Goal: Task Accomplishment & Management: Manage account settings

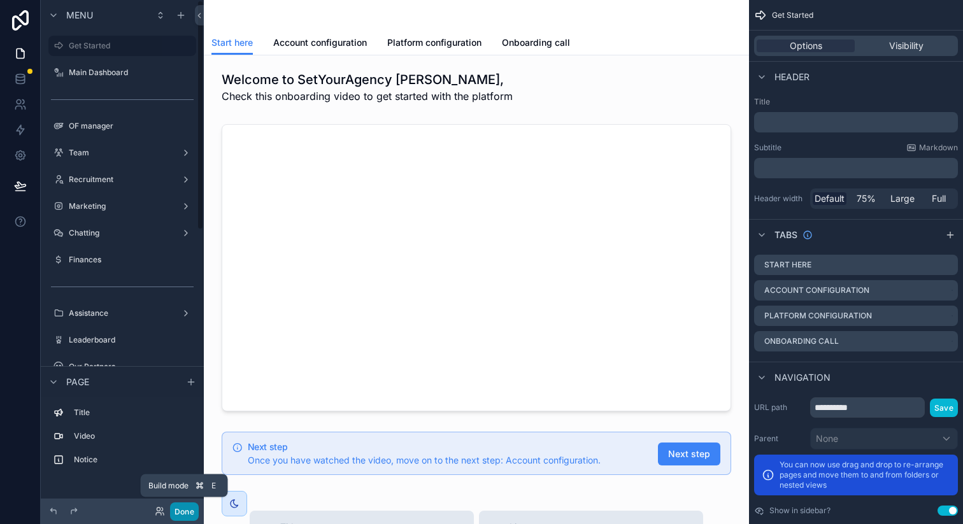
click at [186, 511] on button "Done" at bounding box center [184, 511] width 29 height 18
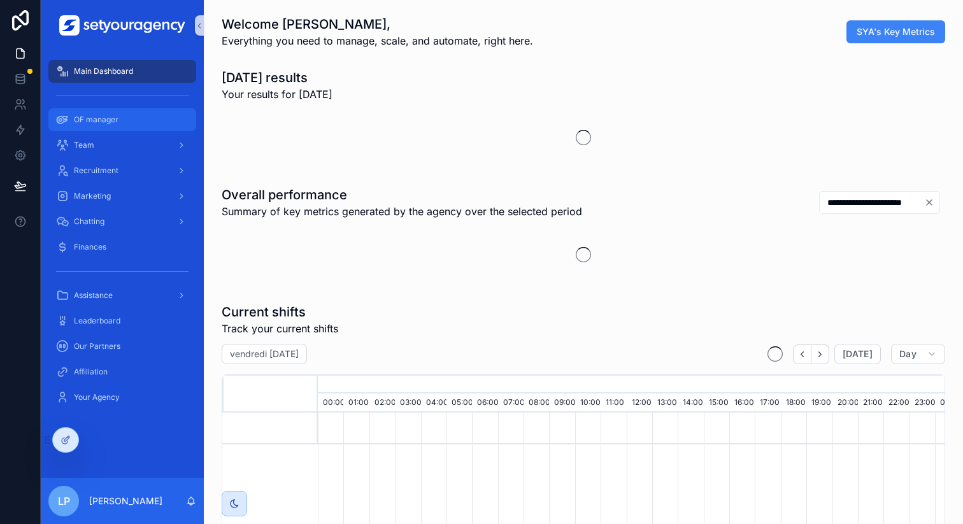
click at [99, 113] on div "OF manager" at bounding box center [122, 120] width 132 height 20
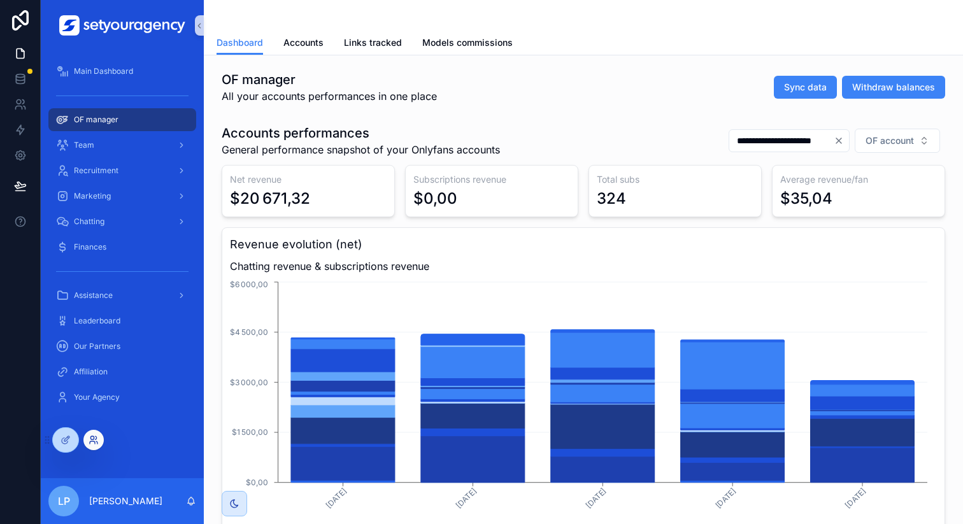
click at [91, 437] on icon at bounding box center [94, 440] width 10 height 10
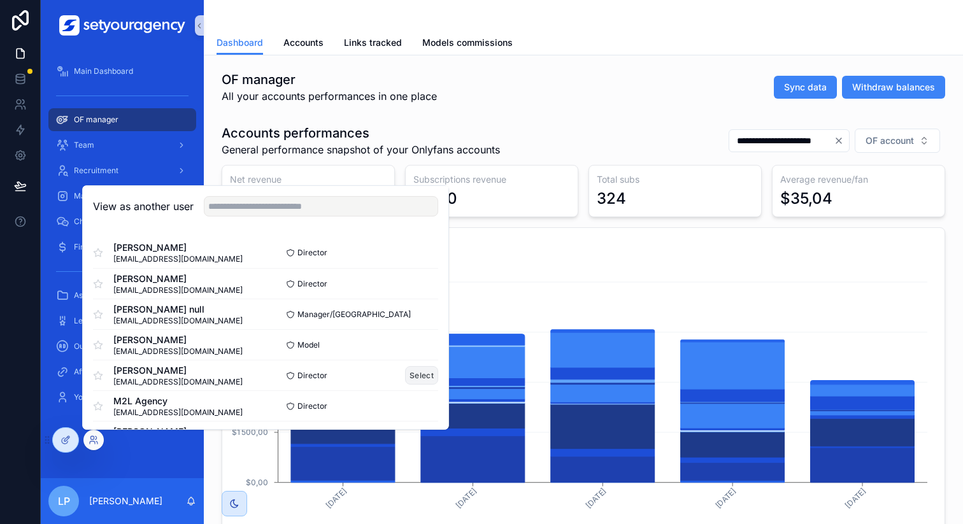
click at [412, 373] on button "Select" at bounding box center [421, 375] width 33 height 18
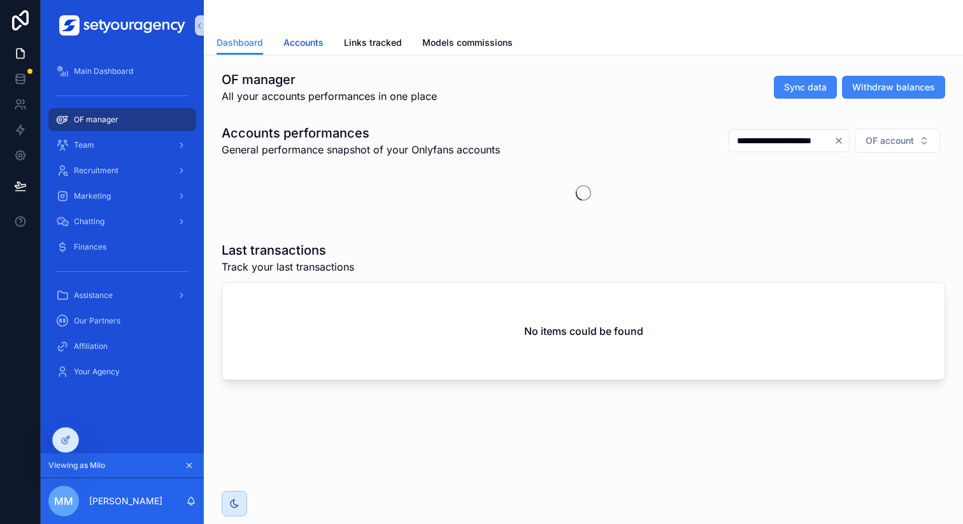
click at [292, 52] on link "Accounts" at bounding box center [303, 43] width 40 height 25
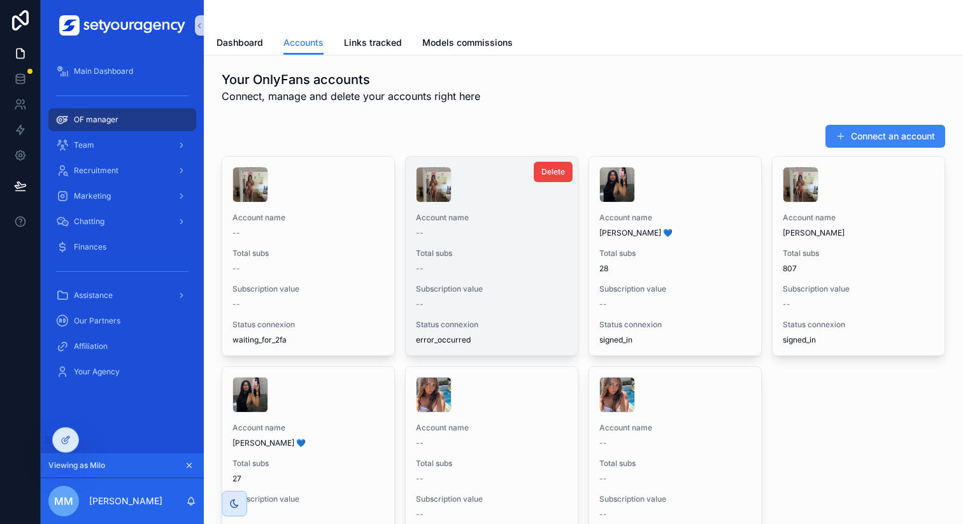
click at [485, 255] on span "Total subs" at bounding box center [492, 253] width 152 height 10
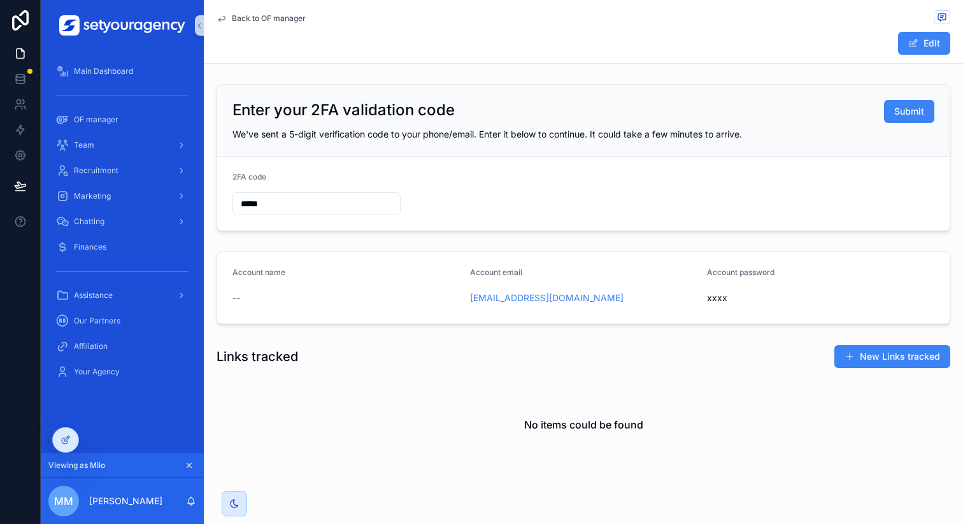
click at [707, 299] on span "xxxx" at bounding box center [820, 298] width 227 height 13
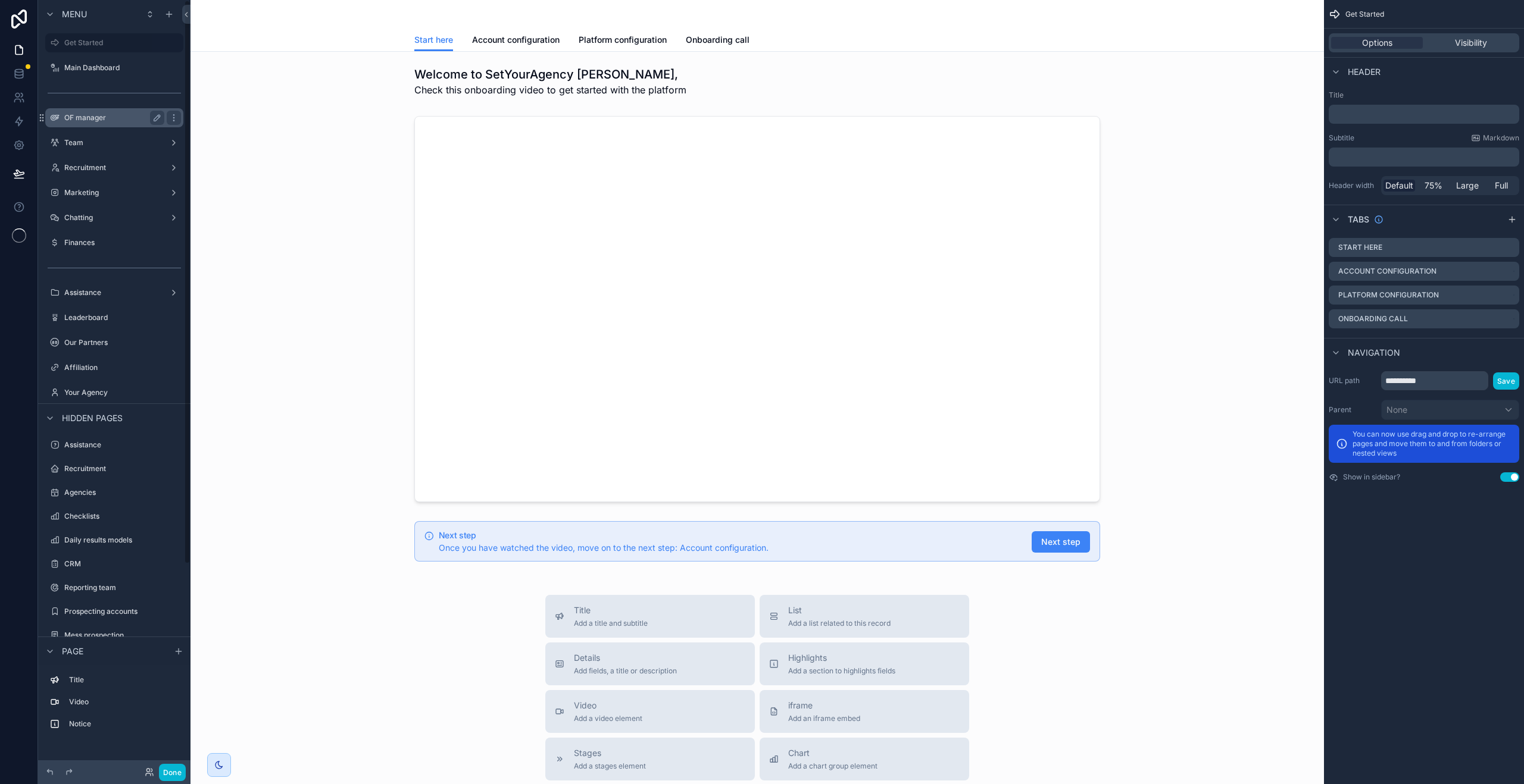
click at [112, 113] on label "OF manager" at bounding box center [112, 118] width 95 height 9
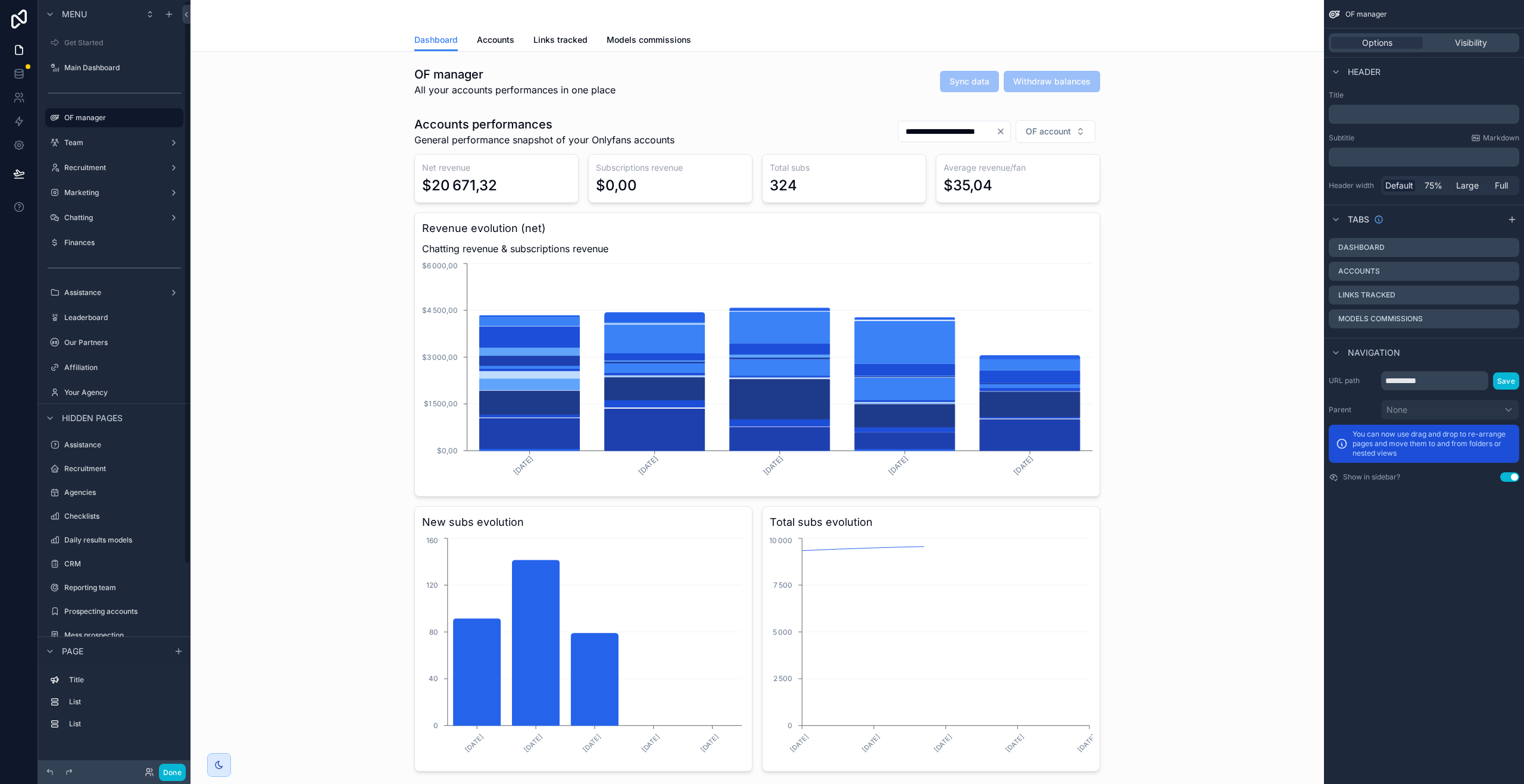
click at [471, 40] on div "Dashboard Accounts Links tracked Models commissions" at bounding box center [757, 40] width 686 height 22
click at [487, 41] on span "Accounts" at bounding box center [496, 39] width 37 height 12
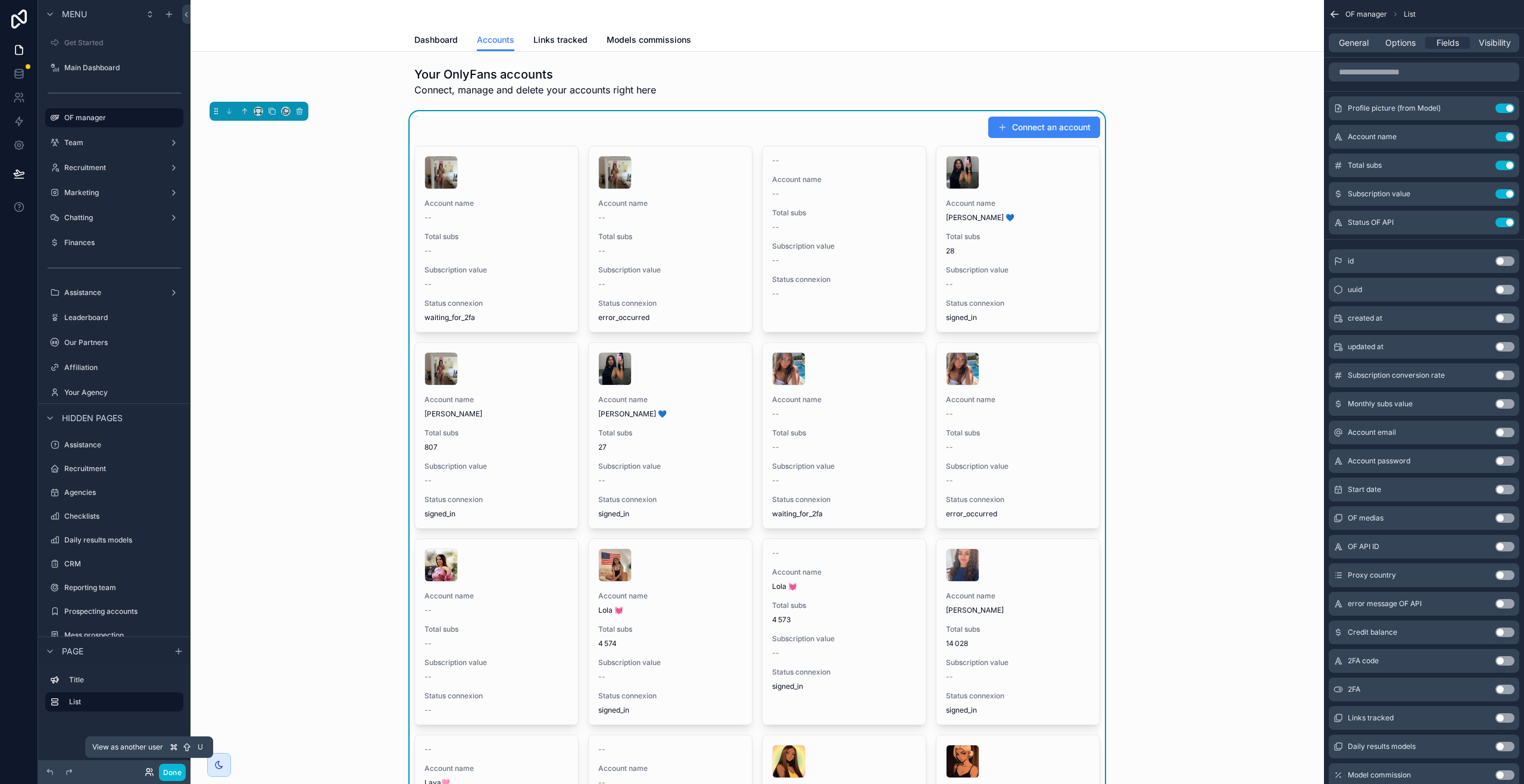
click at [147, 773] on icon at bounding box center [150, 772] width 9 height 9
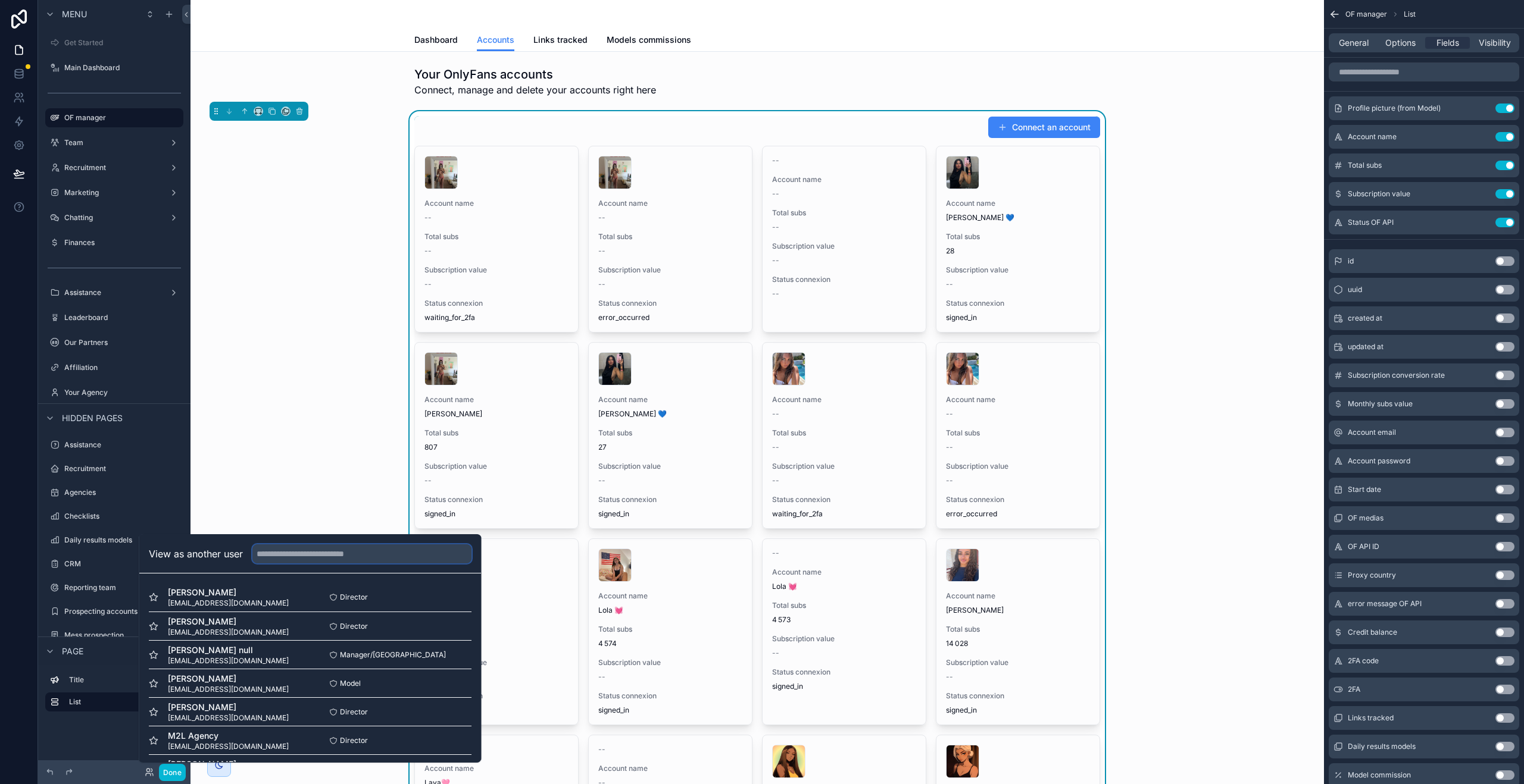
click at [338, 552] on input "text" at bounding box center [362, 554] width 219 height 19
type input "****"
click at [440, 687] on button "Select" at bounding box center [455, 683] width 31 height 17
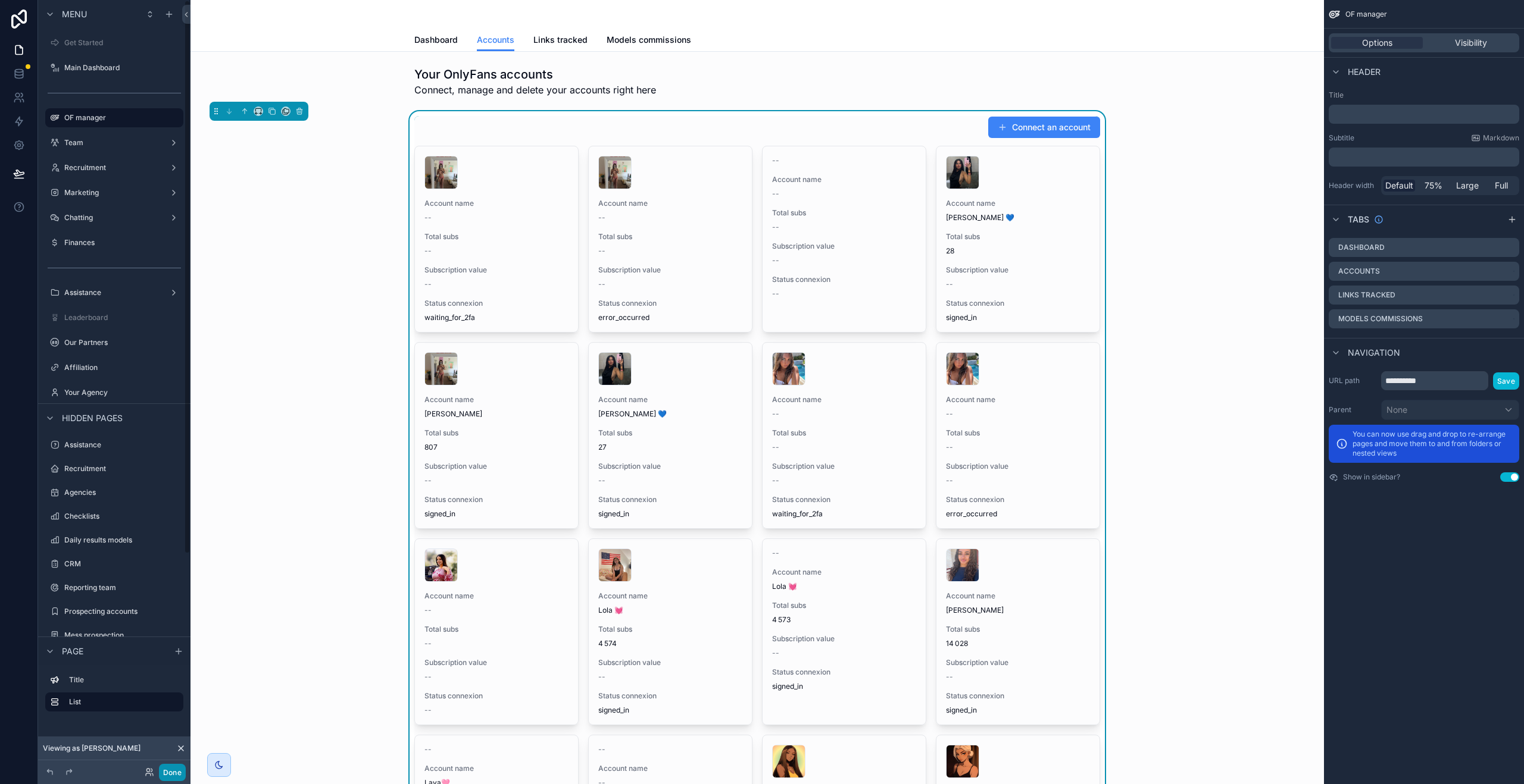
click at [168, 775] on button "Done" at bounding box center [172, 773] width 27 height 17
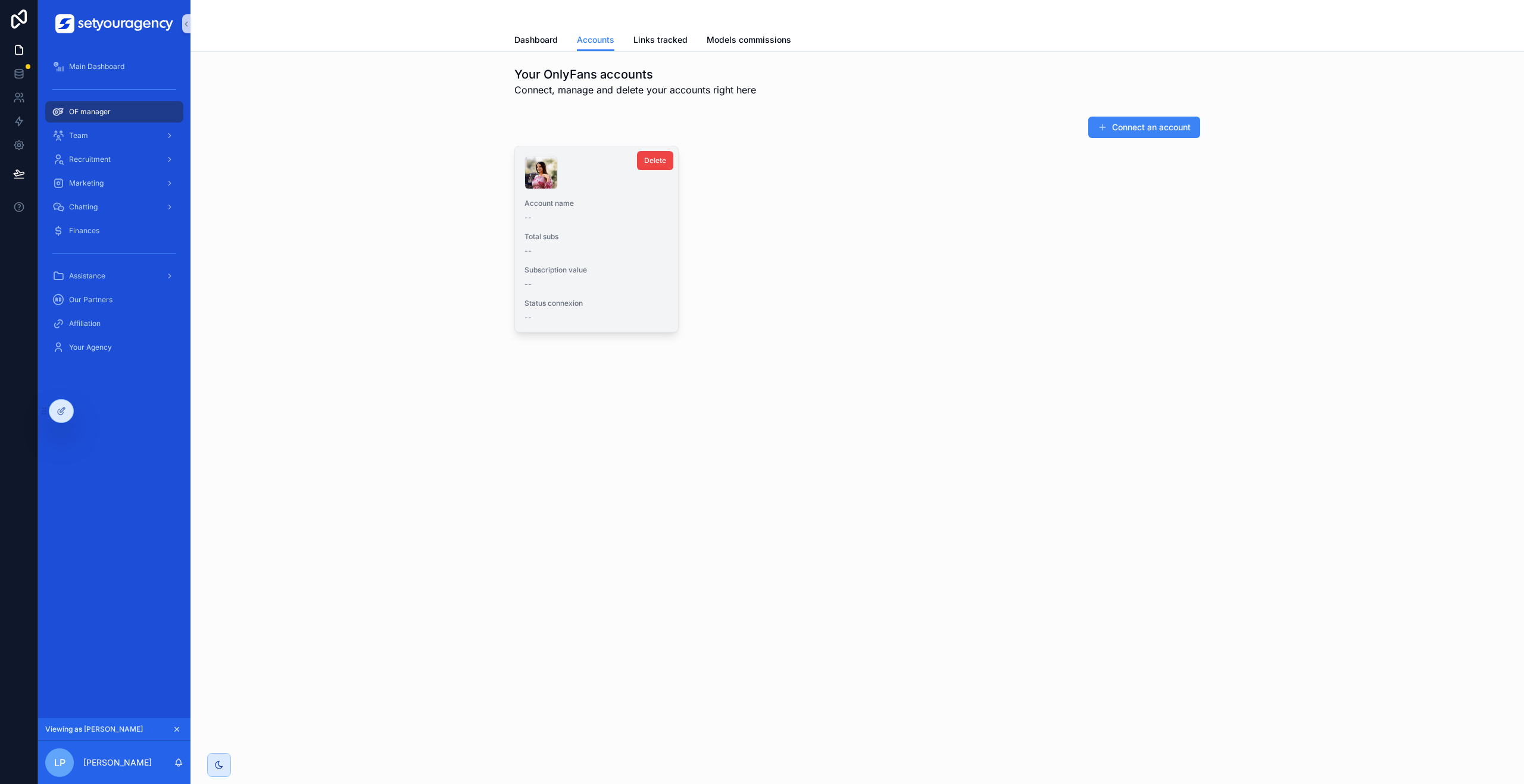
click at [619, 217] on div "--" at bounding box center [597, 218] width 144 height 9
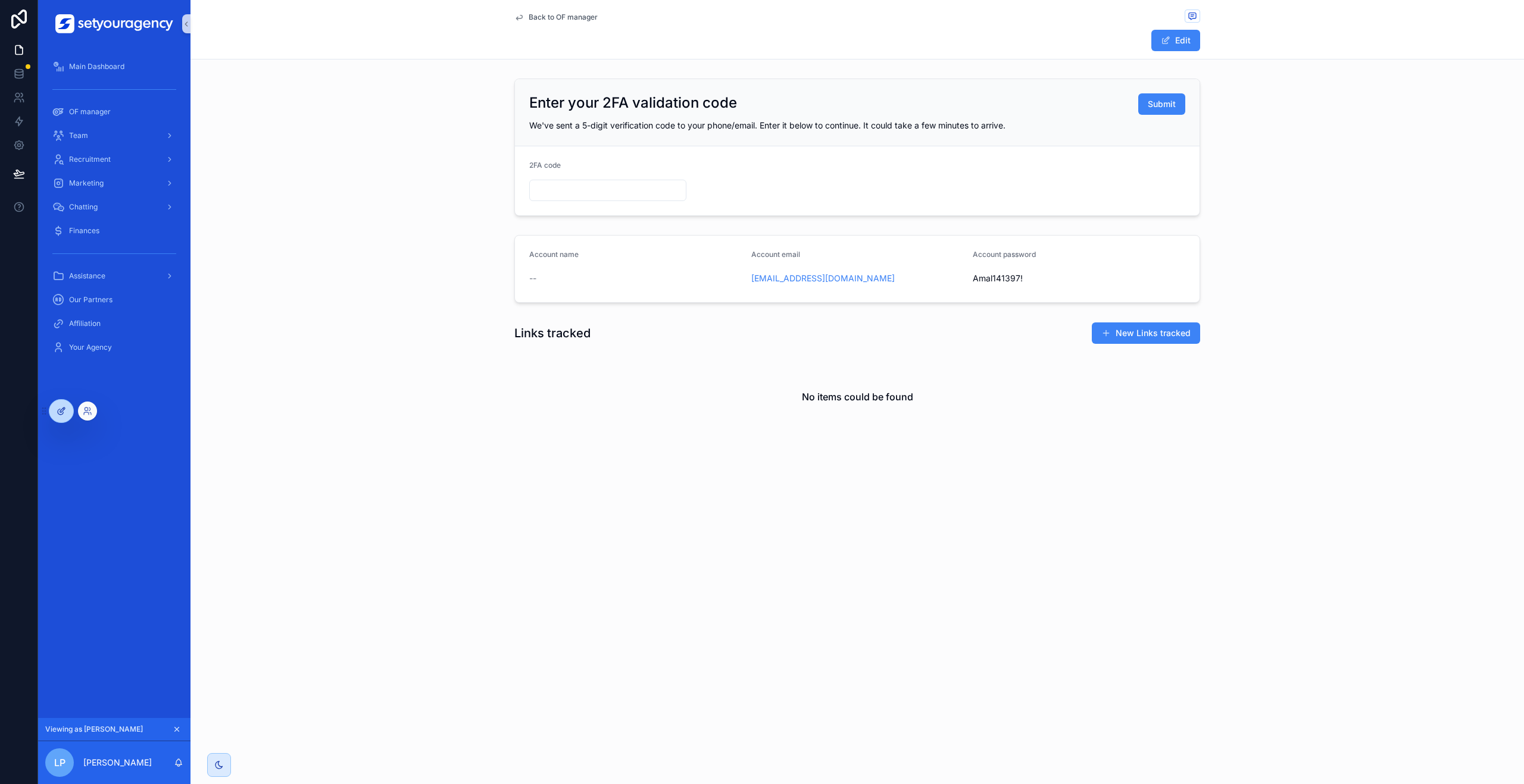
click at [66, 408] on div at bounding box center [61, 411] width 23 height 22
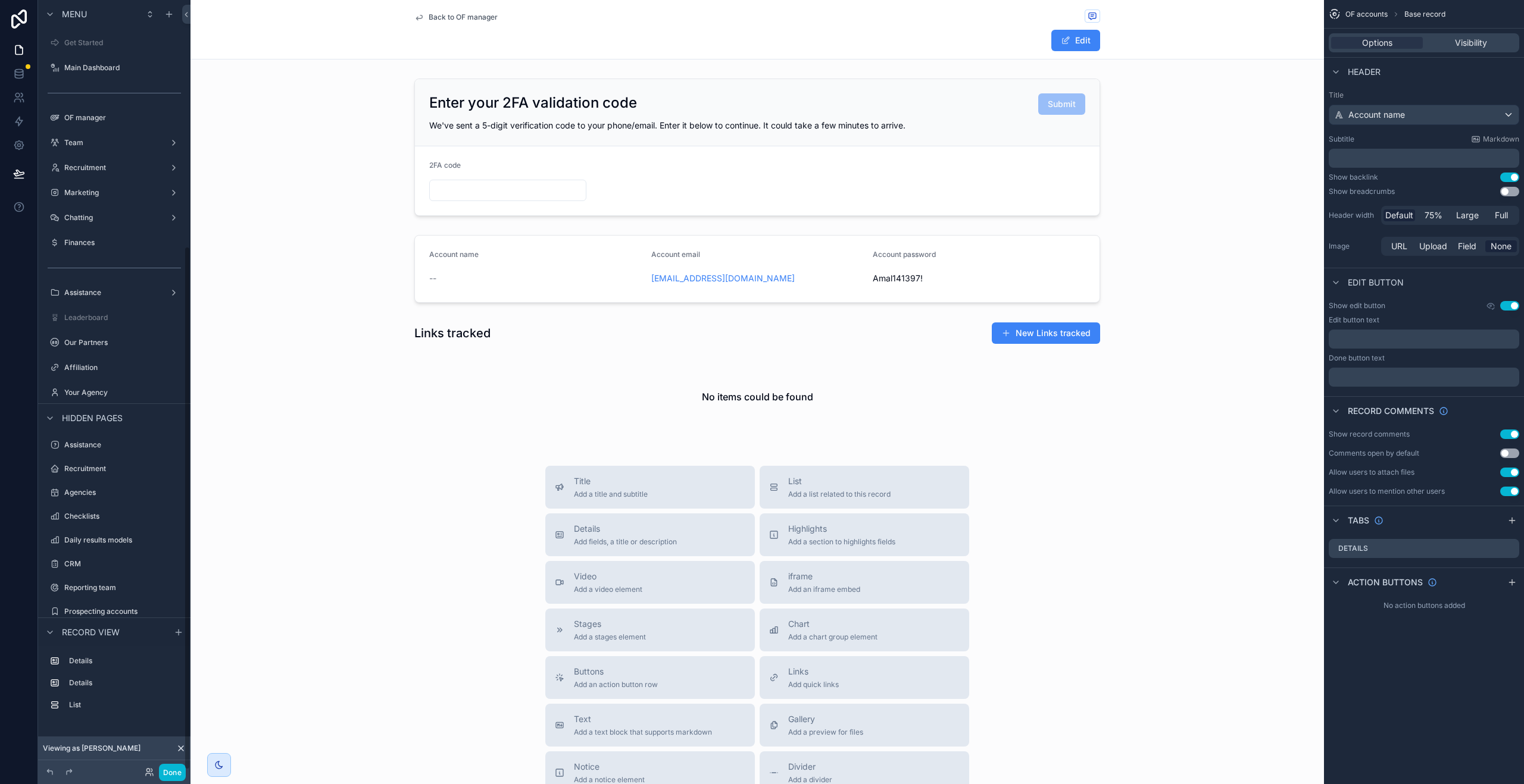
scroll to position [362, 0]
click at [829, 281] on div "scrollable content" at bounding box center [757, 268] width 1133 height 78
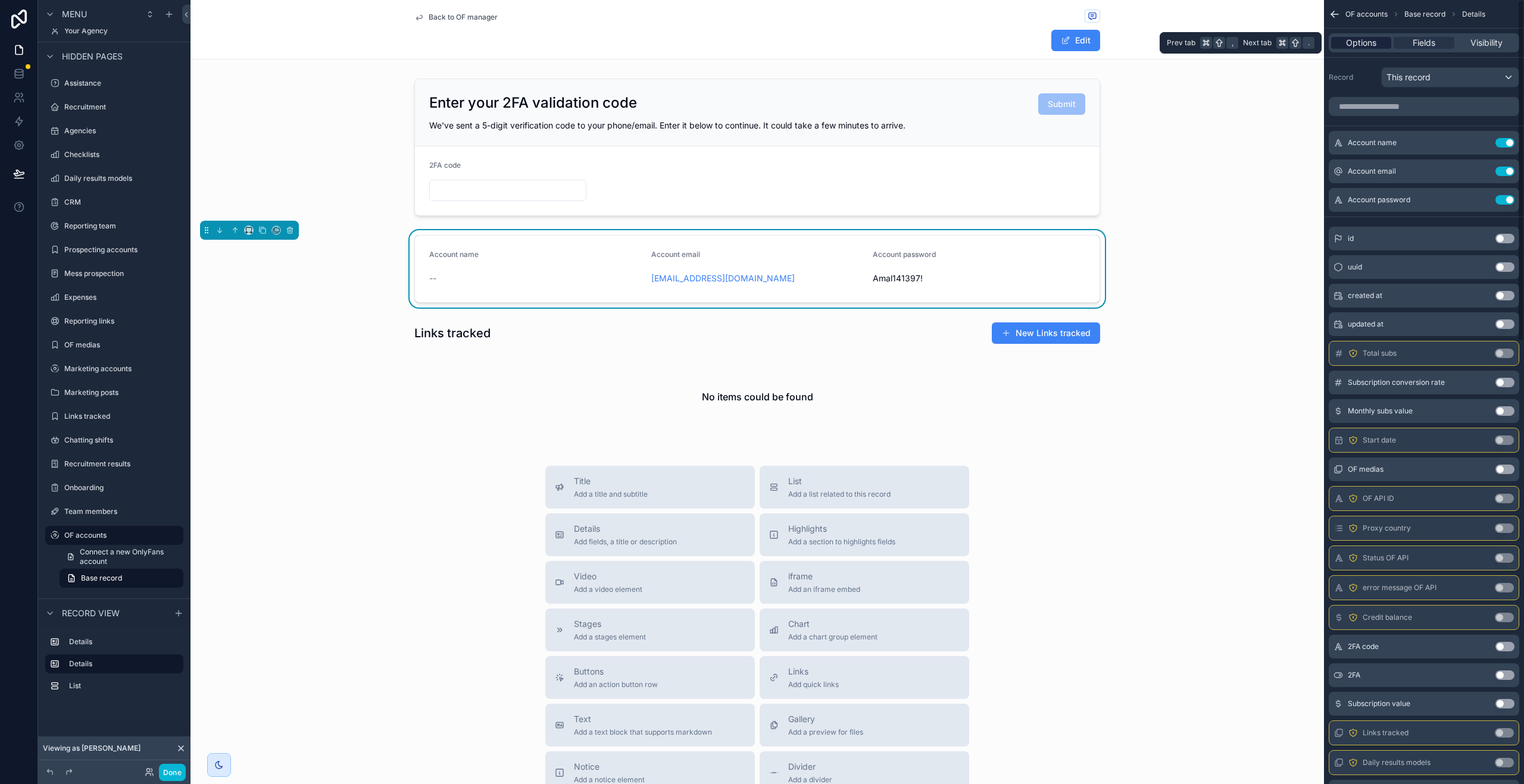
click at [1369, 47] on span "Options" at bounding box center [1361, 42] width 30 height 12
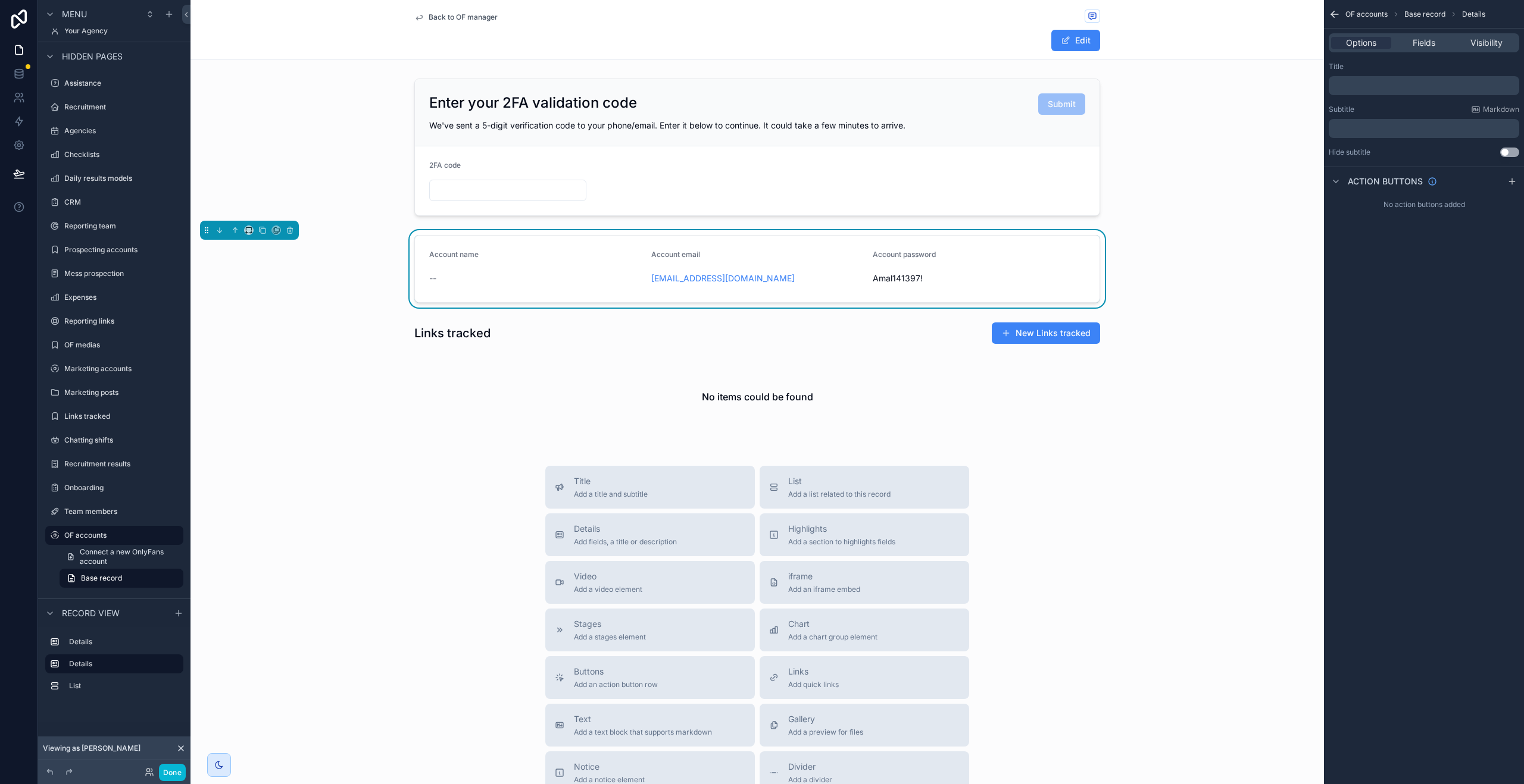
click at [1381, 87] on p "﻿" at bounding box center [1425, 86] width 183 height 9
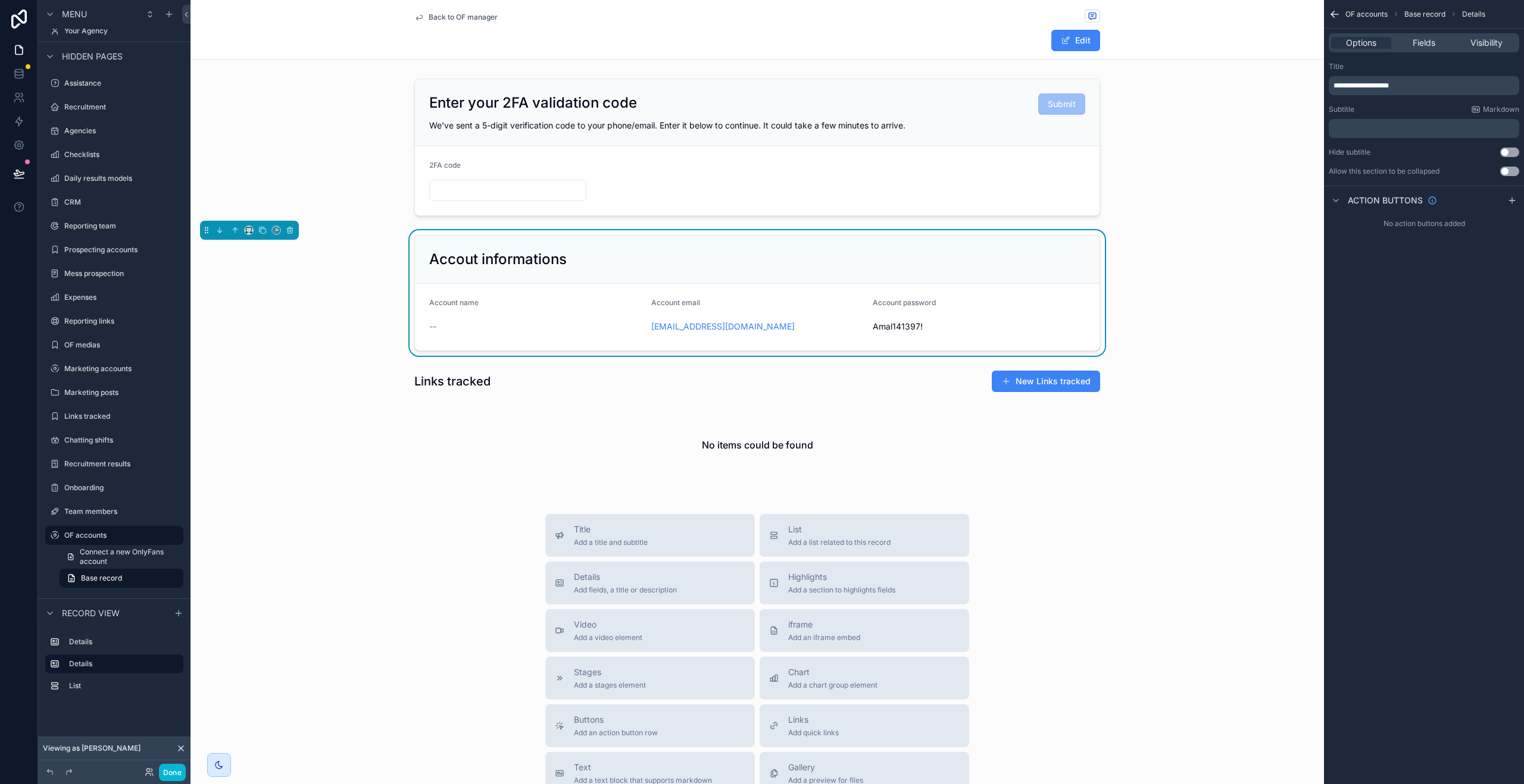
click at [1357, 85] on span "**********" at bounding box center [1360, 86] width 55 height 7
click at [1438, 67] on div "Title" at bounding box center [1424, 66] width 191 height 9
click at [1431, 43] on span "Fields" at bounding box center [1424, 42] width 22 height 12
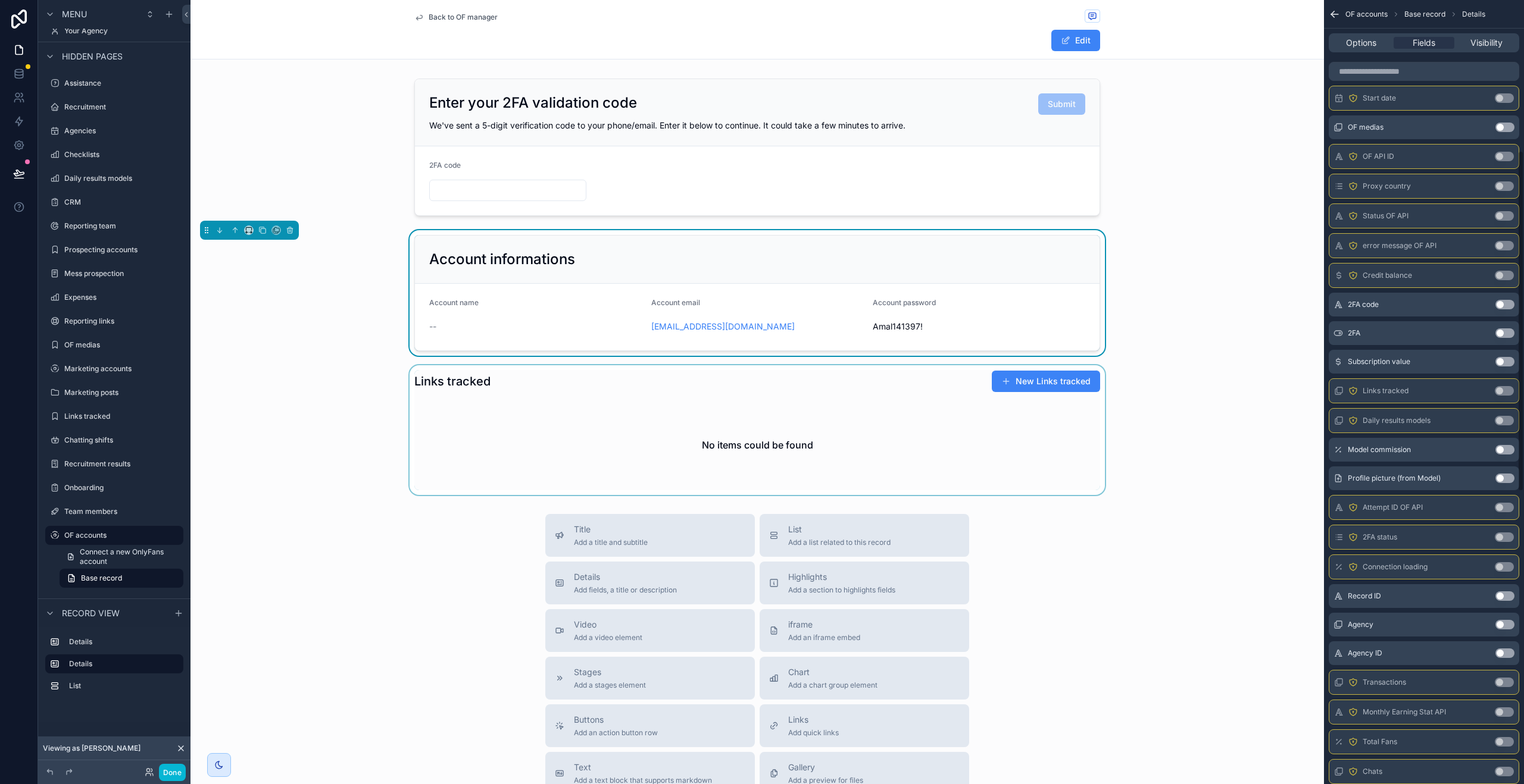
scroll to position [349, 0]
click at [868, 186] on div "scrollable content" at bounding box center [757, 147] width 1133 height 147
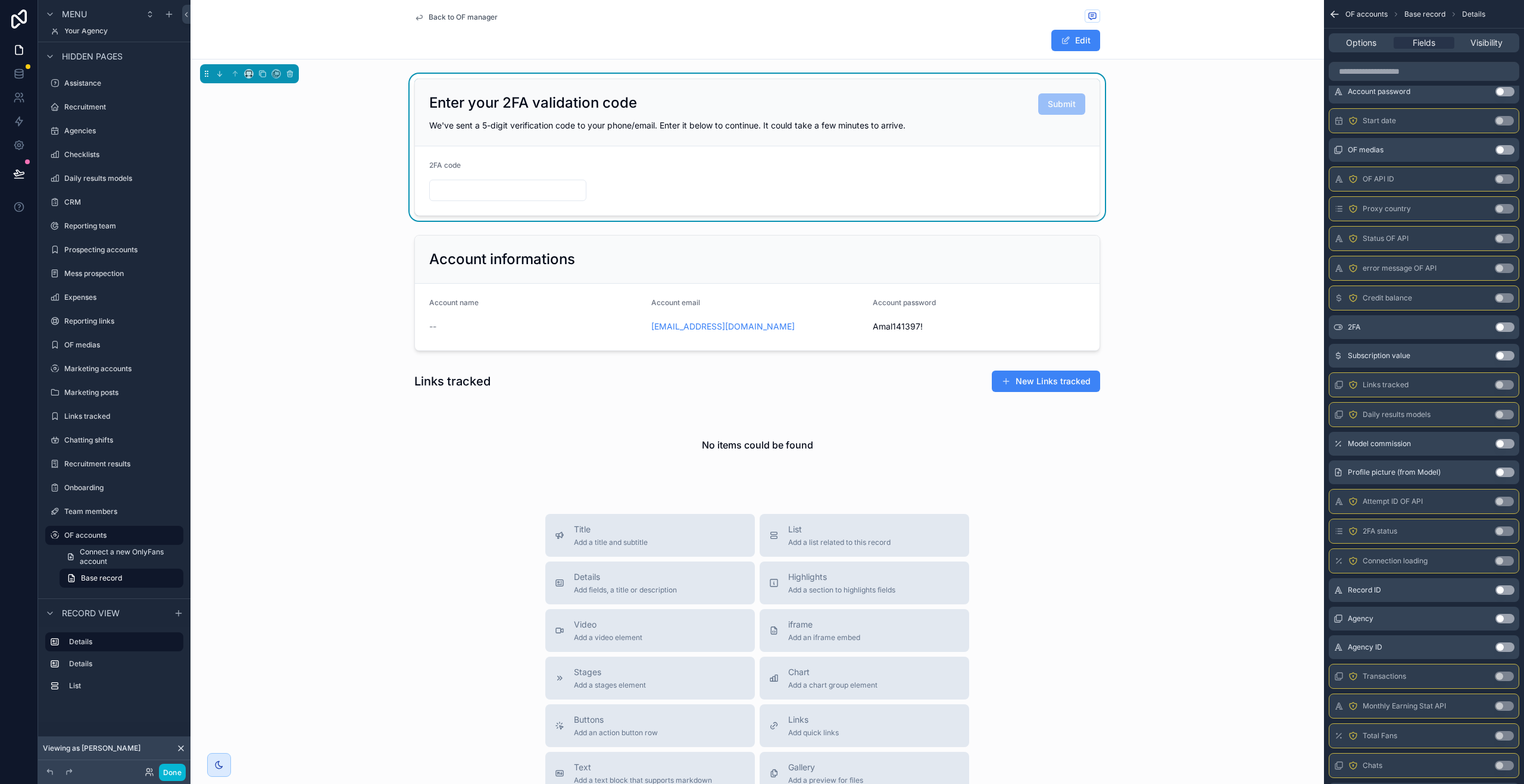
click at [1370, 36] on div "Options Fields Visibility" at bounding box center [1424, 43] width 191 height 19
click at [1370, 42] on span "Options" at bounding box center [1361, 42] width 30 height 12
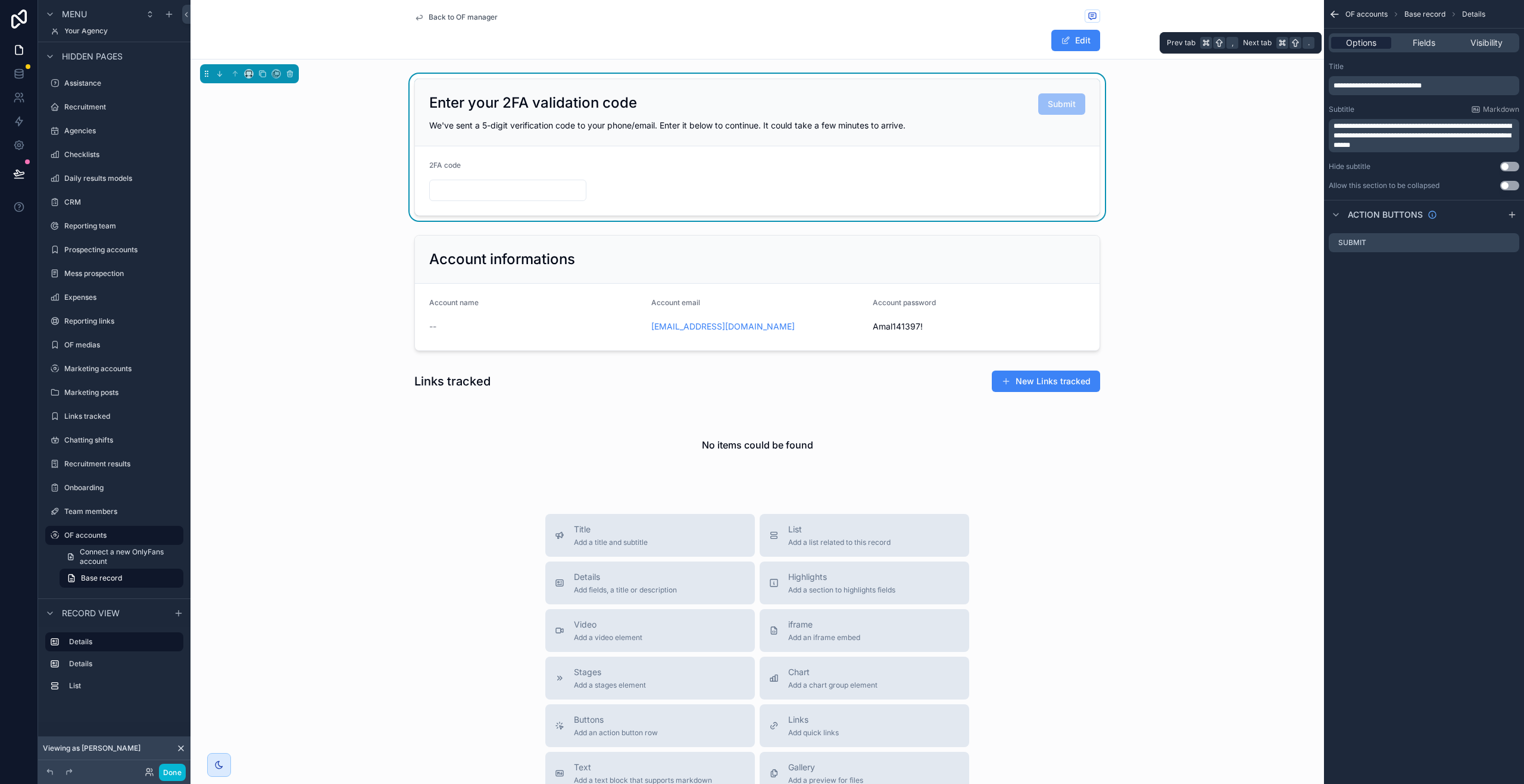
scroll to position [0, 0]
click at [1433, 47] on span "Fields" at bounding box center [1424, 42] width 22 height 12
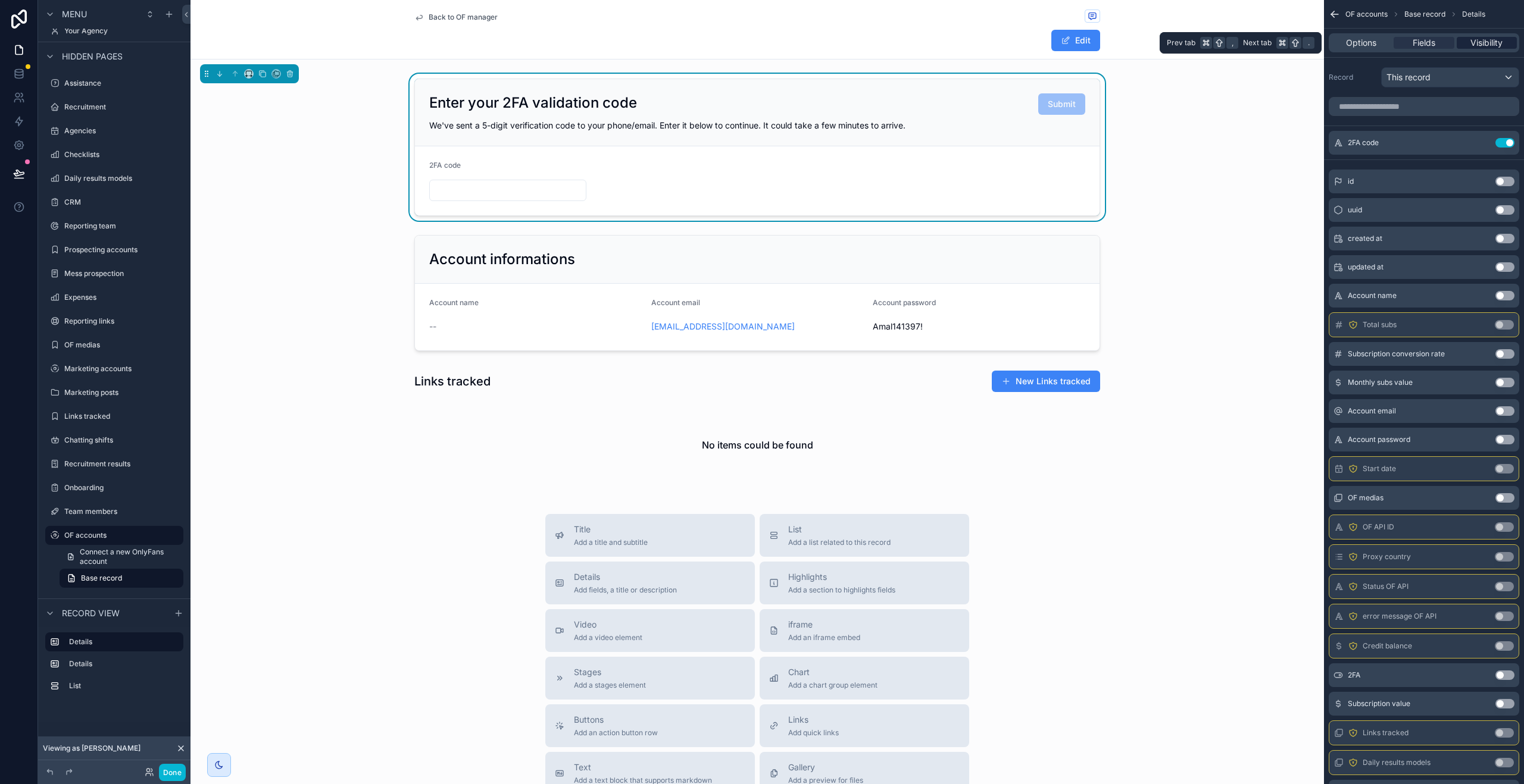
click at [1483, 47] on span "Visibility" at bounding box center [1487, 42] width 32 height 12
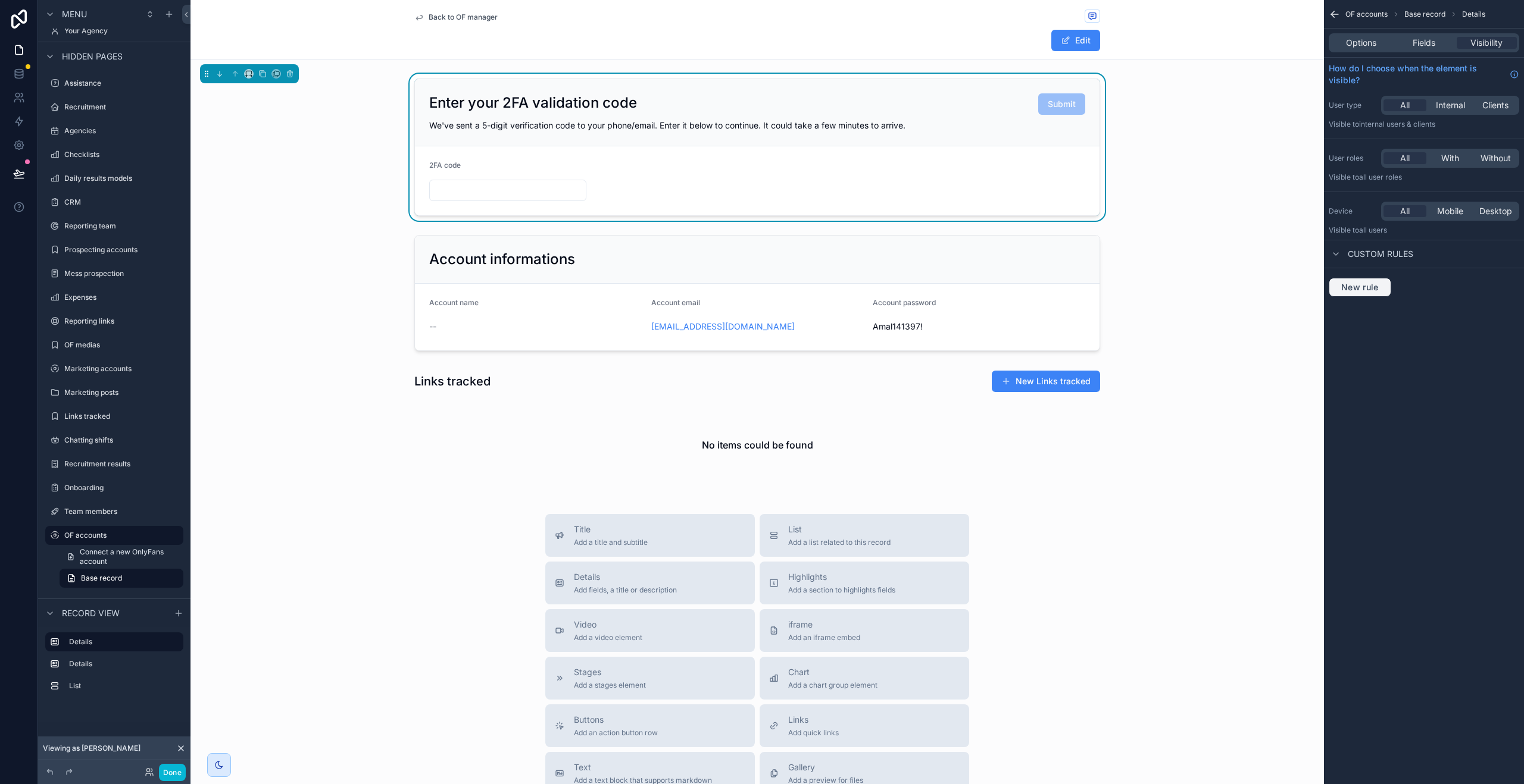
click at [1364, 283] on span "New rule" at bounding box center [1360, 287] width 47 height 10
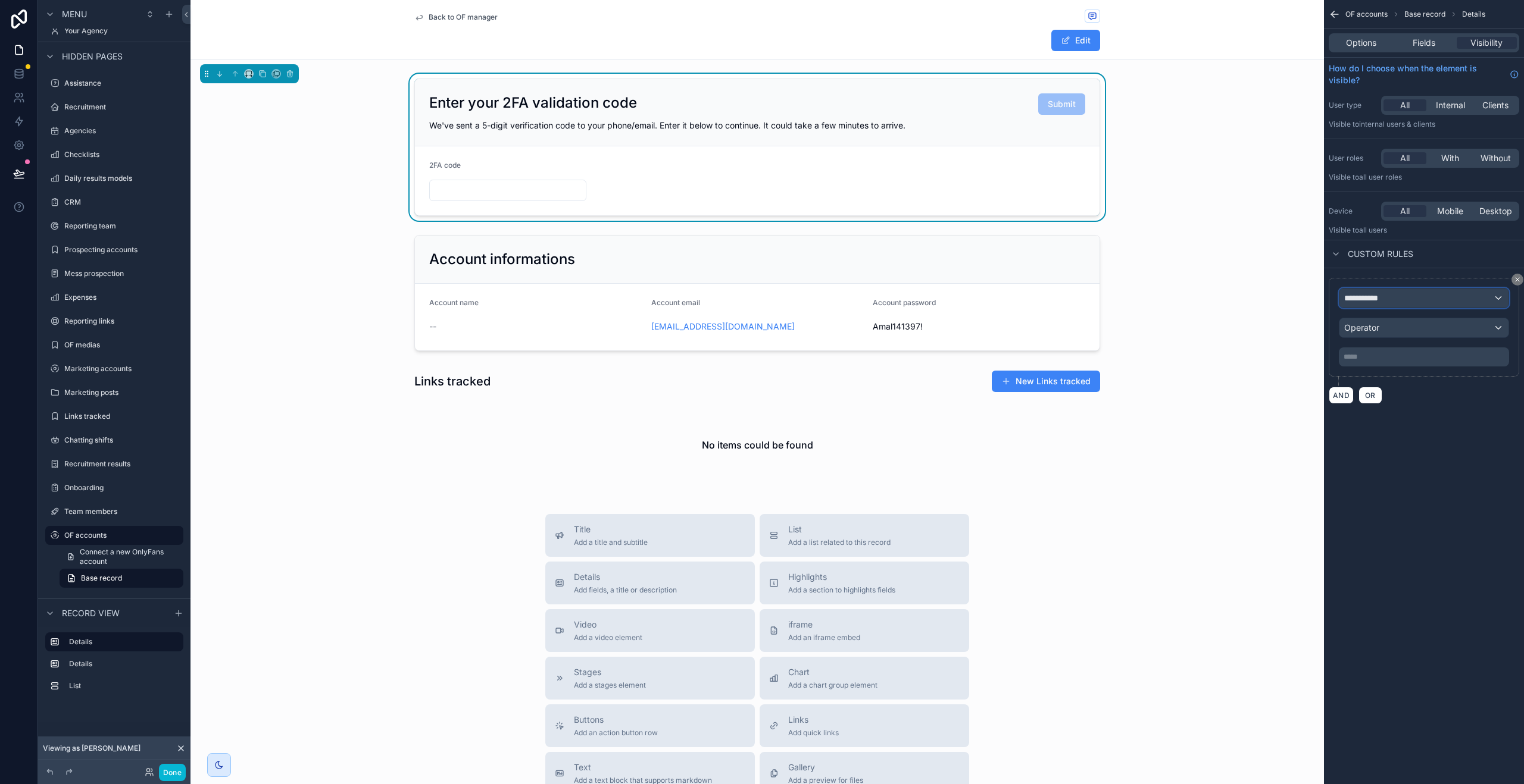
click at [1407, 304] on div "**********" at bounding box center [1424, 298] width 169 height 19
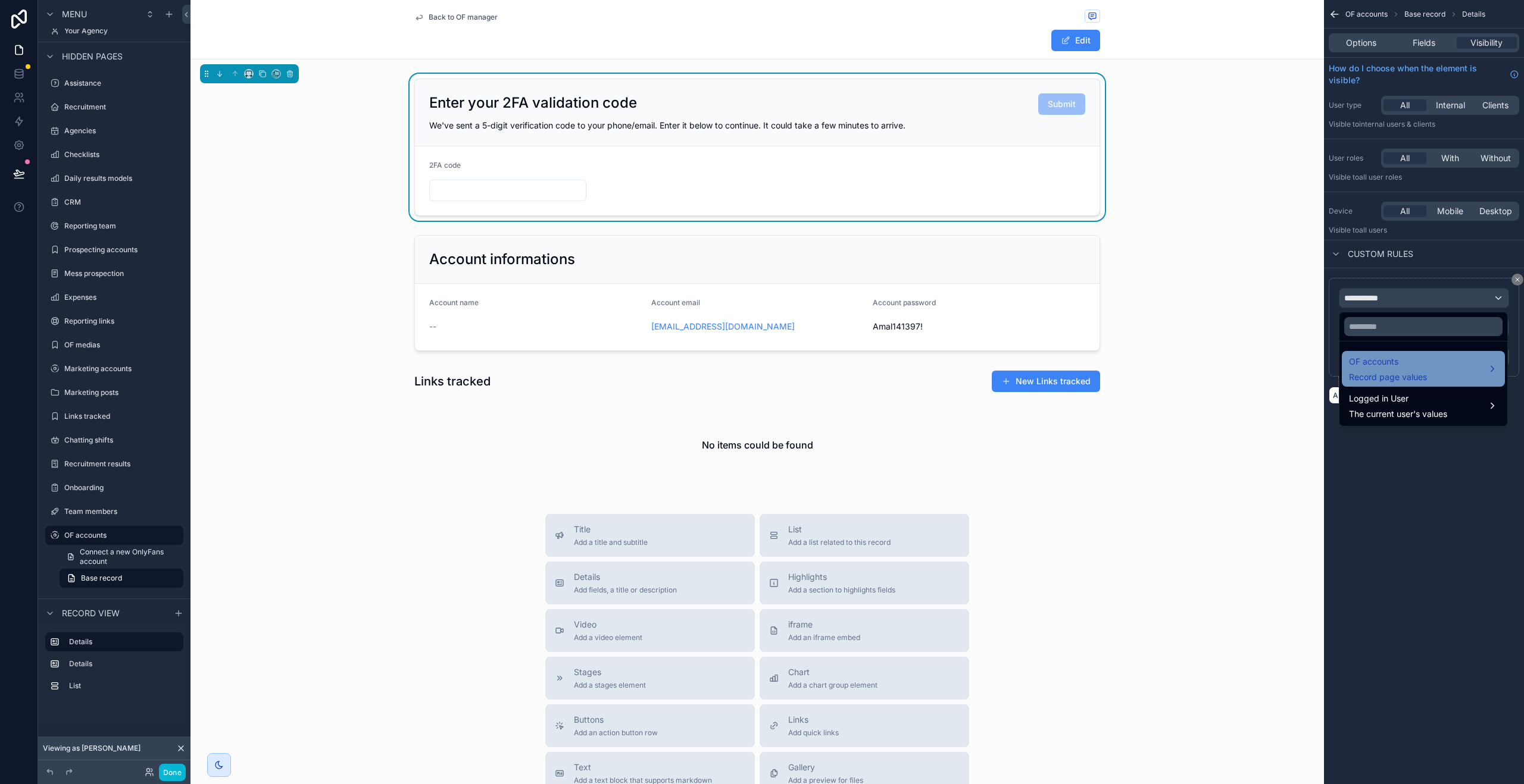
click at [1408, 364] on span "OF accounts" at bounding box center [1387, 362] width 78 height 14
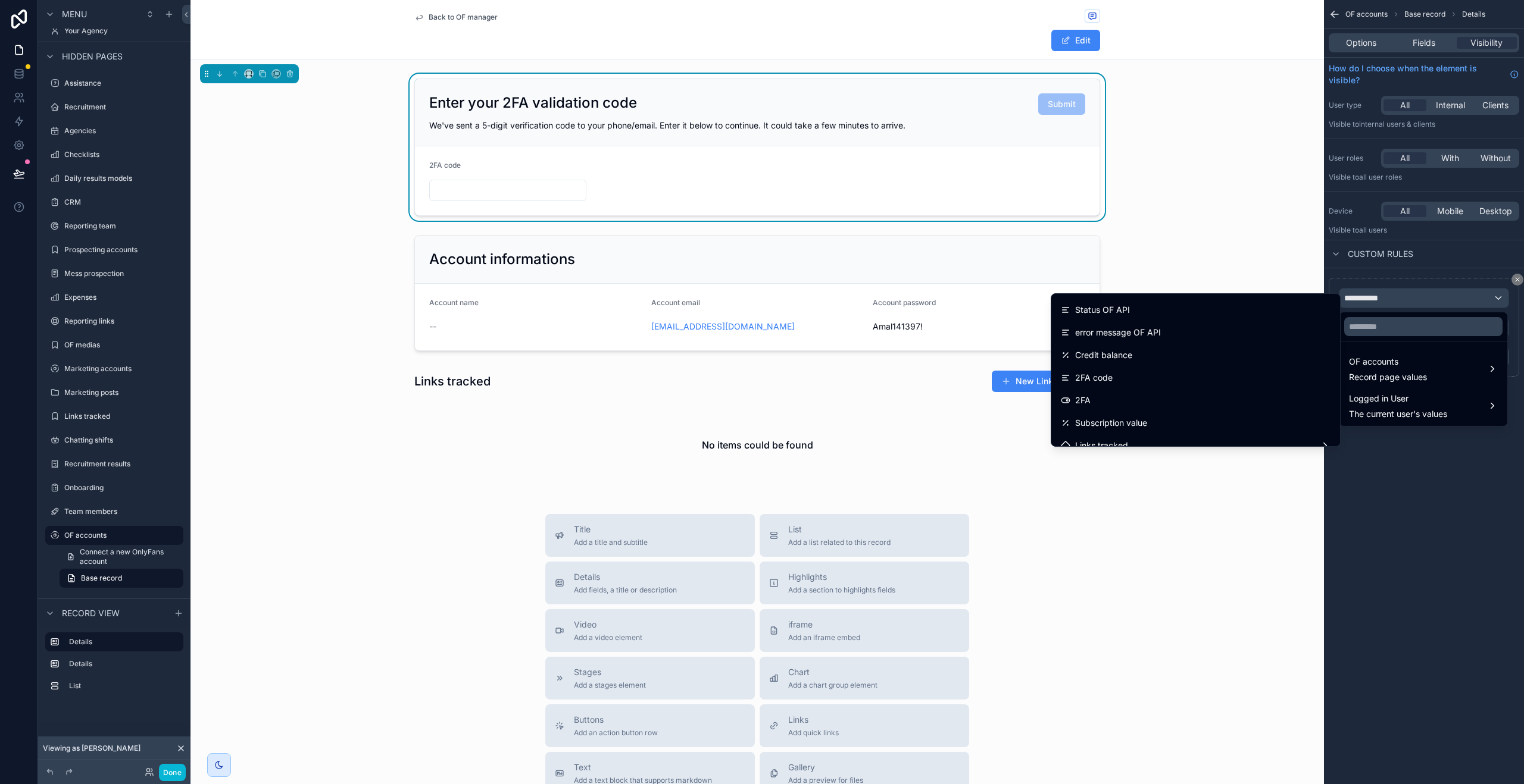
scroll to position [289, 0]
click at [1159, 361] on div "2FA" at bounding box center [1196, 356] width 269 height 14
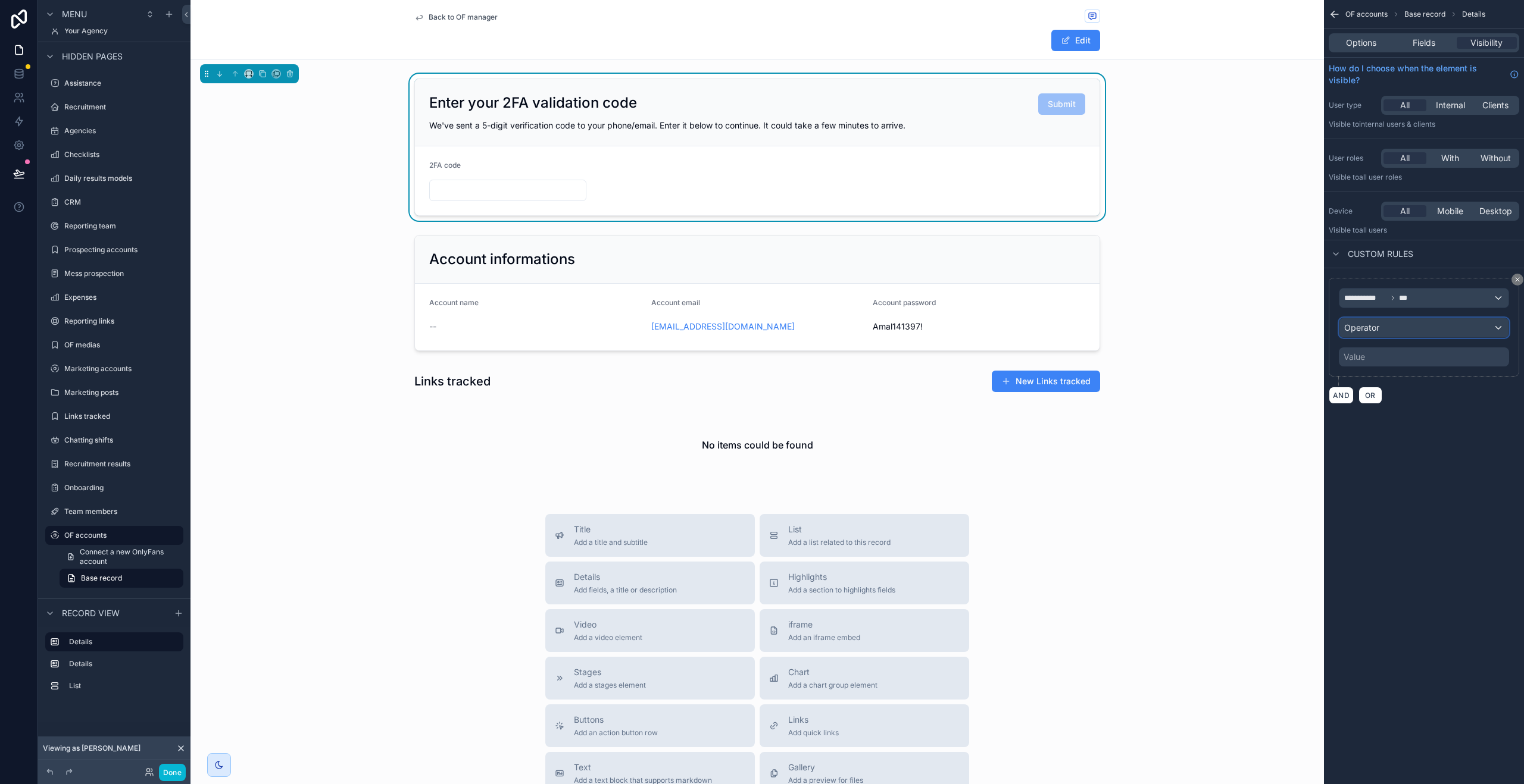
click at [1399, 334] on div "Operator" at bounding box center [1424, 328] width 169 height 19
click at [1383, 388] on div "Is true" at bounding box center [1423, 391] width 149 height 14
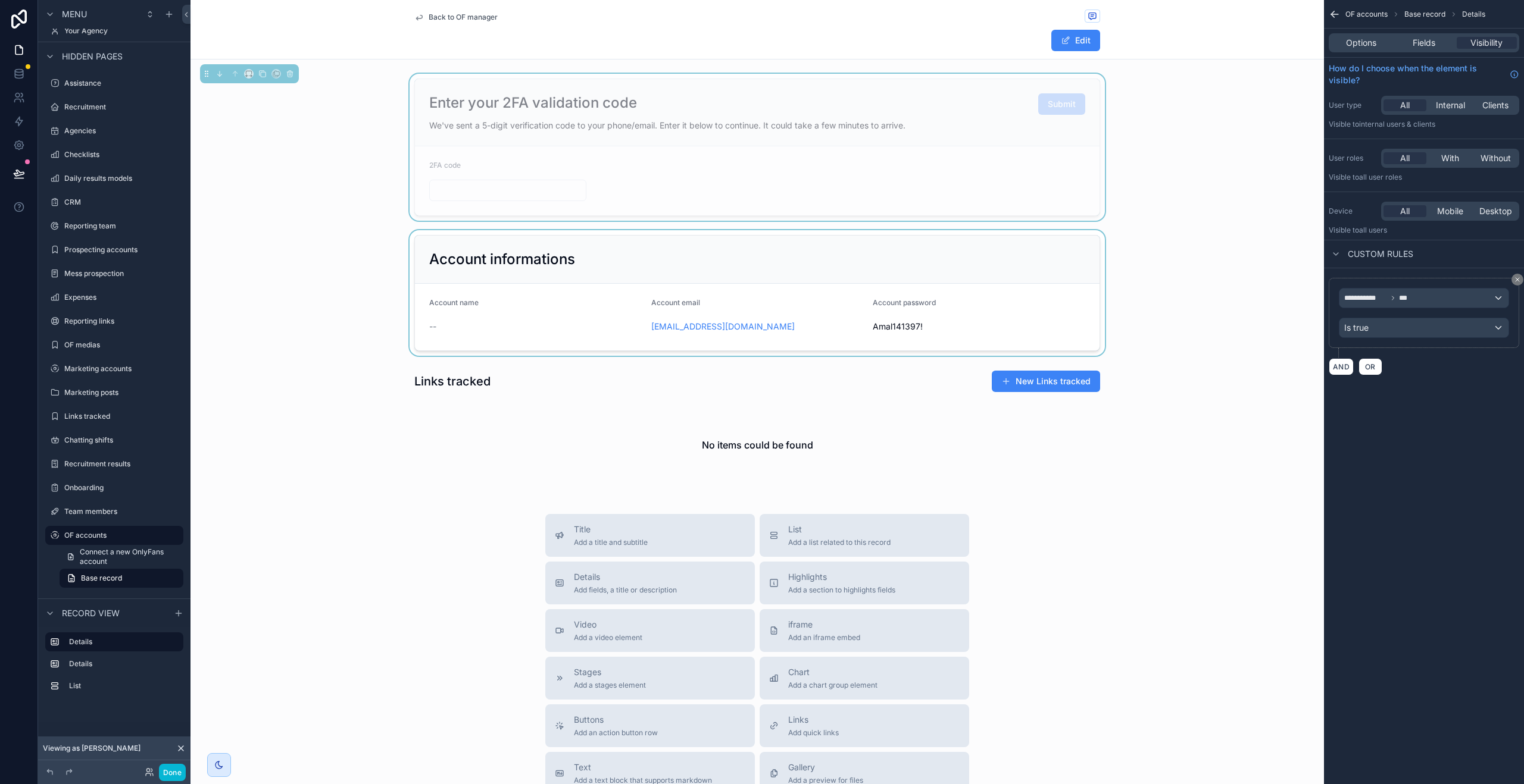
click at [893, 264] on div "scrollable content" at bounding box center [757, 292] width 1133 height 125
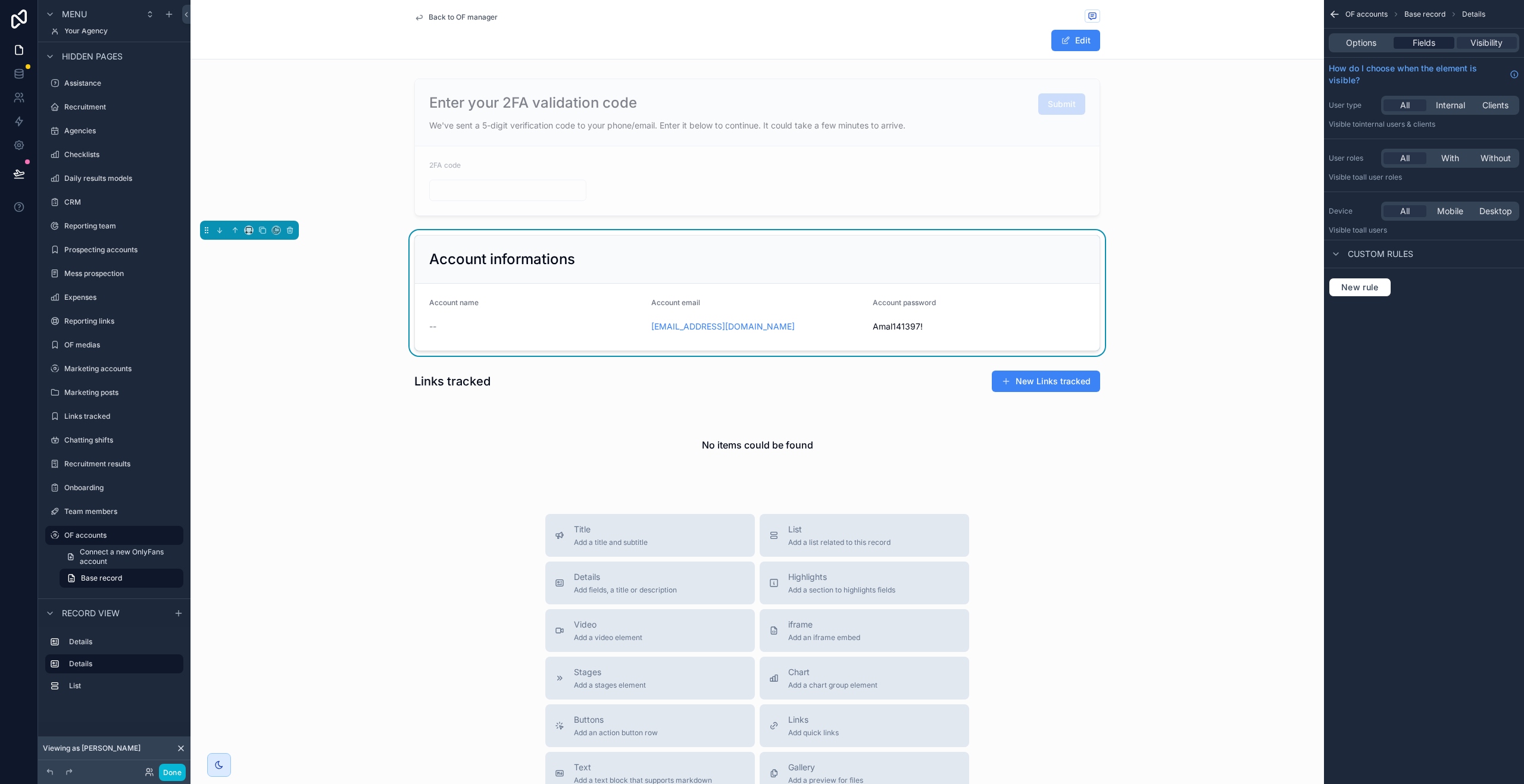
click at [1431, 42] on span "Fields" at bounding box center [1424, 42] width 22 height 12
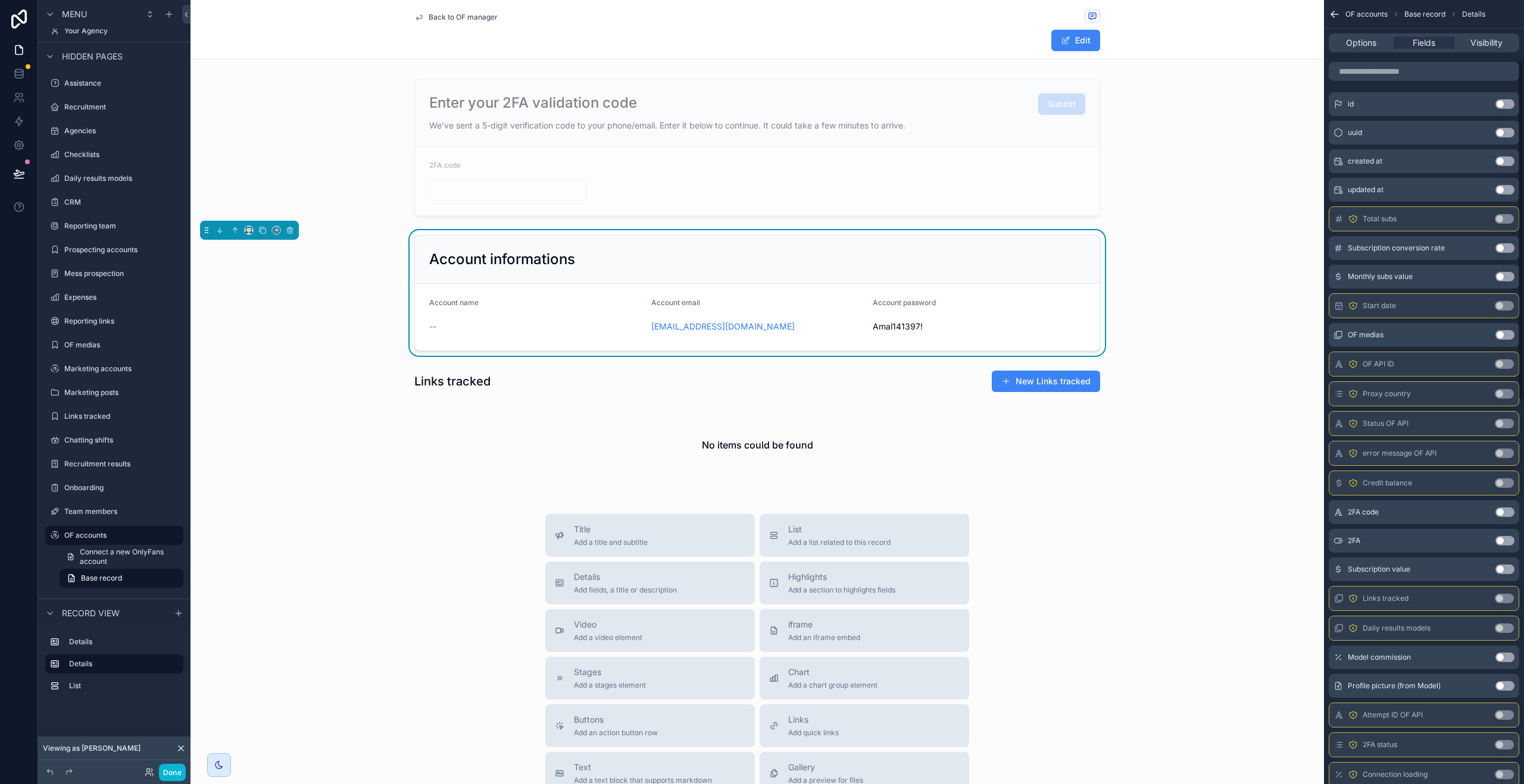
scroll to position [137, 0]
click at [1508, 420] on button "Use setting" at bounding box center [1504, 421] width 19 height 9
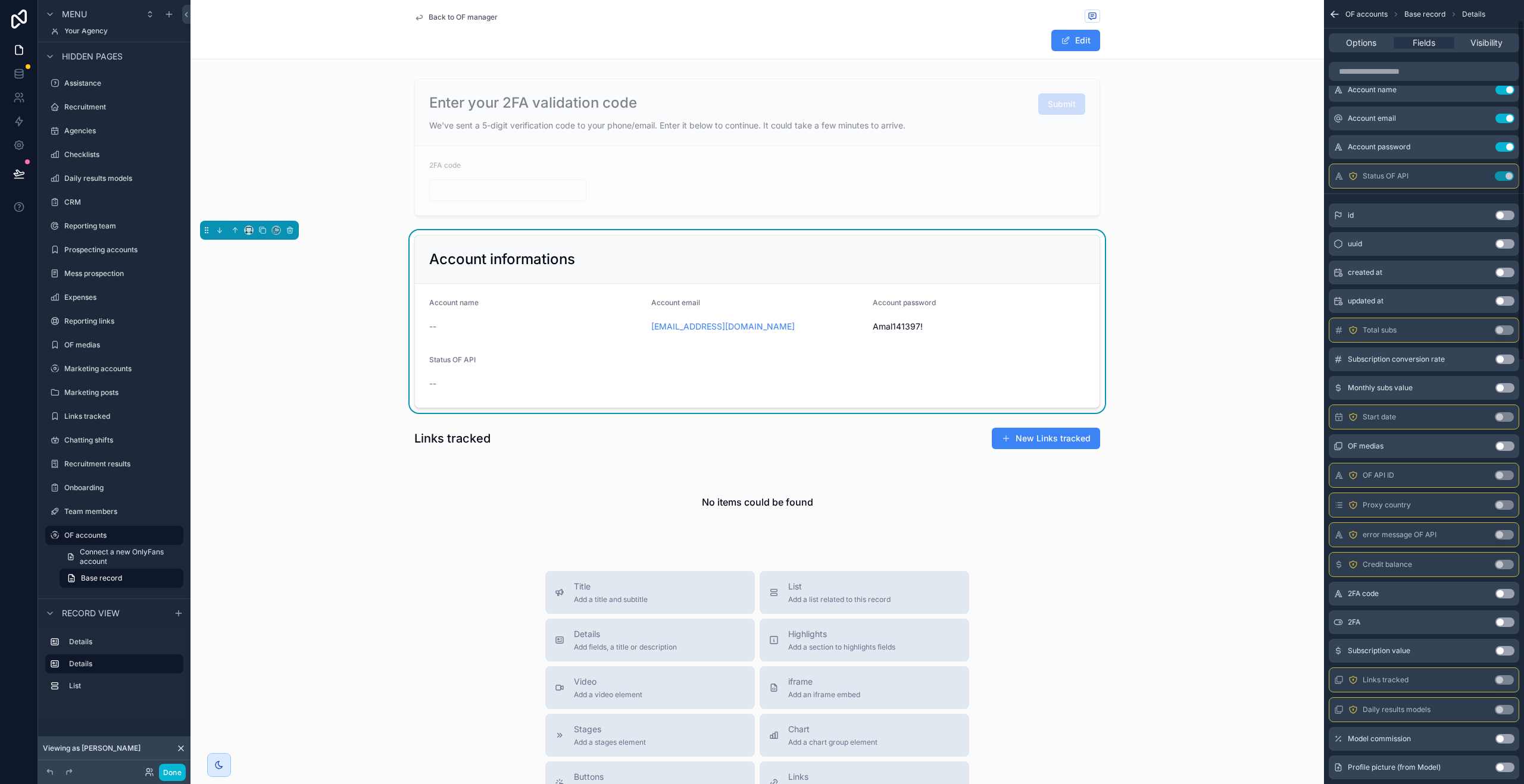
scroll to position [45, 0]
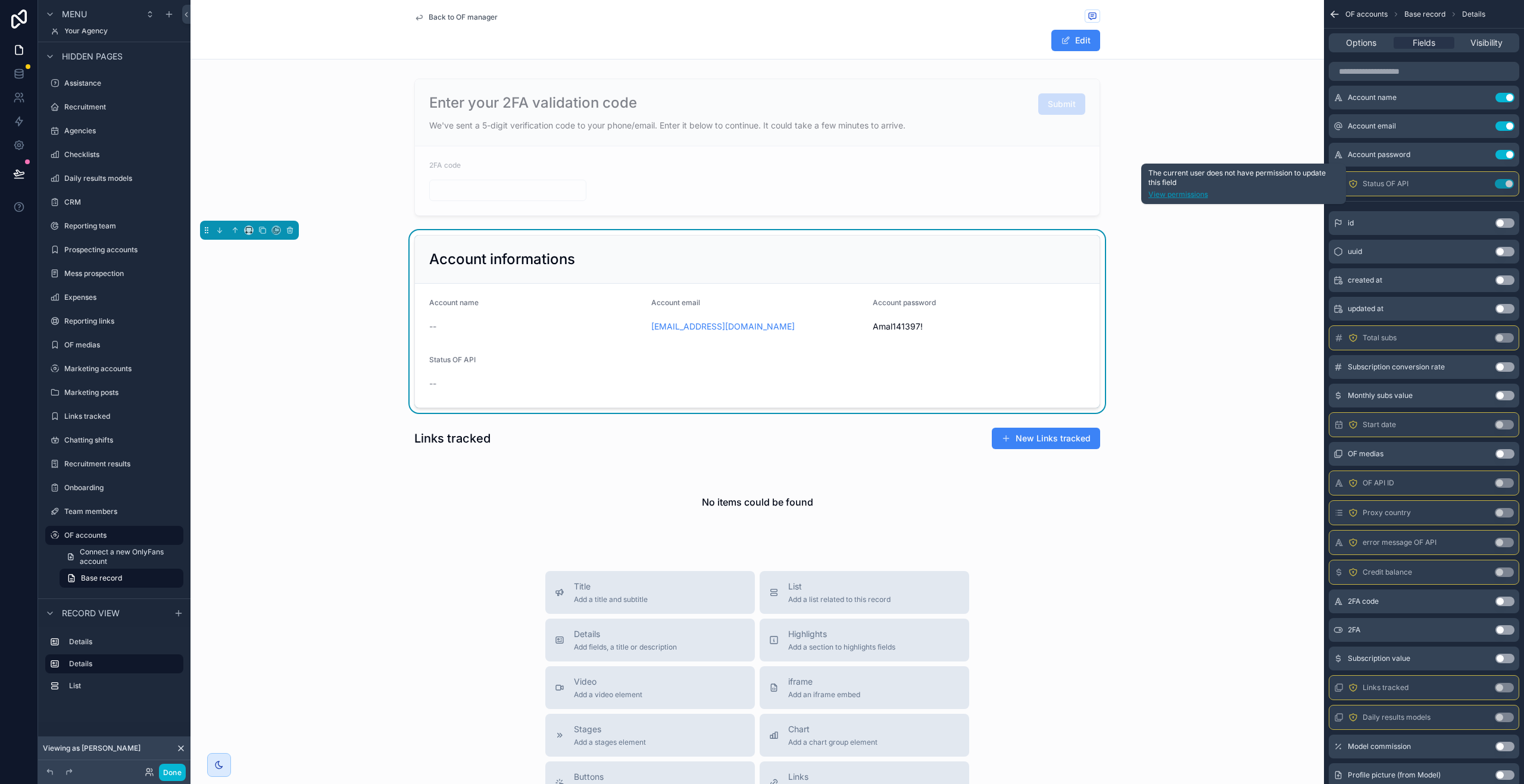
click at [1199, 194] on link "View permissions" at bounding box center [1244, 194] width 191 height 9
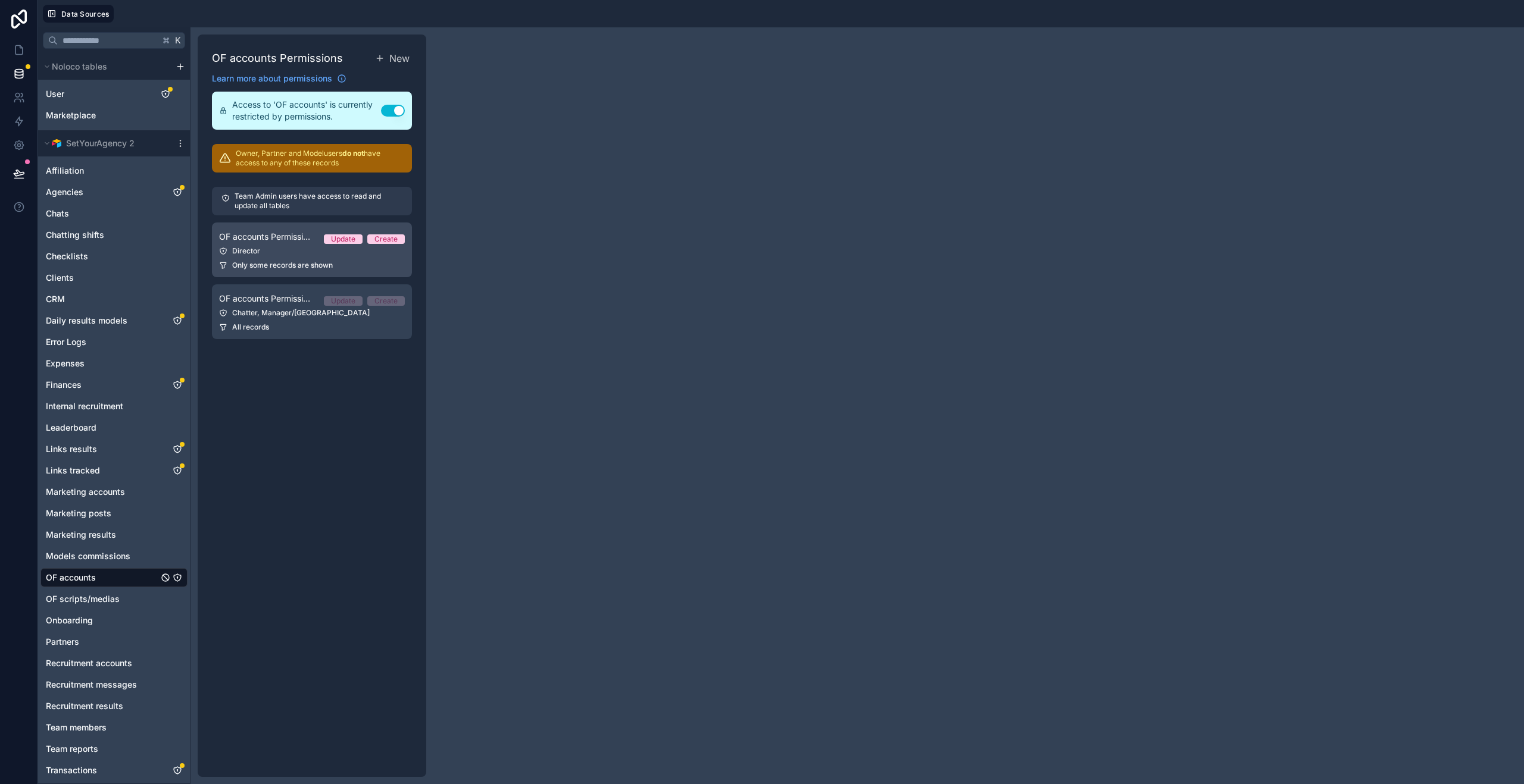
click at [319, 257] on link "OF accounts Permission 2 Update Create Director Only some records are shown" at bounding box center [312, 249] width 200 height 55
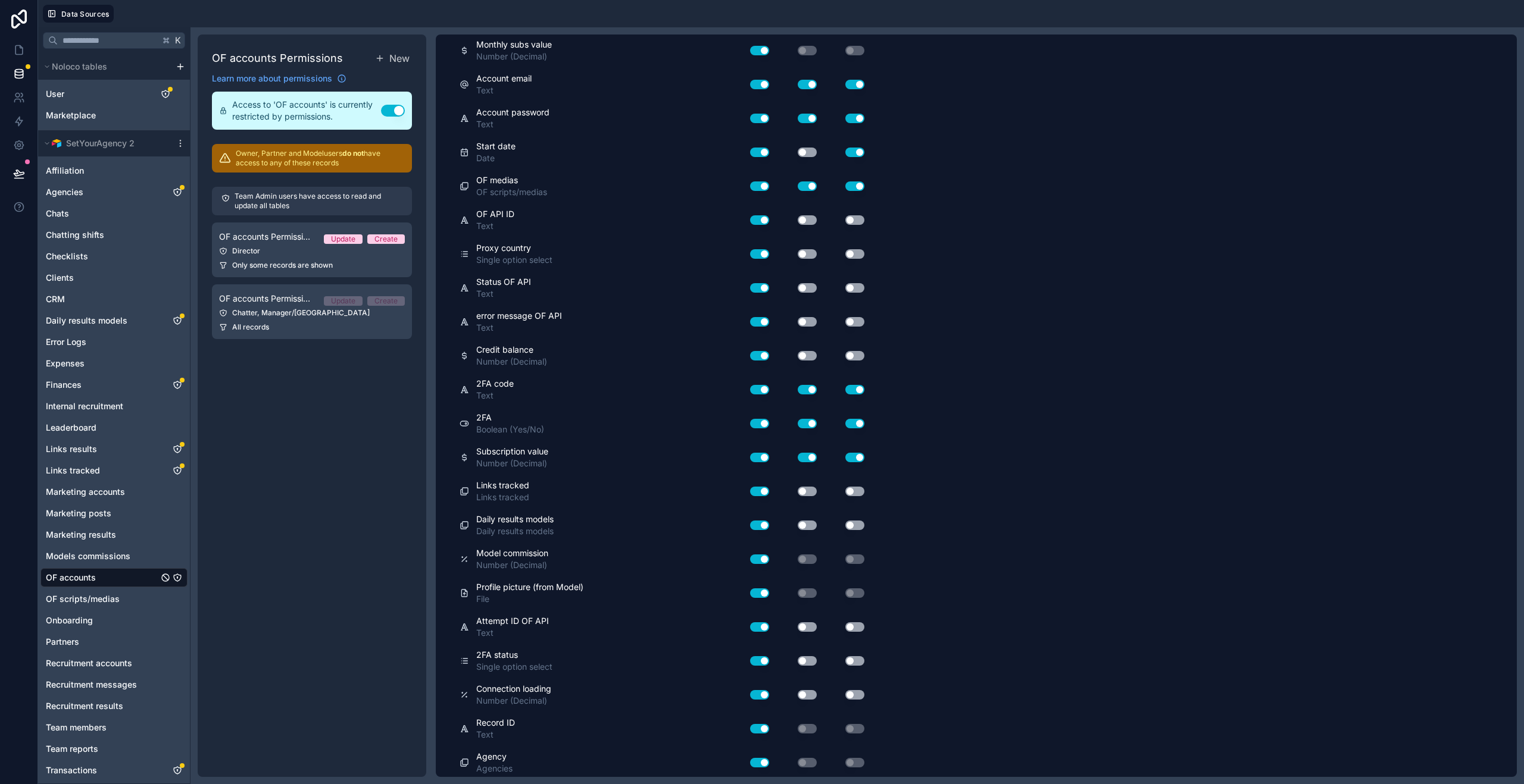
scroll to position [396, 0]
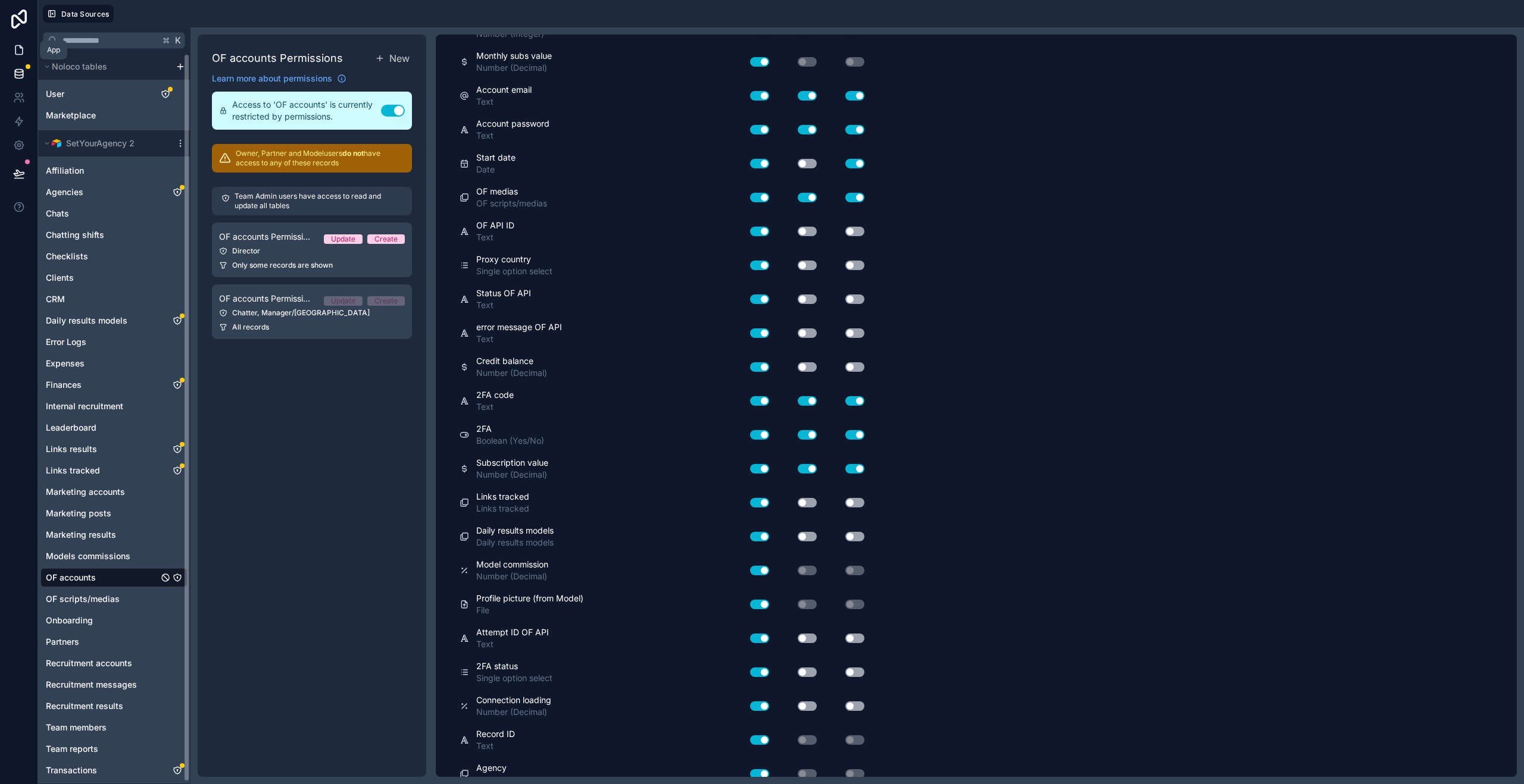
click at [23, 56] on link at bounding box center [19, 50] width 37 height 23
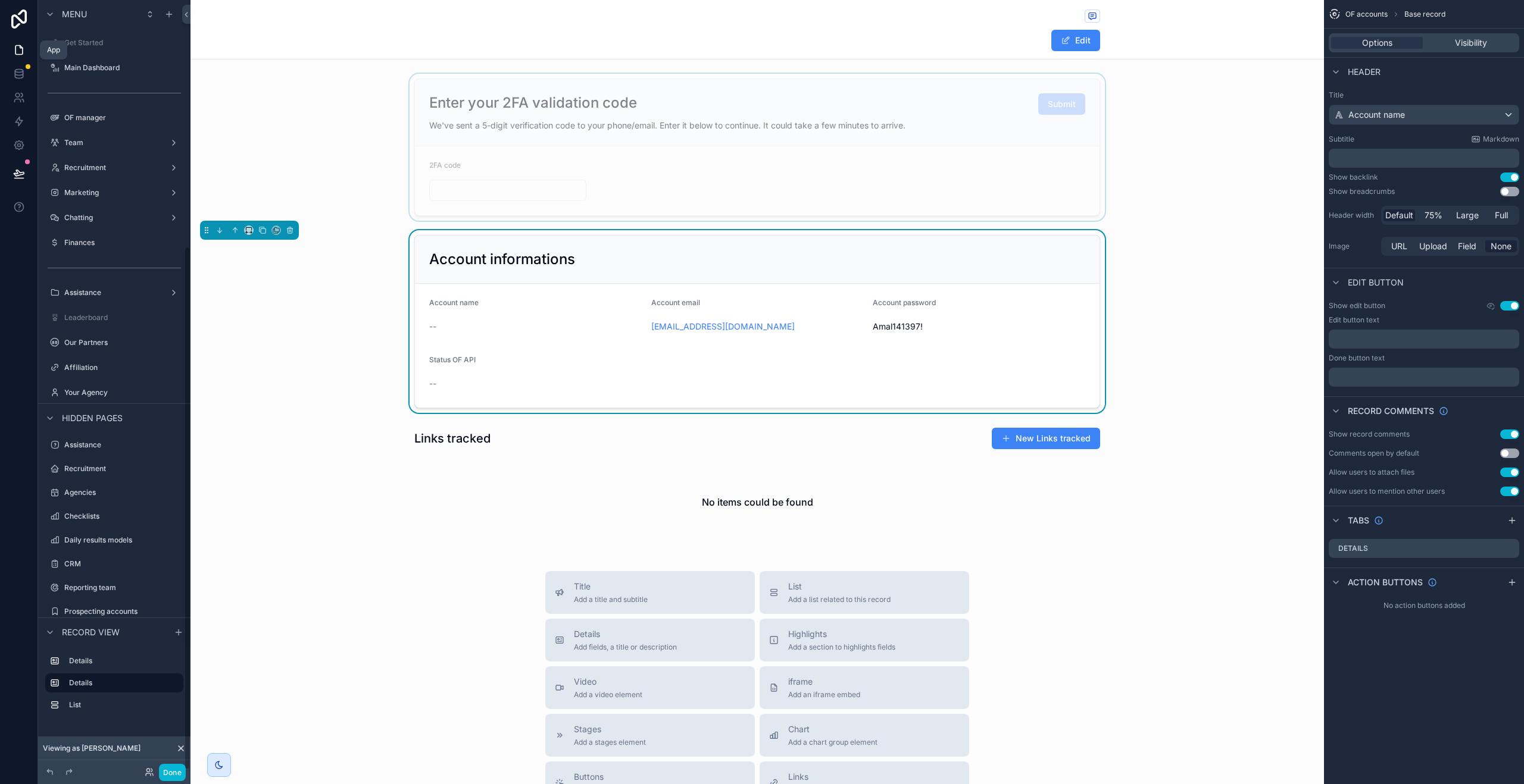
scroll to position [362, 0]
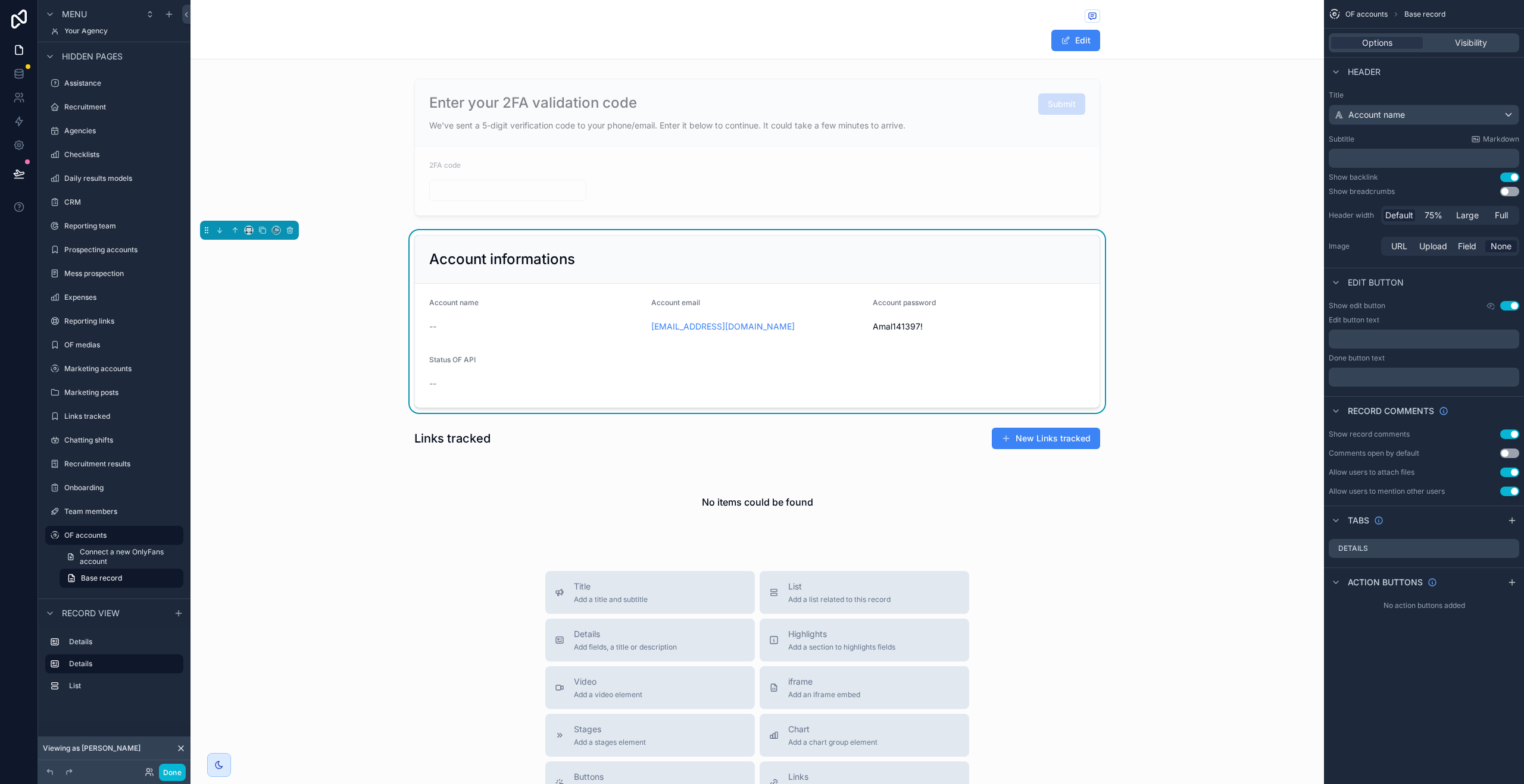
click at [1394, 54] on div "Options Visibility" at bounding box center [1424, 43] width 200 height 29
click at [1371, 15] on span "OF accounts" at bounding box center [1366, 14] width 42 height 9
click at [1043, 263] on div "Account informations" at bounding box center [757, 259] width 656 height 19
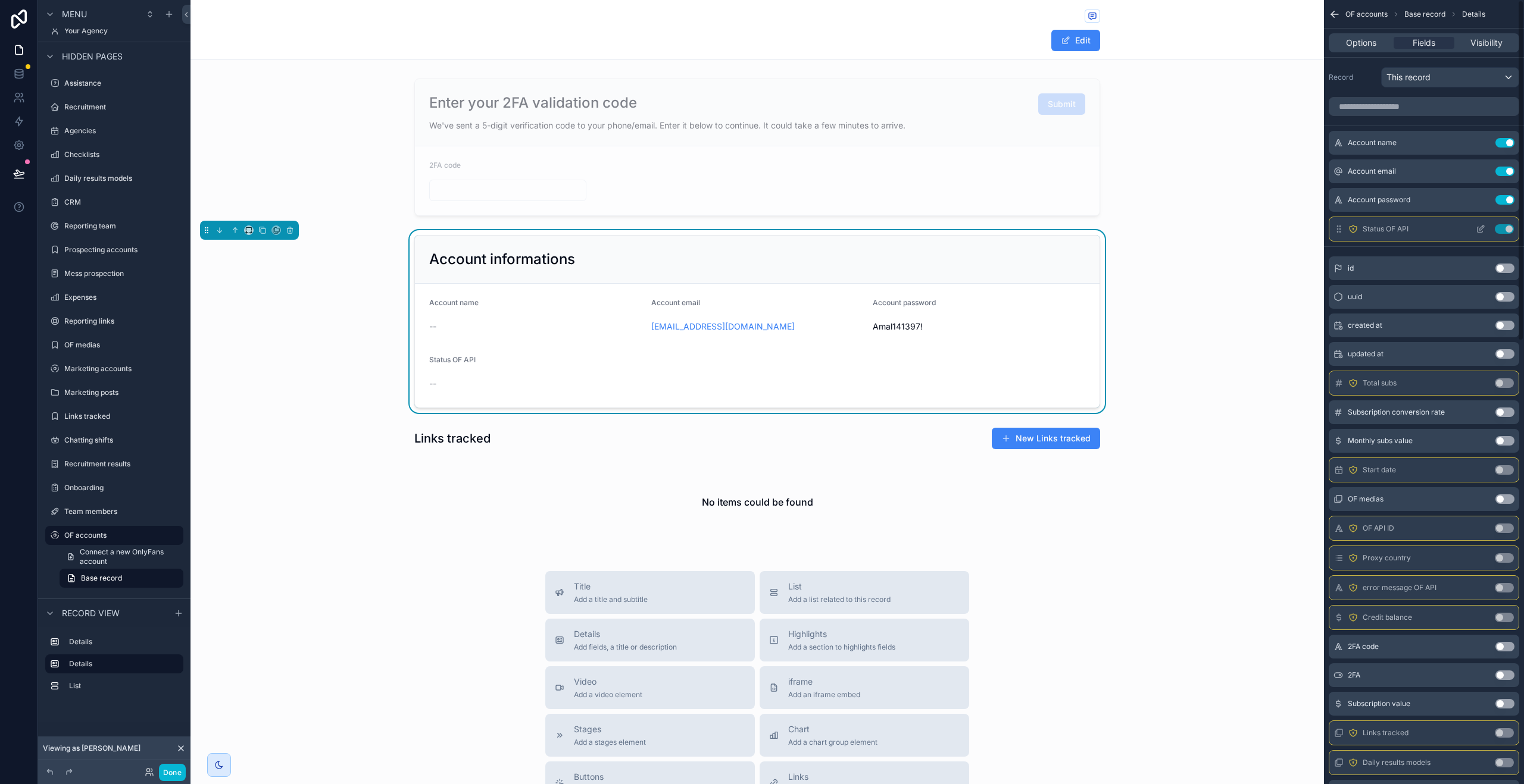
click at [1386, 229] on span "Status OF API" at bounding box center [1386, 229] width 46 height 9
click at [1479, 227] on icon "scrollable content" at bounding box center [1480, 230] width 6 height 6
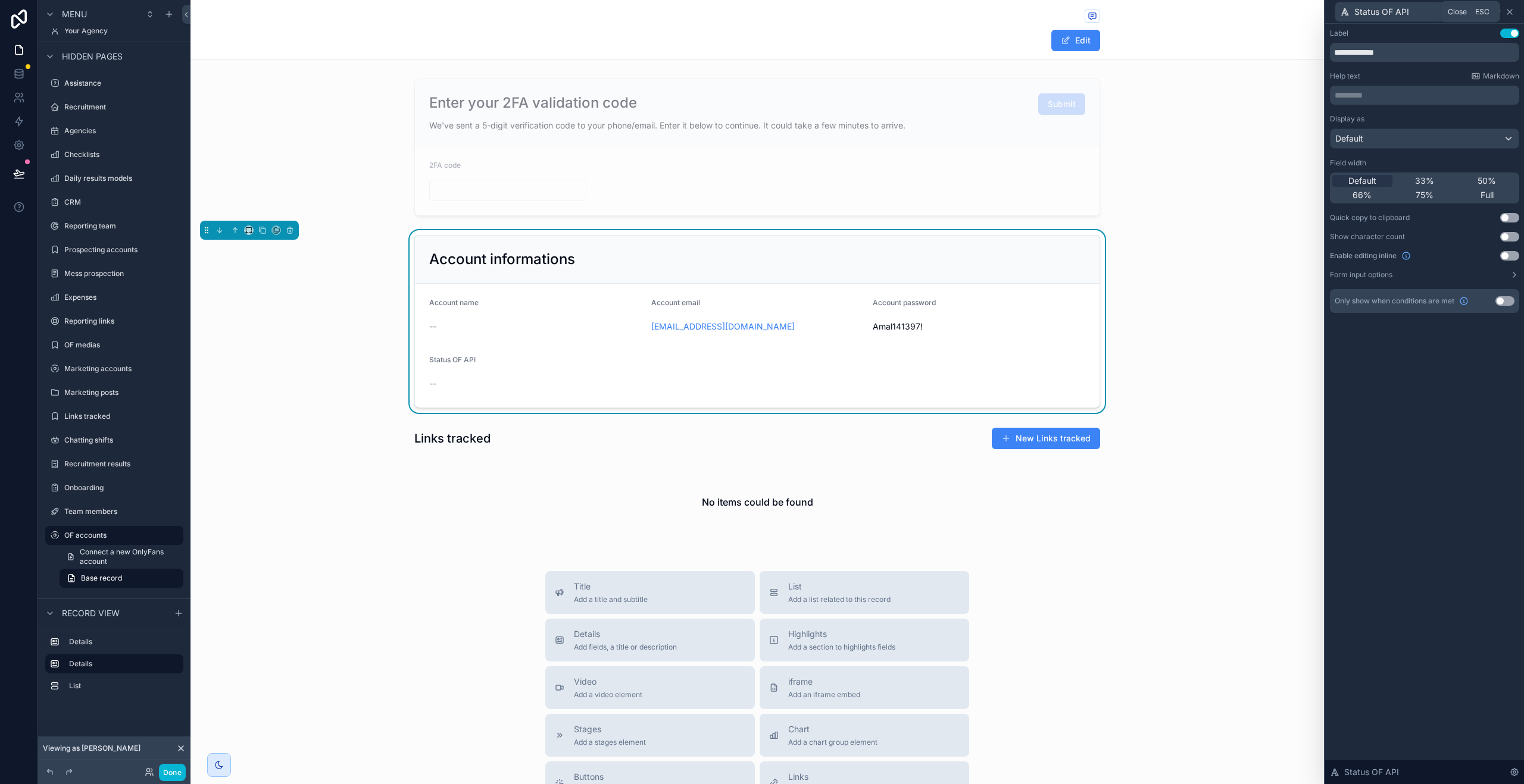
click at [1509, 14] on icon at bounding box center [1510, 12] width 9 height 9
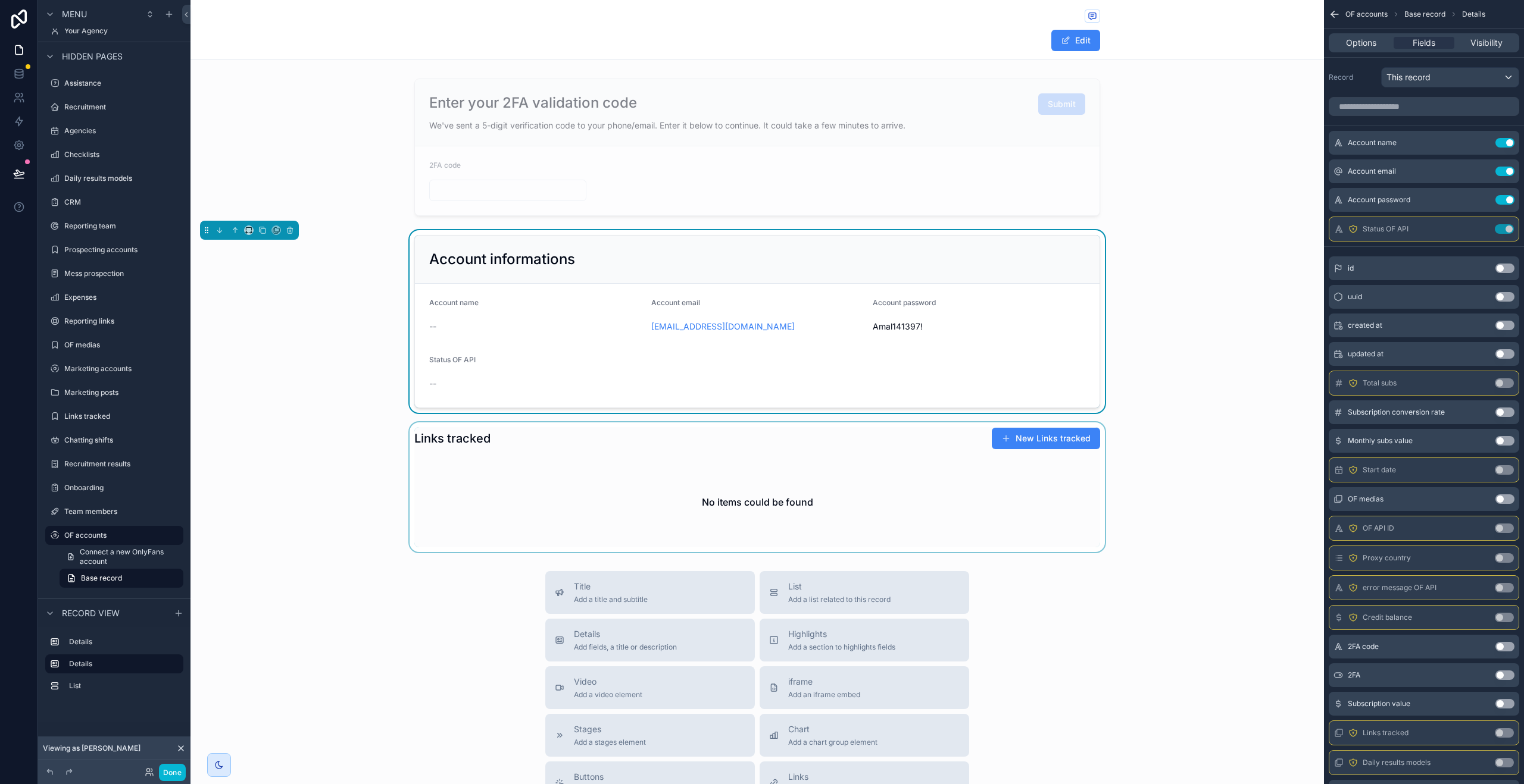
click at [927, 449] on div "scrollable content" at bounding box center [757, 487] width 1133 height 130
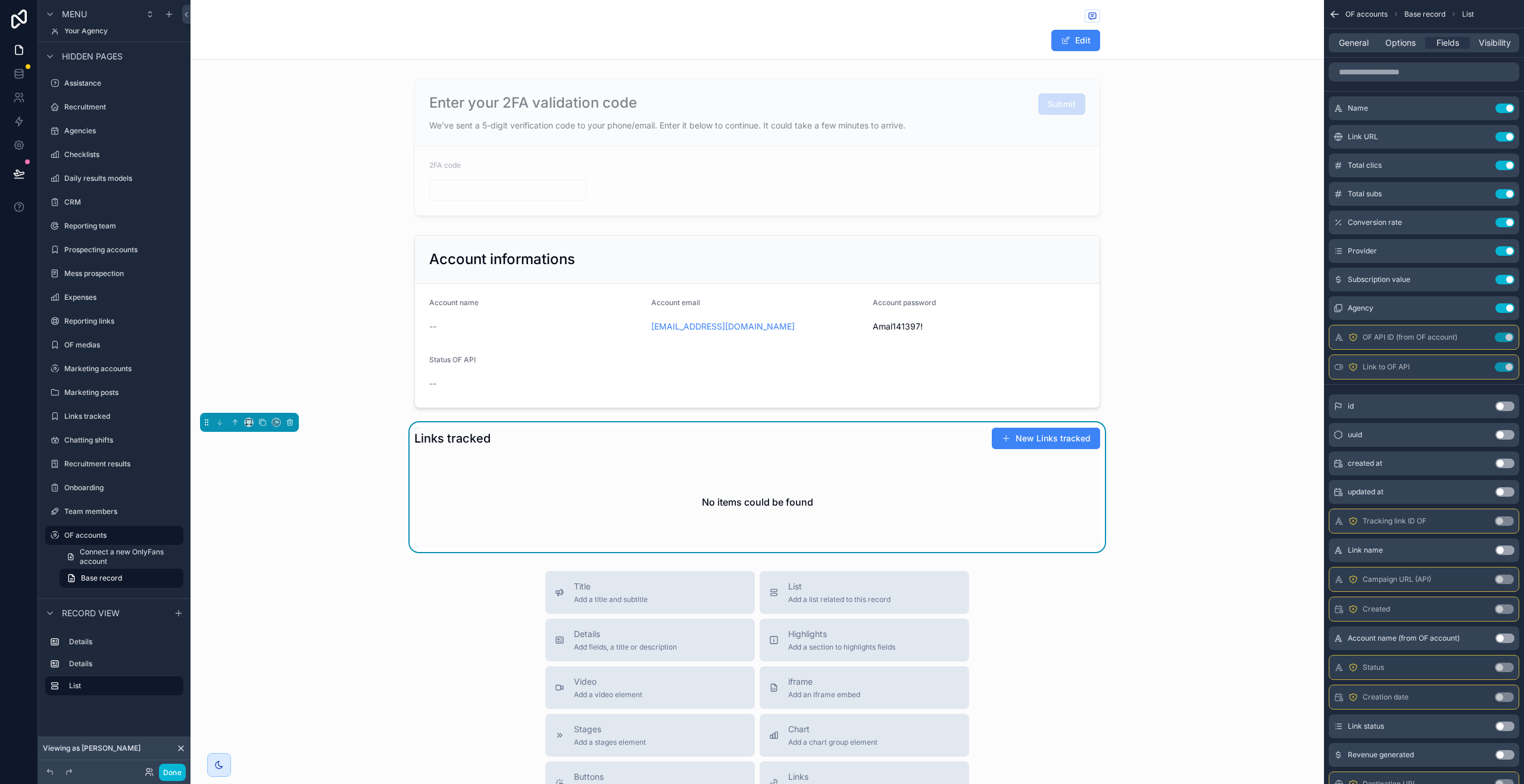
click at [509, 38] on div "Edit" at bounding box center [757, 40] width 686 height 22
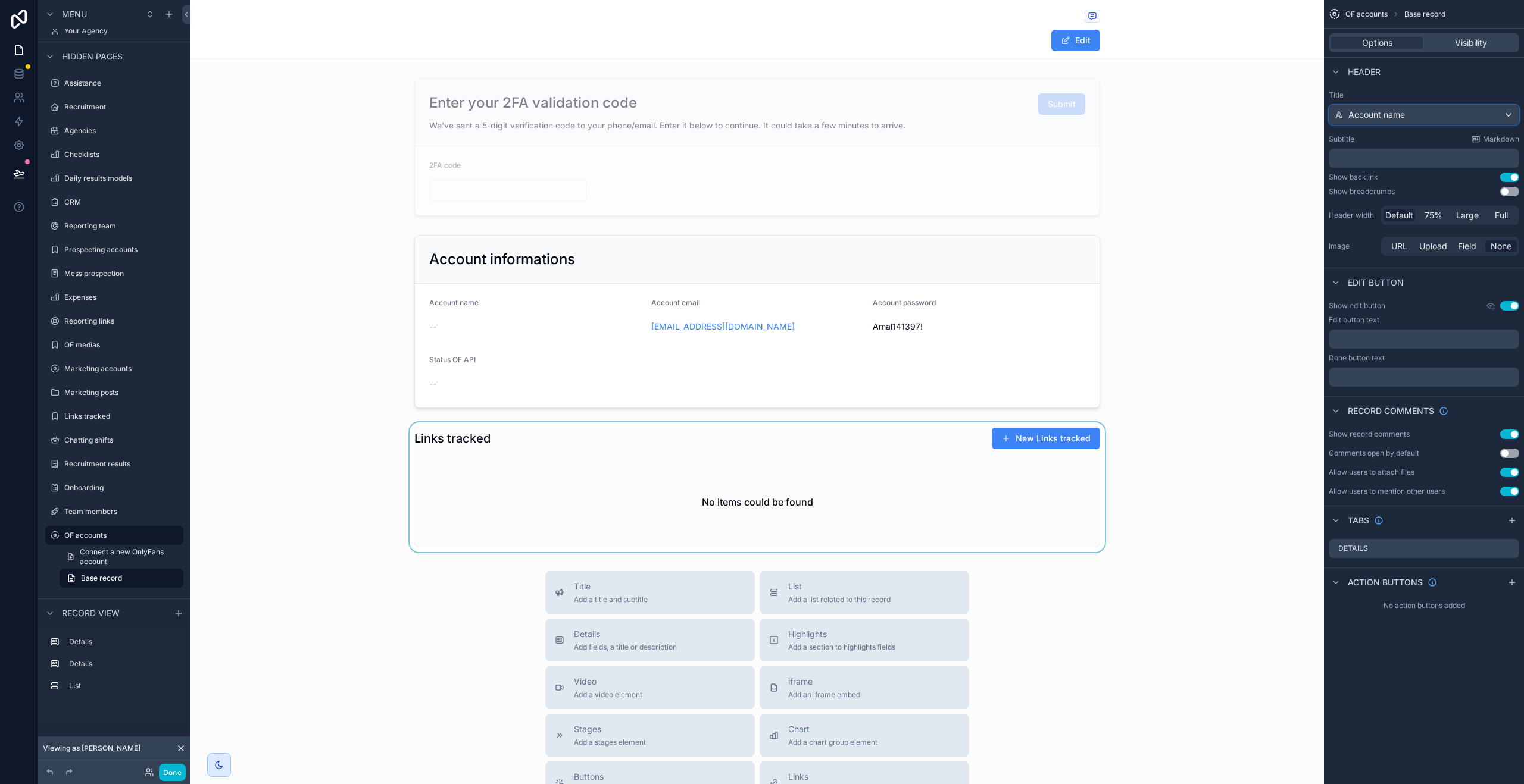
click at [1398, 122] on div "Account name" at bounding box center [1424, 115] width 189 height 19
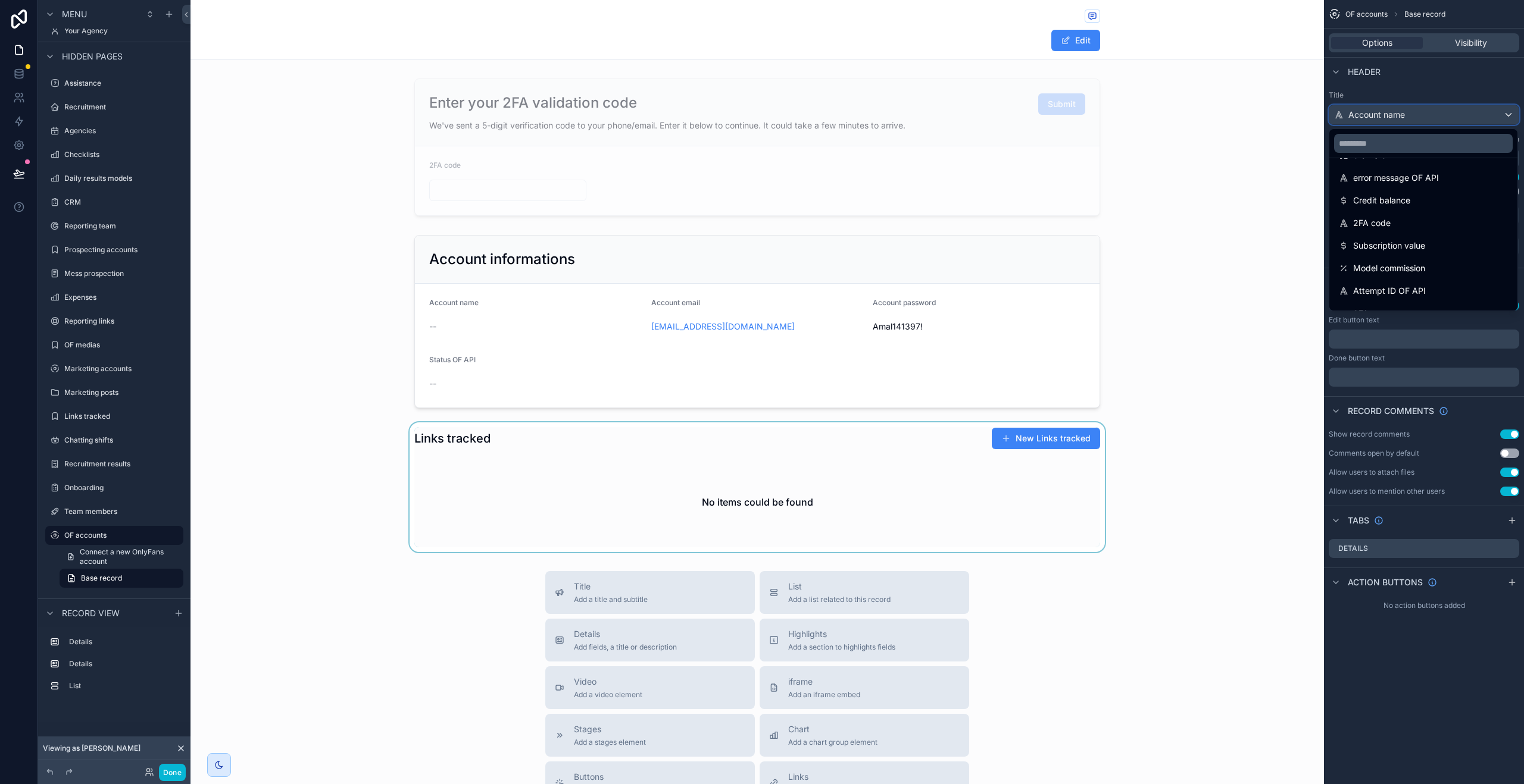
scroll to position [119, 0]
click at [1375, 202] on span "Account email" at bounding box center [1380, 194] width 55 height 14
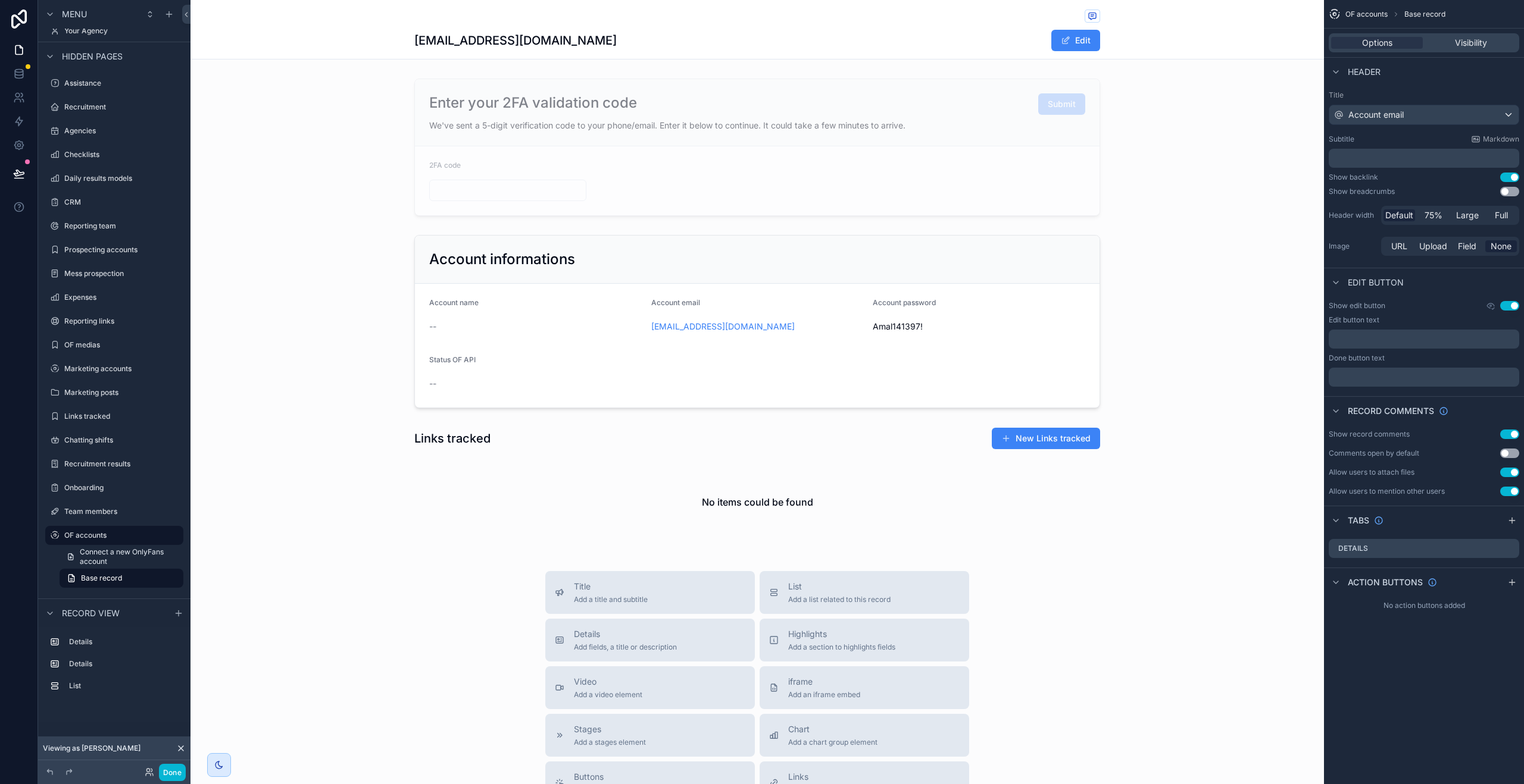
click at [1399, 156] on p "﻿" at bounding box center [1425, 158] width 183 height 12
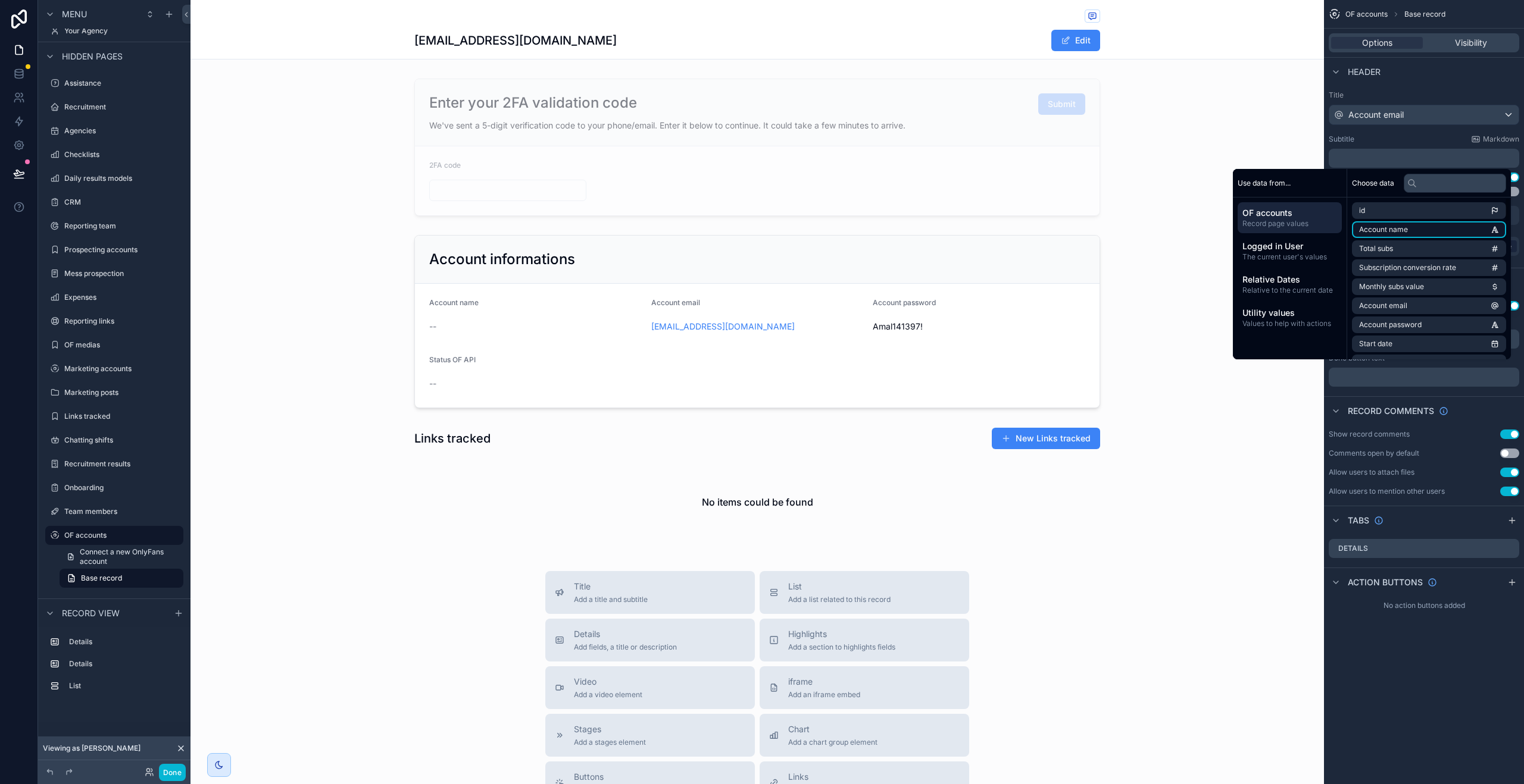
click at [1393, 225] on span "Account name" at bounding box center [1384, 230] width 49 height 9
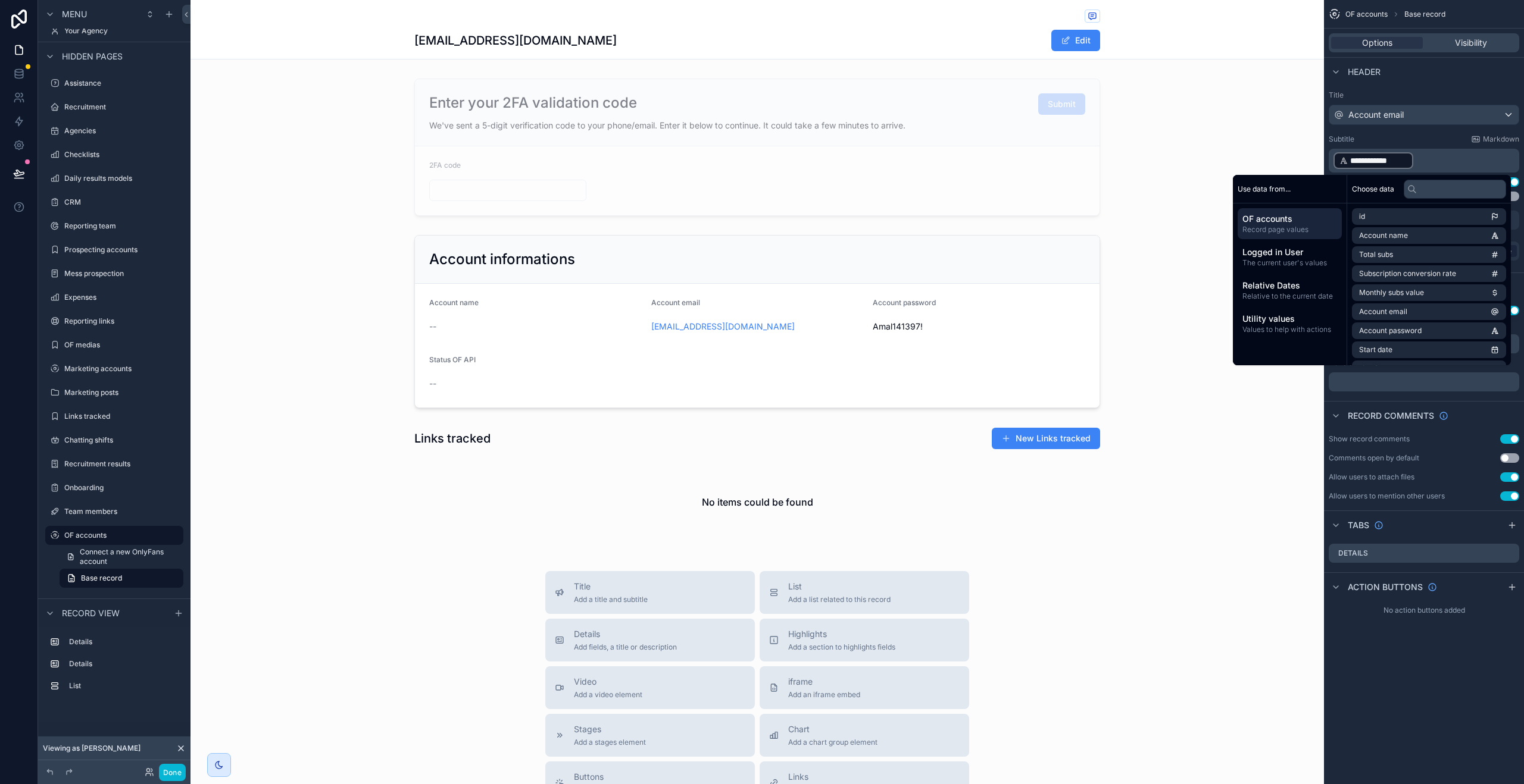
click at [1420, 163] on p "**********" at bounding box center [1425, 161] width 183 height 19
click at [1431, 156] on p "**********" at bounding box center [1425, 161] width 183 height 19
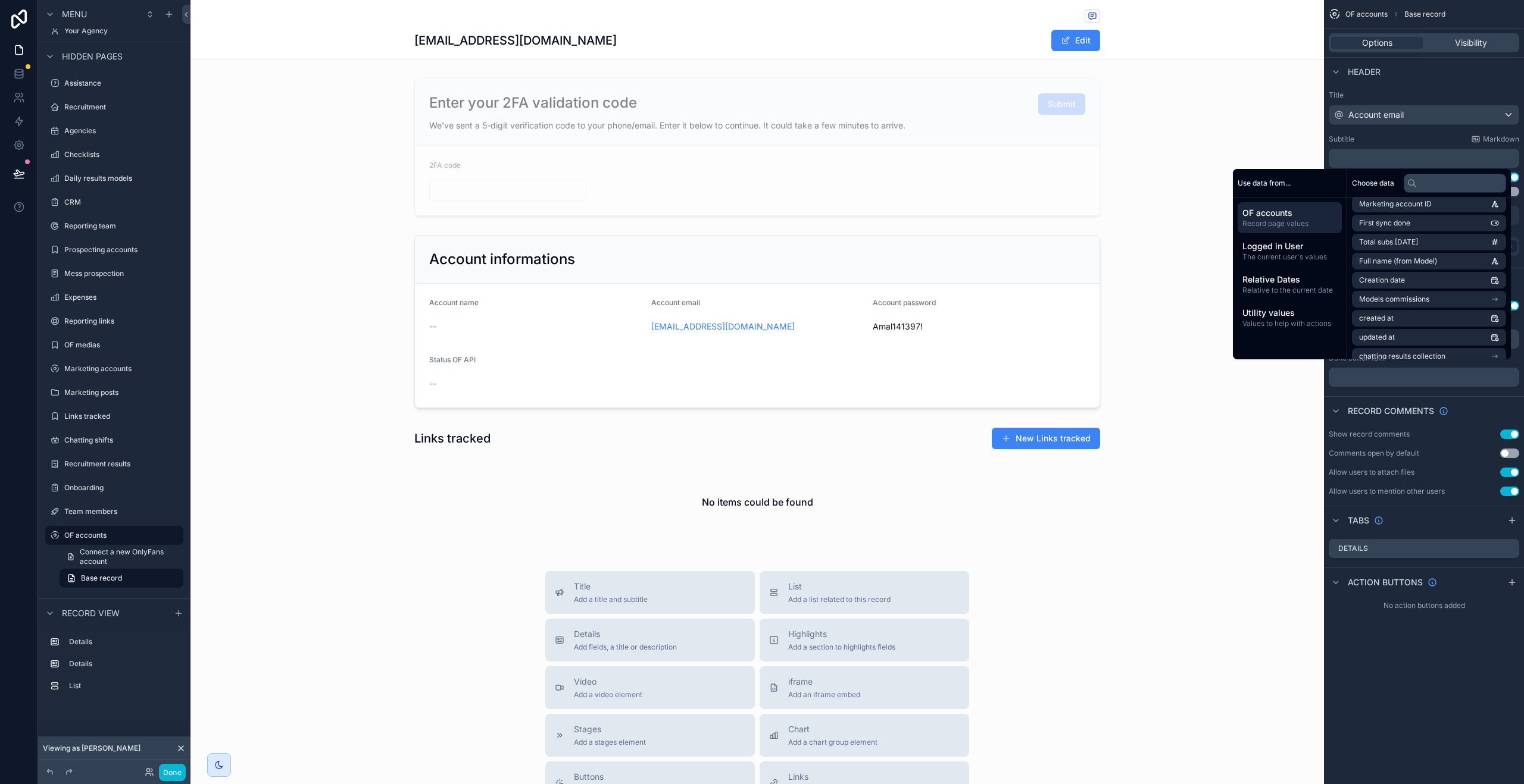
scroll to position [734, 0]
click at [1431, 251] on li "Full name (from Model)" at bounding box center [1429, 258] width 154 height 17
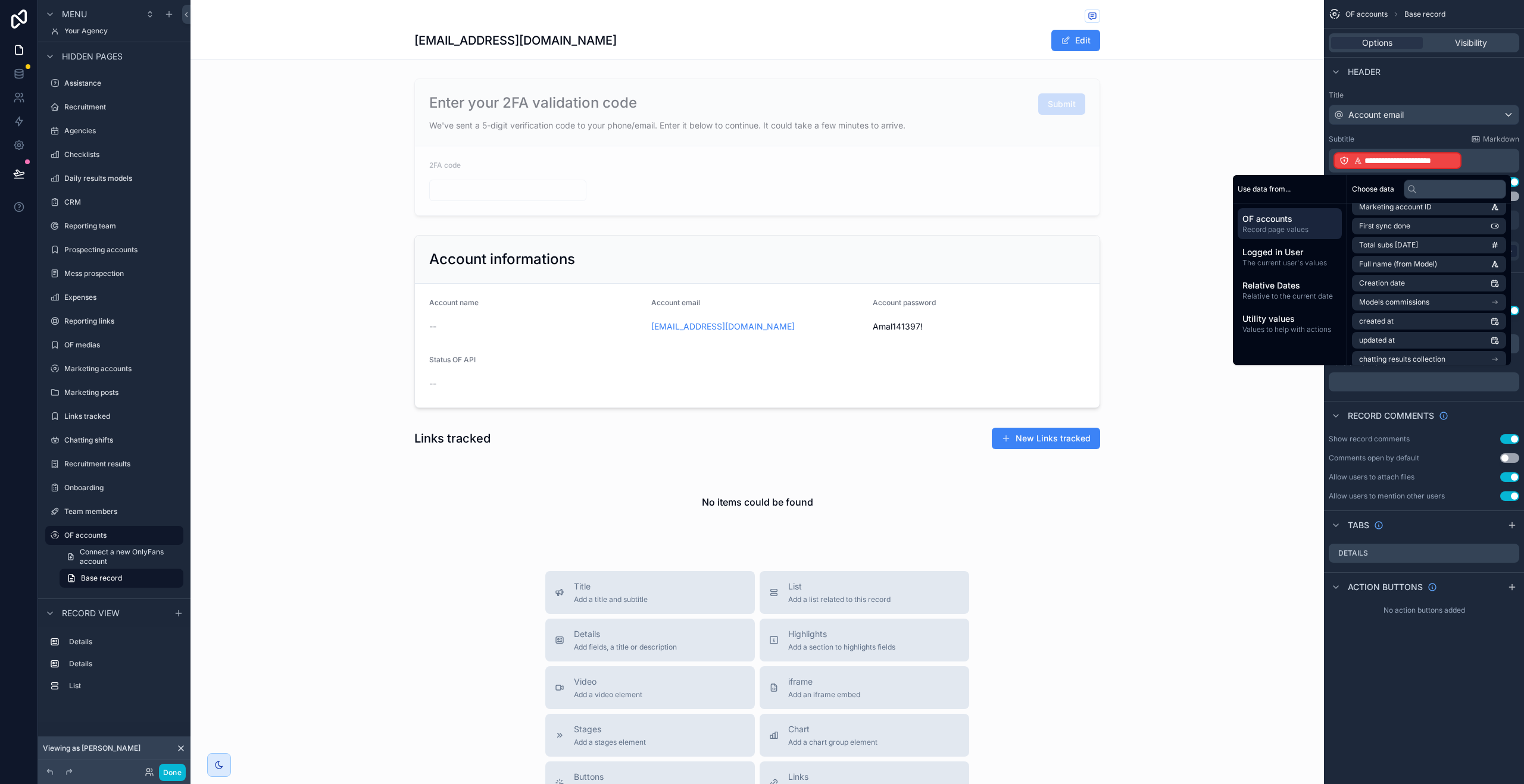
click at [1401, 156] on span "**********" at bounding box center [1410, 161] width 91 height 12
click at [22, 76] on icon at bounding box center [19, 74] width 12 height 12
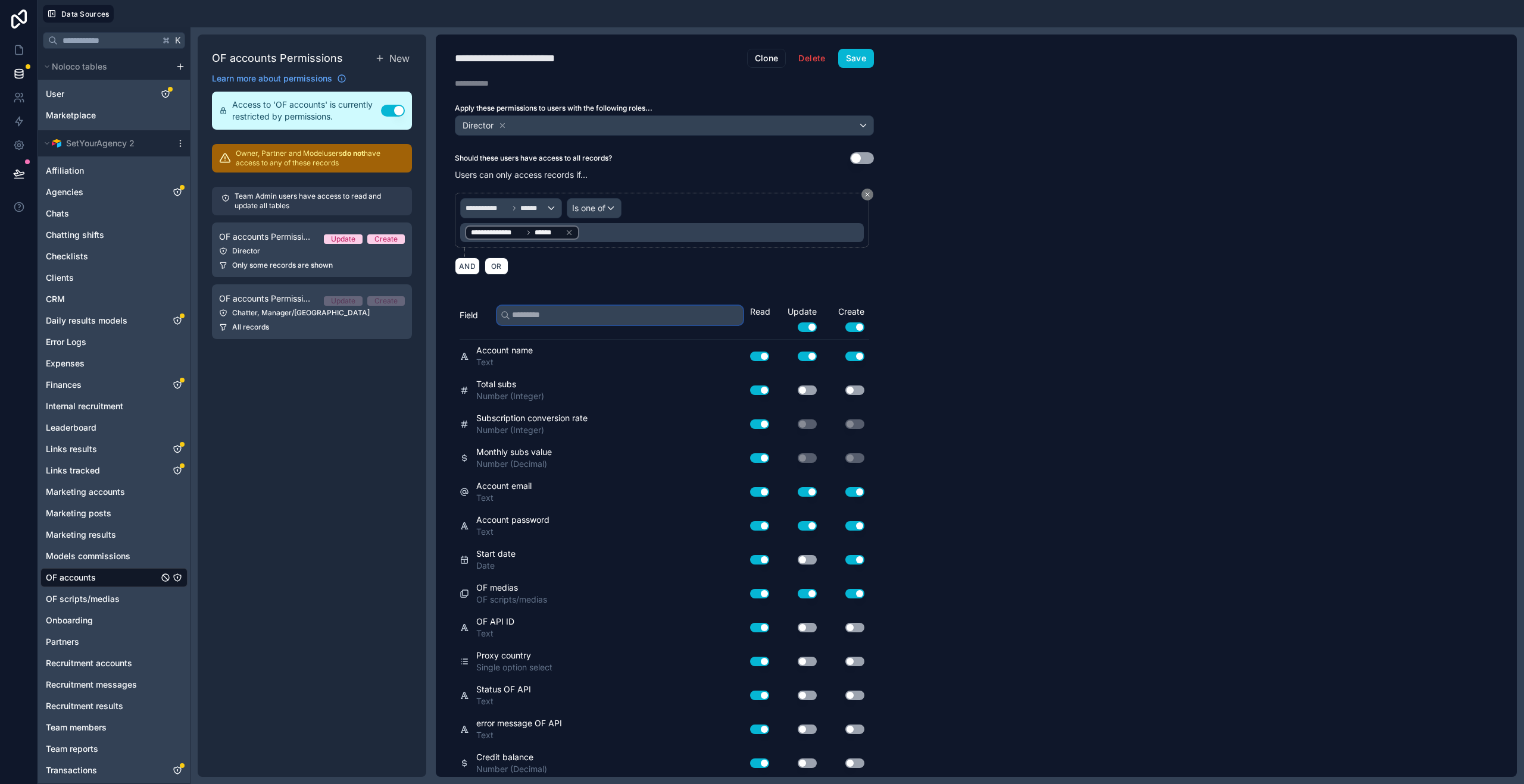
click at [627, 316] on input "text" at bounding box center [620, 315] width 246 height 19
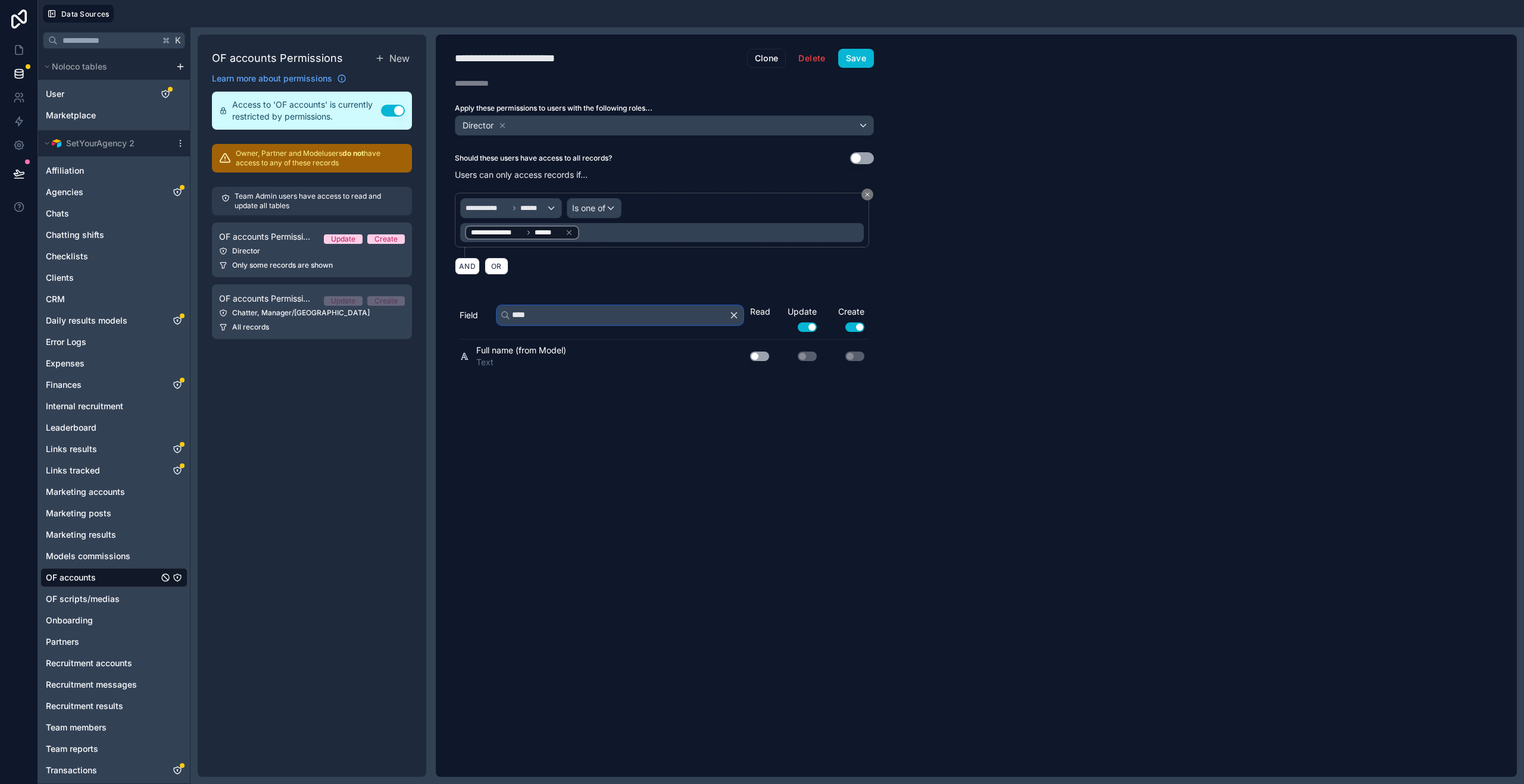
type input "****"
click at [752, 357] on button "Use setting" at bounding box center [759, 356] width 19 height 9
click at [784, 460] on div "**********" at bounding box center [664, 406] width 457 height 743
click at [857, 60] on button "Save" at bounding box center [856, 58] width 36 height 19
click at [21, 50] on icon at bounding box center [19, 50] width 12 height 12
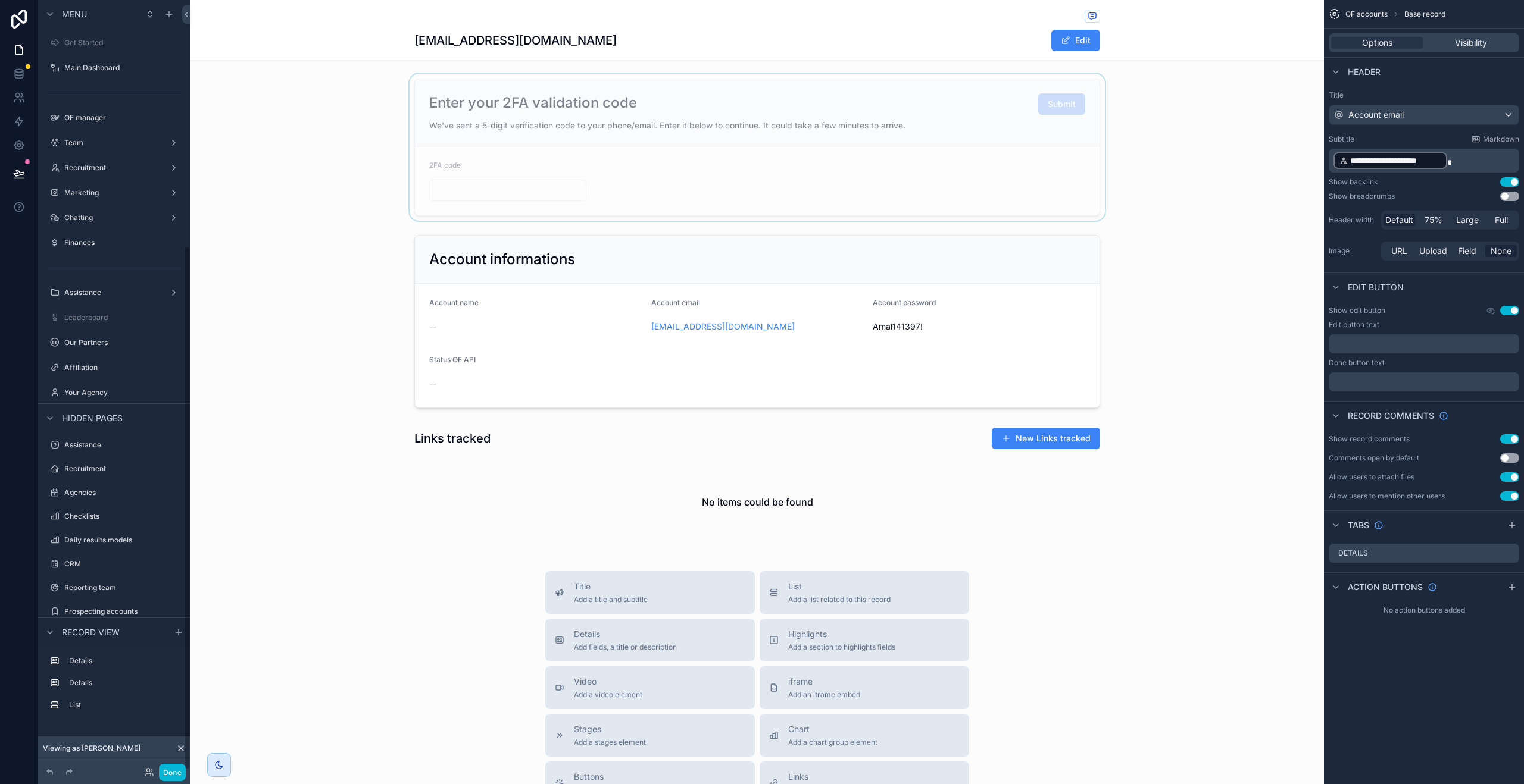
scroll to position [362, 0]
click at [609, 34] on div "everly2023john@gmail.com Edit" at bounding box center [757, 40] width 686 height 22
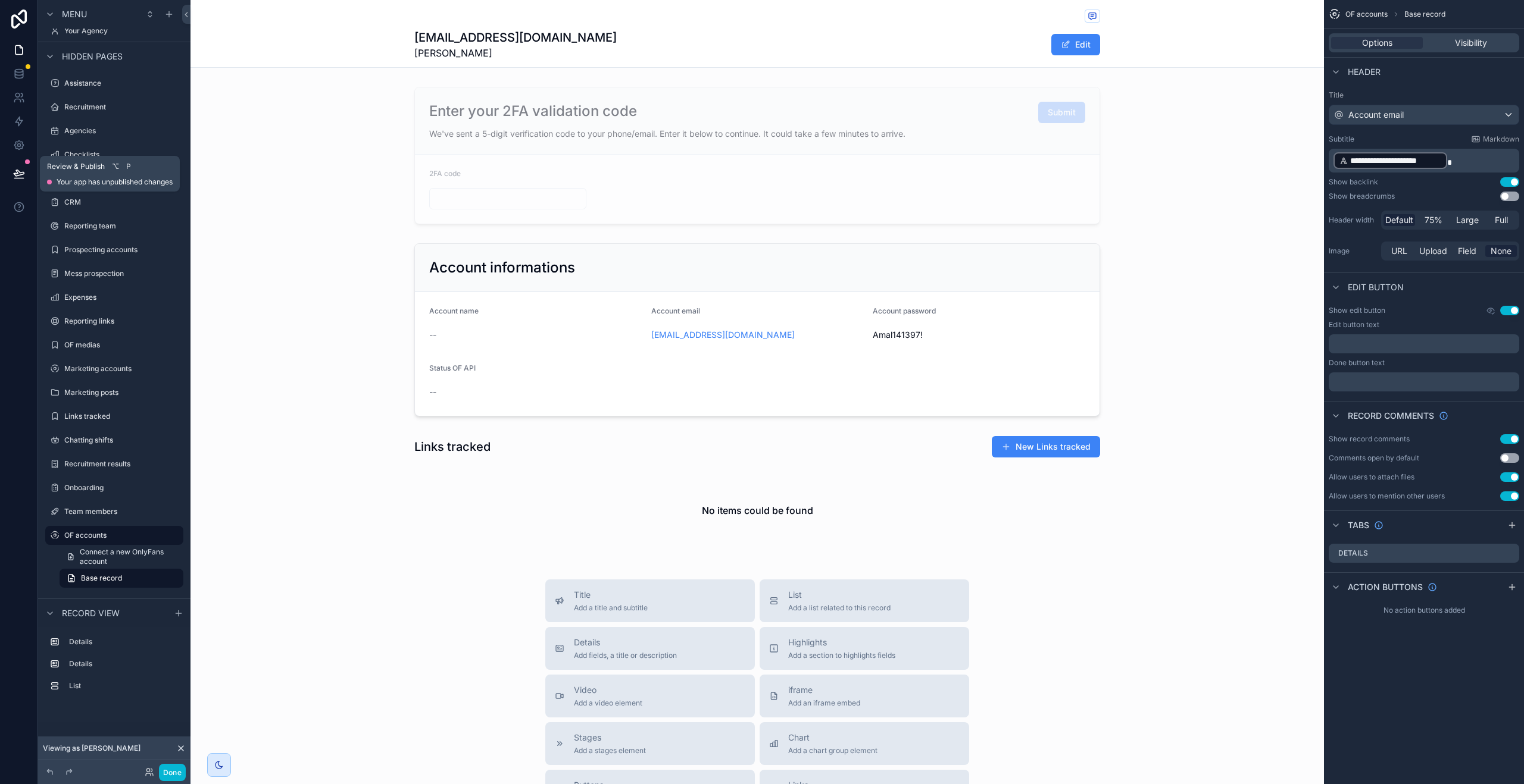
click at [22, 176] on icon at bounding box center [19, 174] width 12 height 12
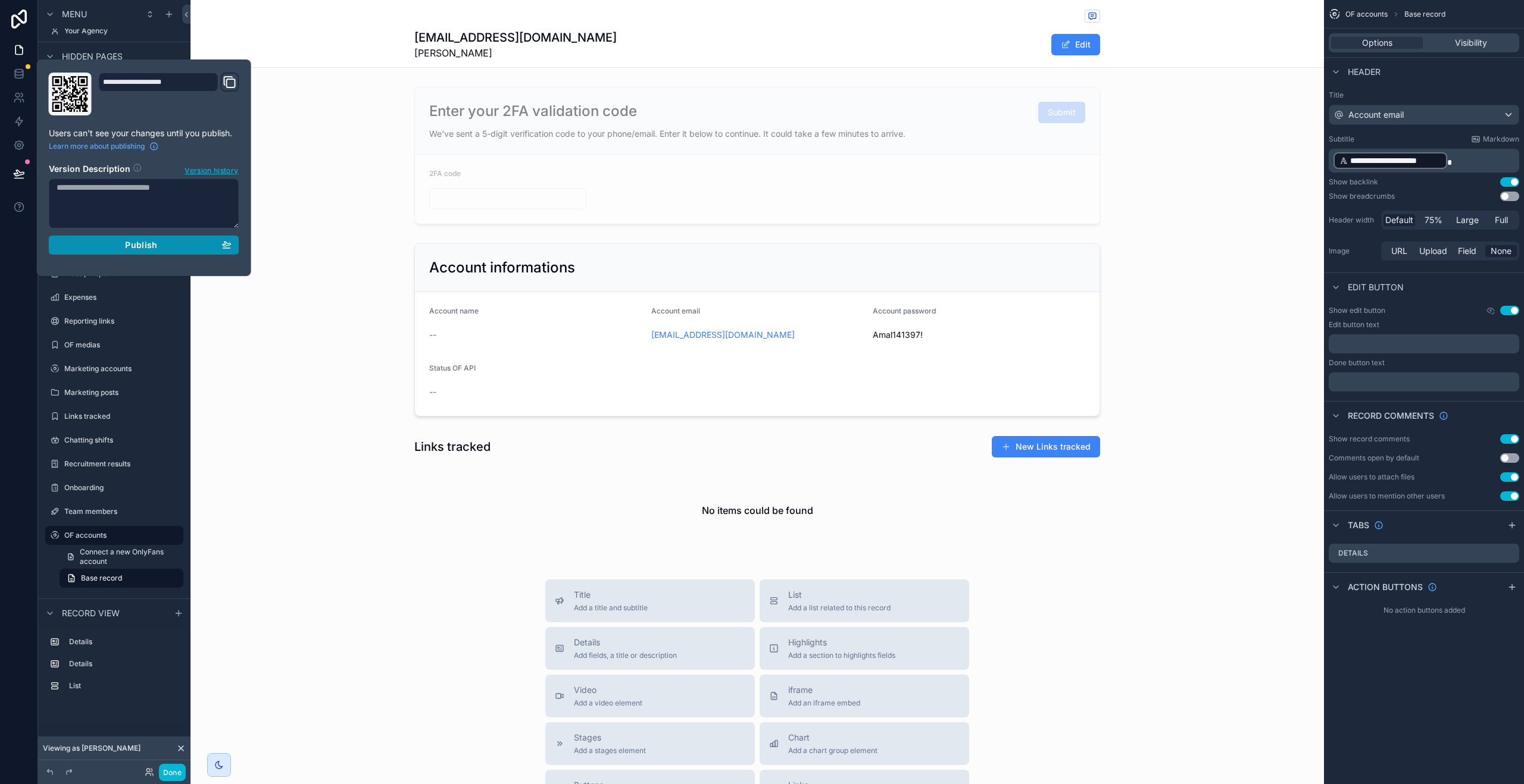
click at [153, 244] on span "Publish" at bounding box center [141, 245] width 32 height 10
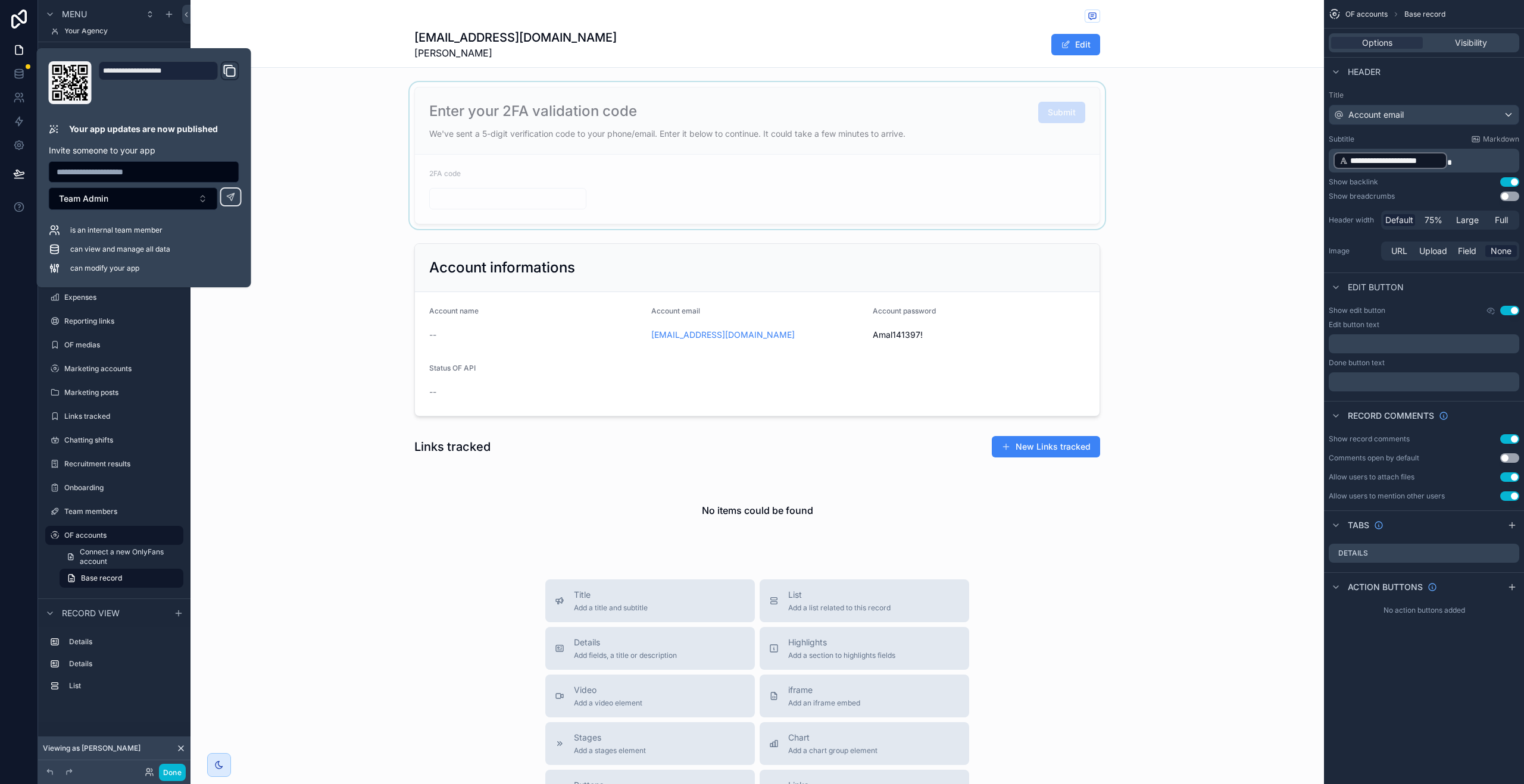
click at [417, 119] on div "scrollable content" at bounding box center [757, 155] width 1133 height 147
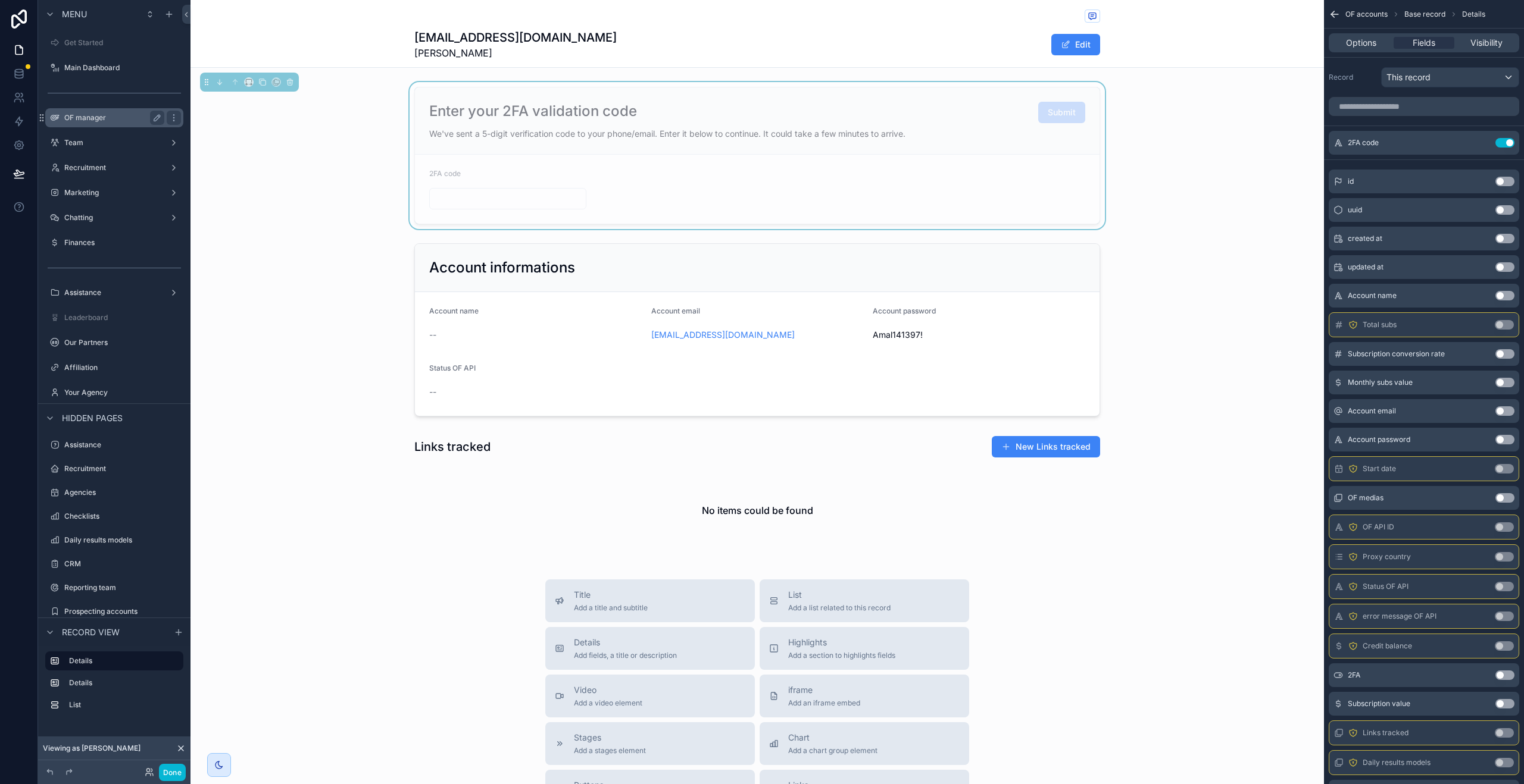
click at [92, 117] on label "OF manager" at bounding box center [112, 118] width 95 height 9
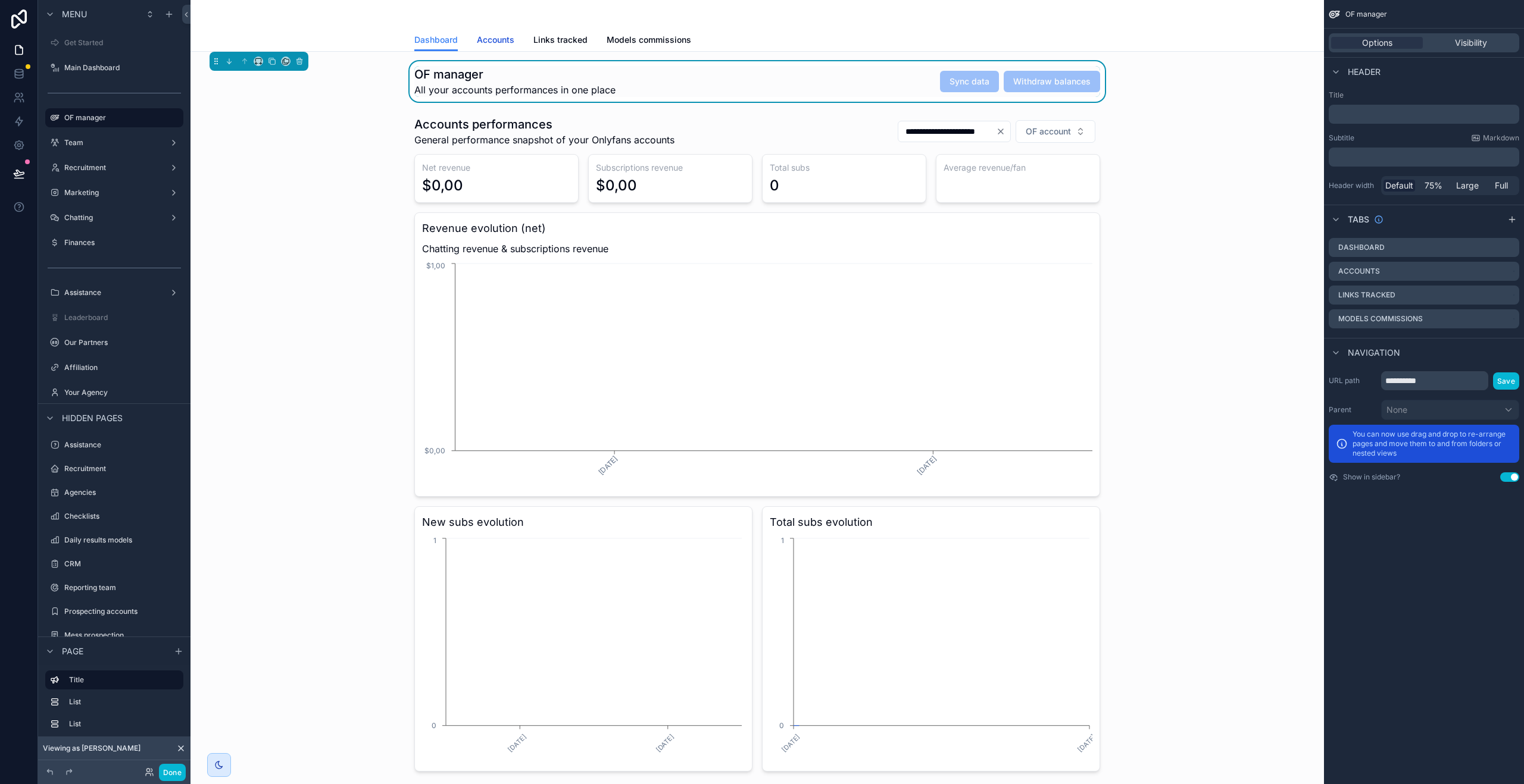
click at [495, 38] on span "Accounts" at bounding box center [496, 39] width 37 height 12
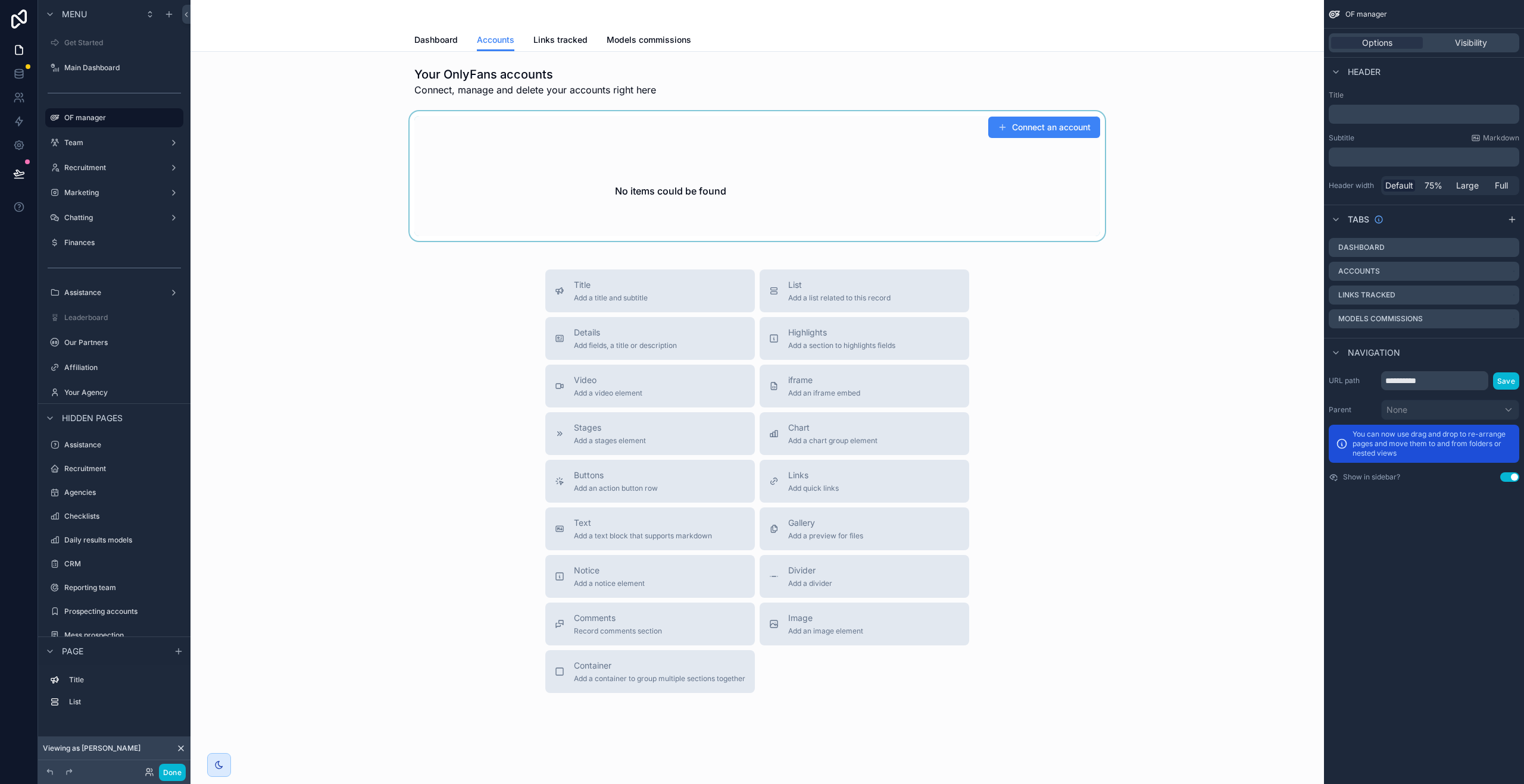
click at [999, 119] on div "scrollable content" at bounding box center [757, 176] width 1114 height 130
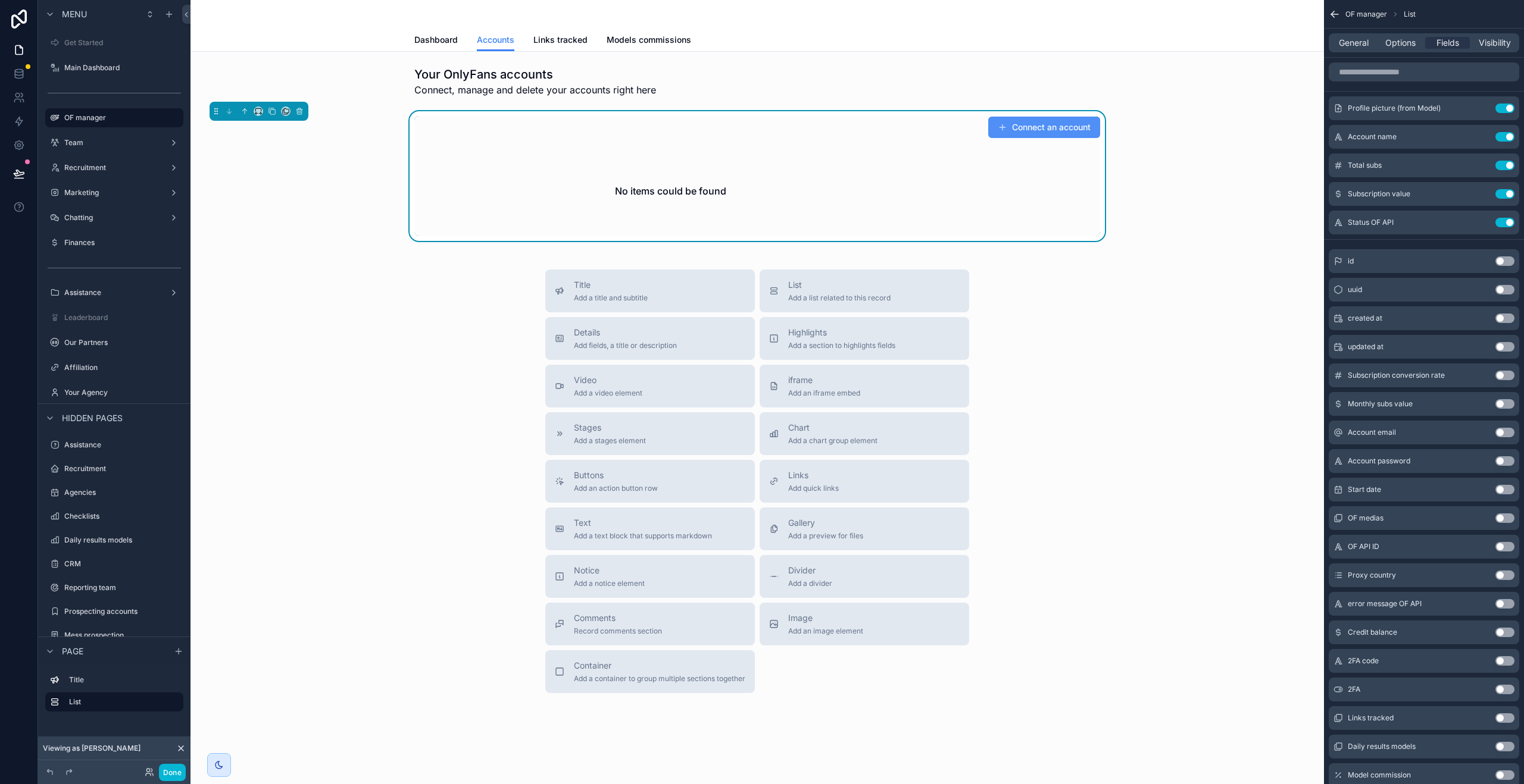
click at [1001, 123] on button "Connect an account" at bounding box center [1044, 127] width 112 height 21
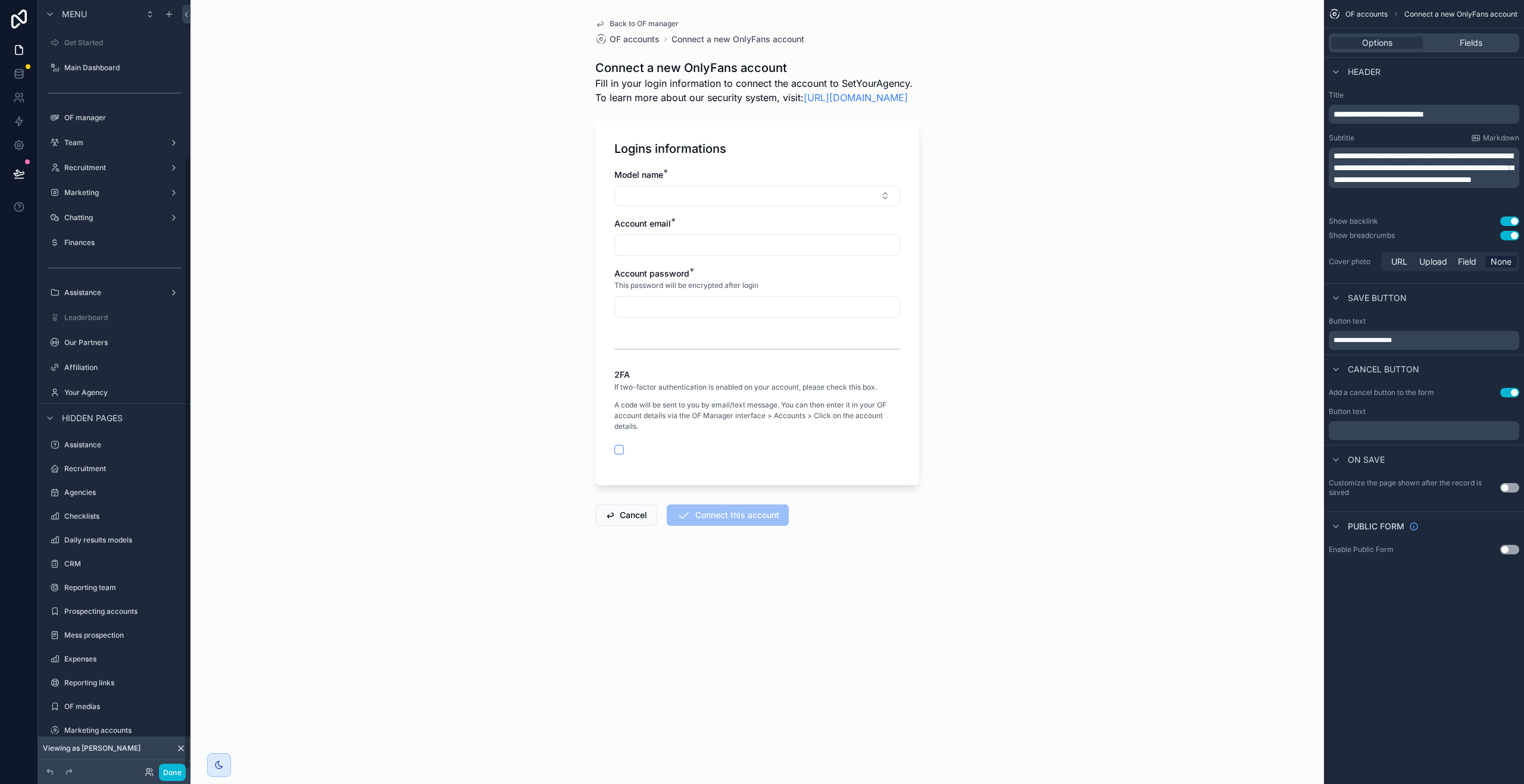
scroll to position [197, 0]
click at [903, 165] on div "Logins informations Model name * Account email * Account password * This passwo…" at bounding box center [757, 304] width 323 height 364
click at [1475, 47] on span "Fields" at bounding box center [1471, 42] width 22 height 12
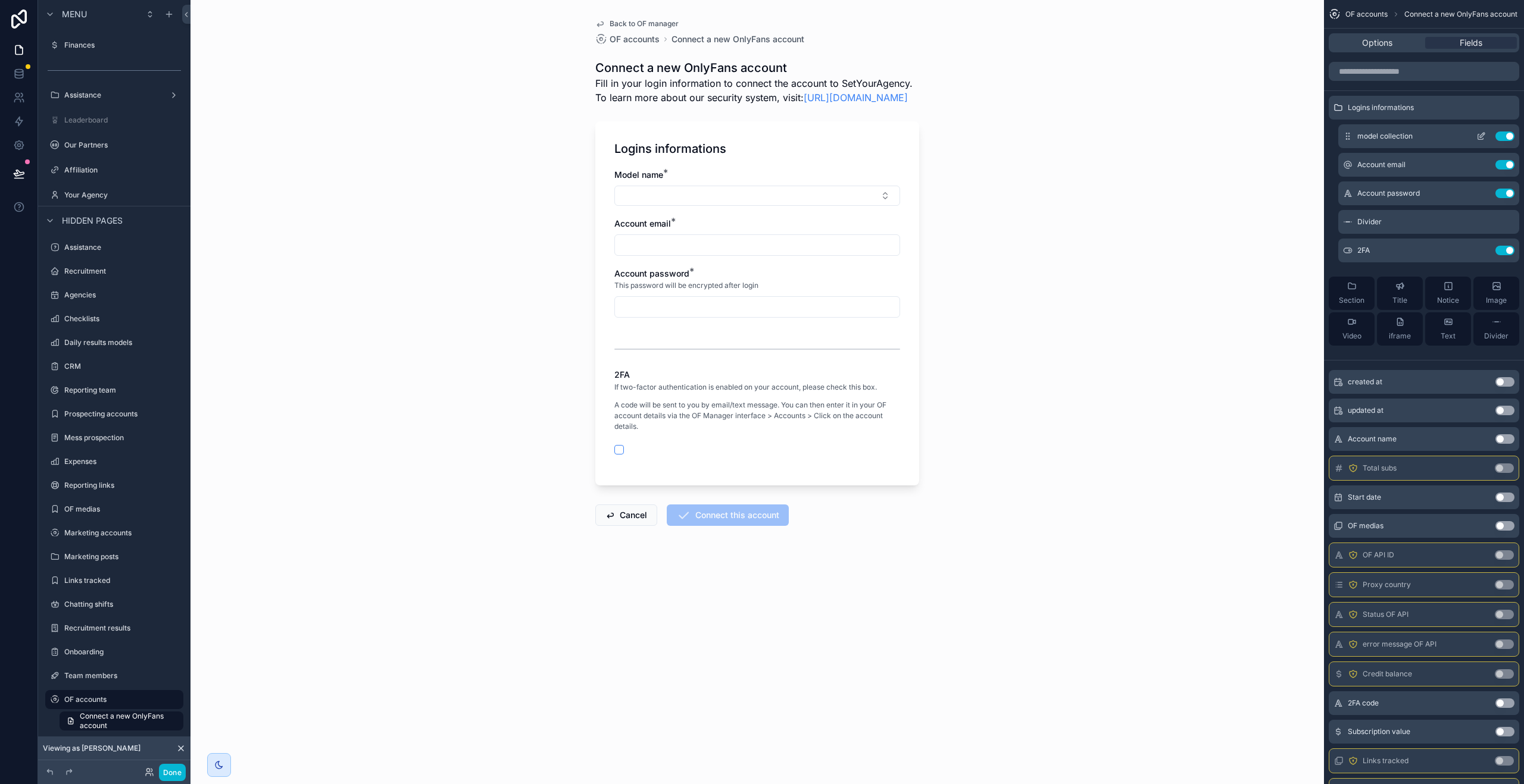
click at [1483, 136] on icon "scrollable content" at bounding box center [1481, 136] width 9 height 9
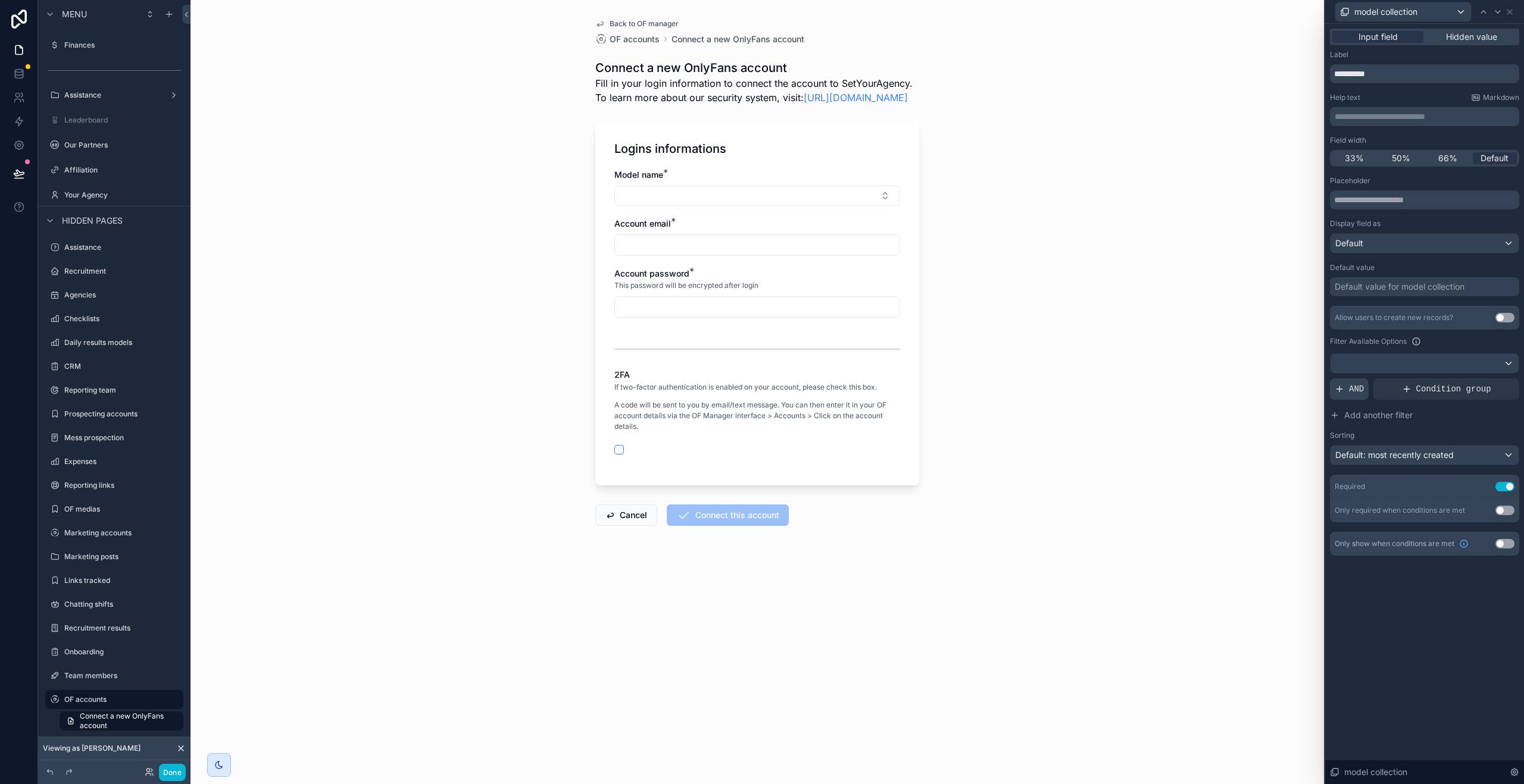
click at [1361, 392] on span "AND" at bounding box center [1357, 389] width 15 height 12
click at [1489, 382] on icon at bounding box center [1489, 379] width 7 height 7
click at [1246, 378] on div "Select a field" at bounding box center [1215, 371] width 71 height 19
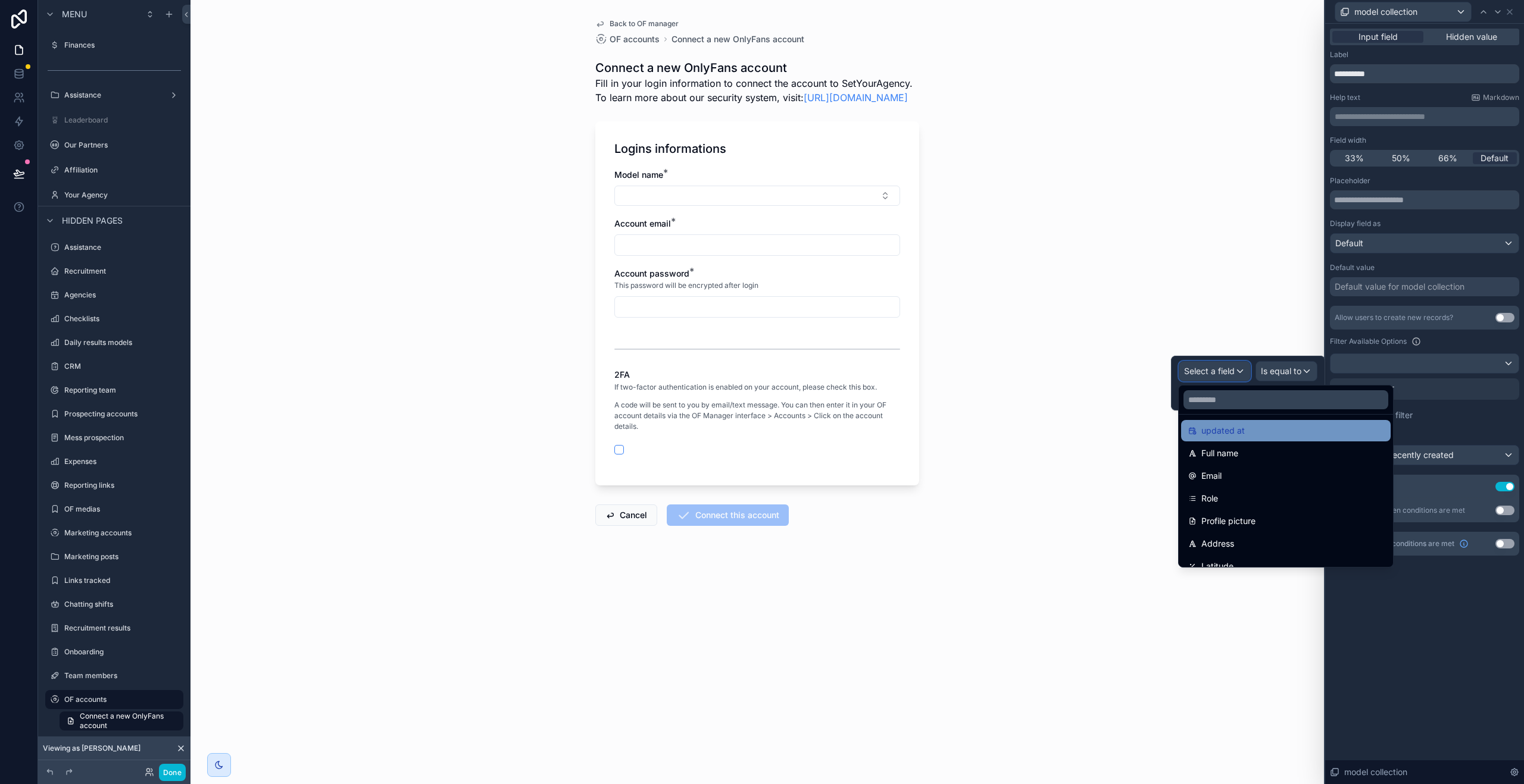
scroll to position [75, 0]
click at [1233, 494] on div "Role" at bounding box center [1286, 495] width 195 height 14
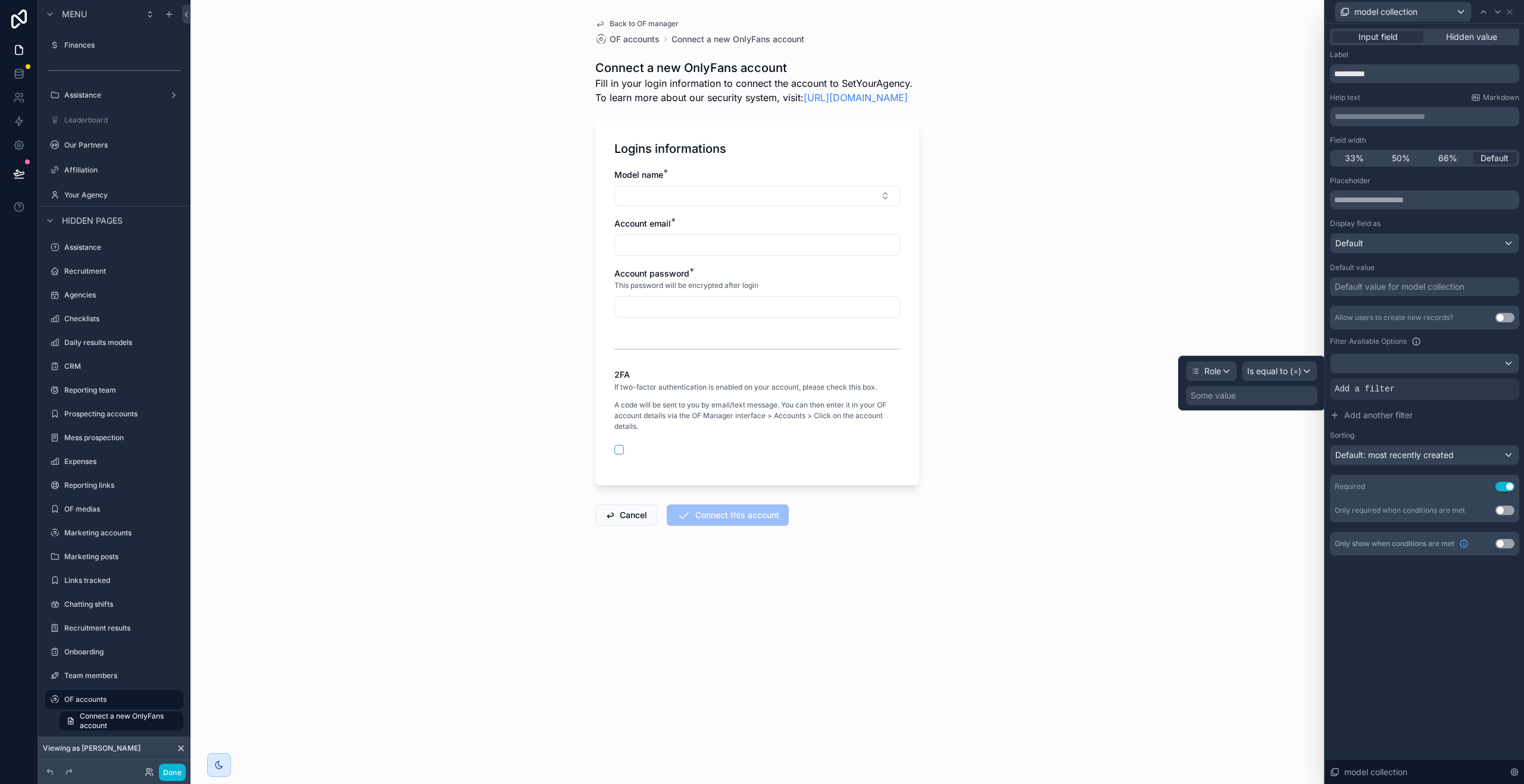
click at [1280, 400] on div "Some value" at bounding box center [1251, 395] width 132 height 19
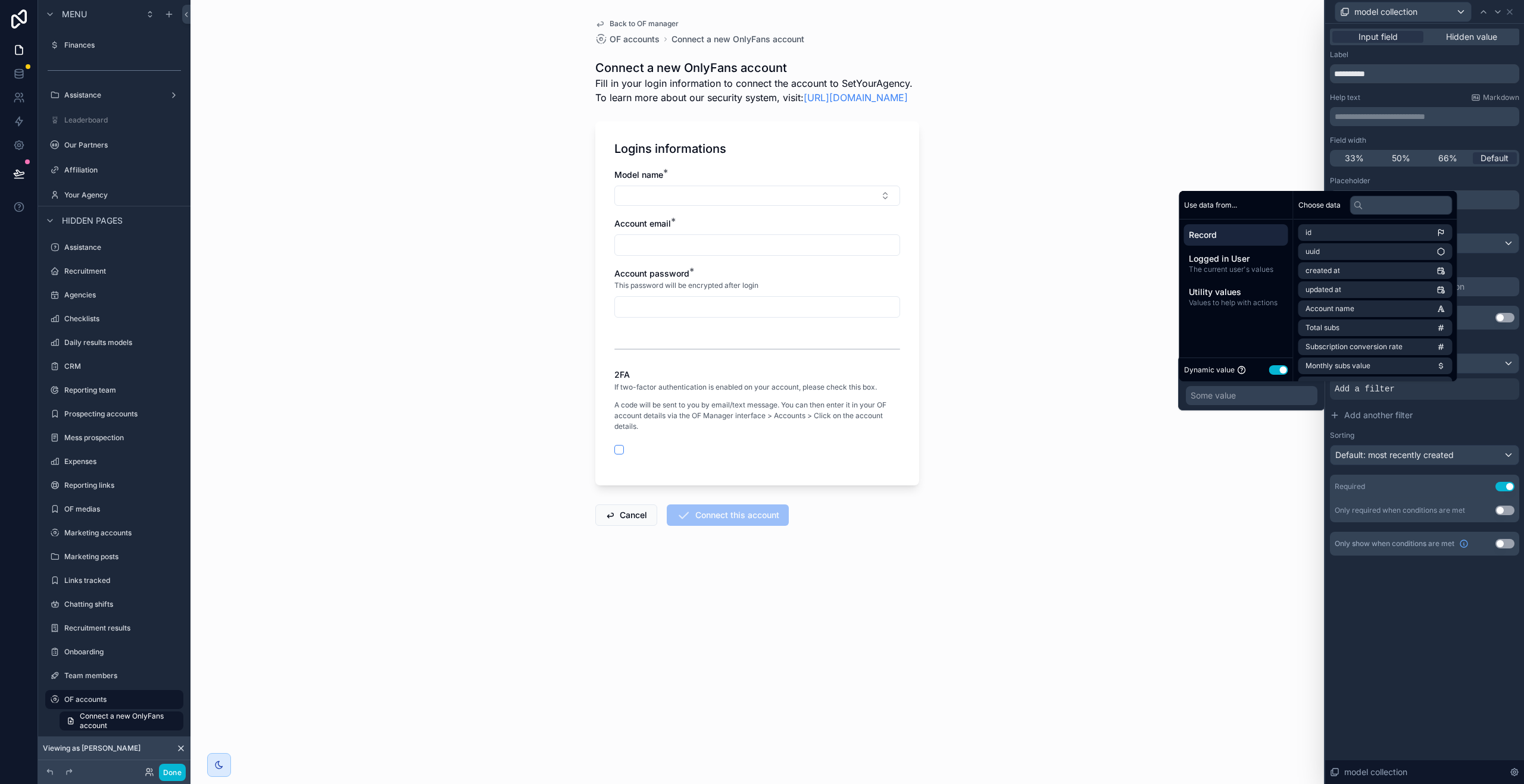
click at [1277, 374] on button "Use setting" at bounding box center [1279, 370] width 19 height 9
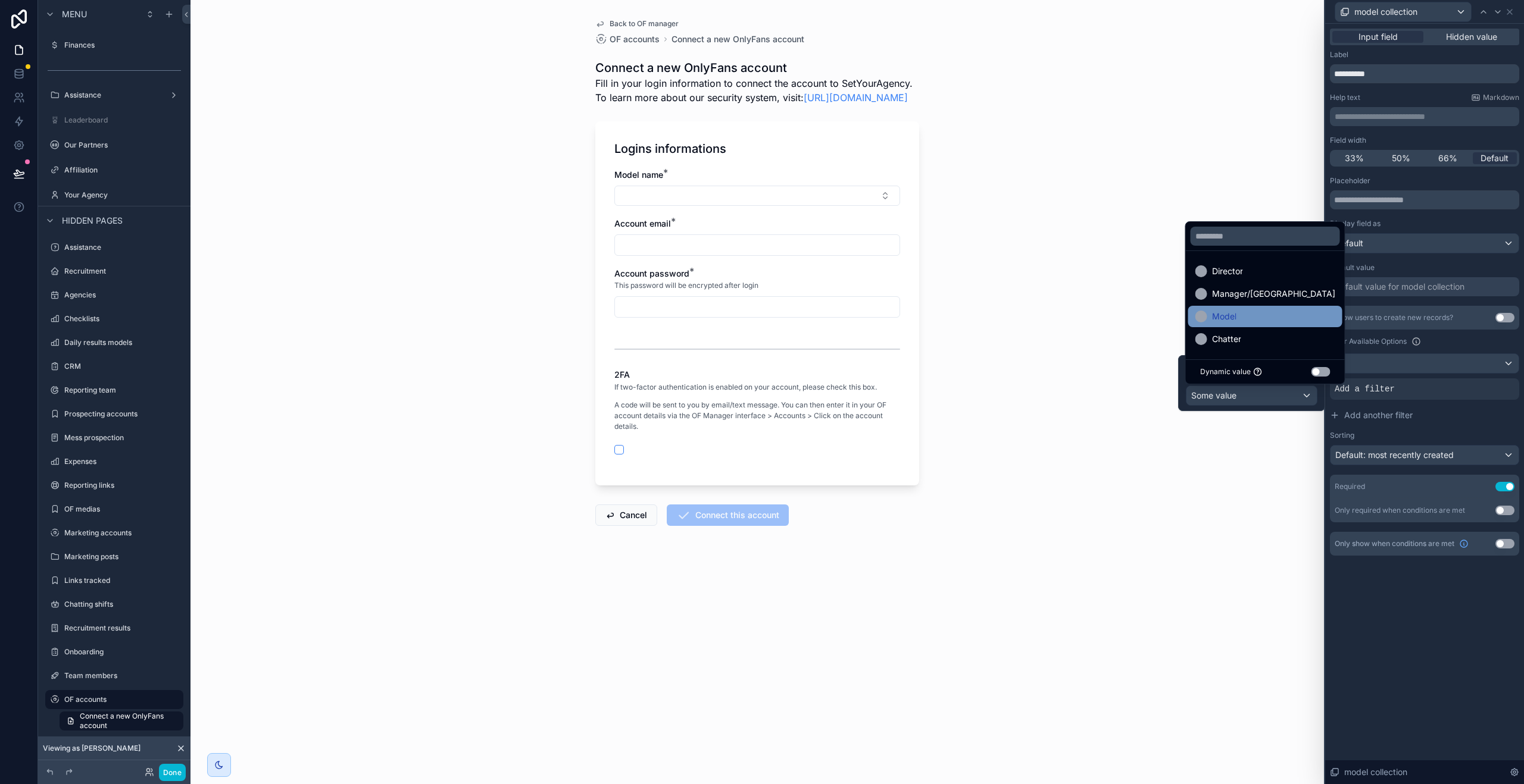
click at [1258, 320] on div "Model" at bounding box center [1266, 316] width 140 height 14
click at [17, 170] on icon at bounding box center [19, 173] width 10 height 6
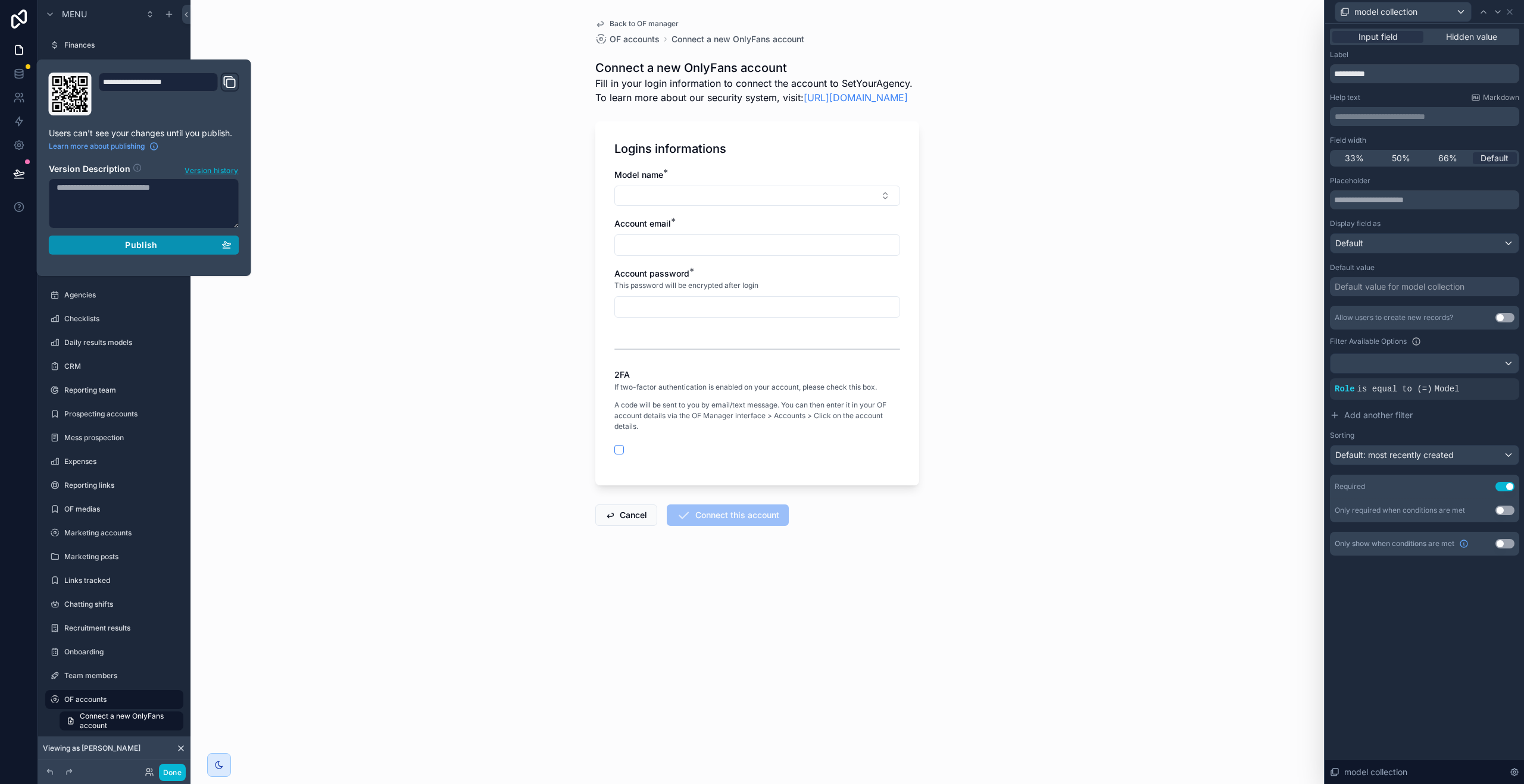
click at [188, 249] on div "Publish" at bounding box center [143, 245] width 175 height 10
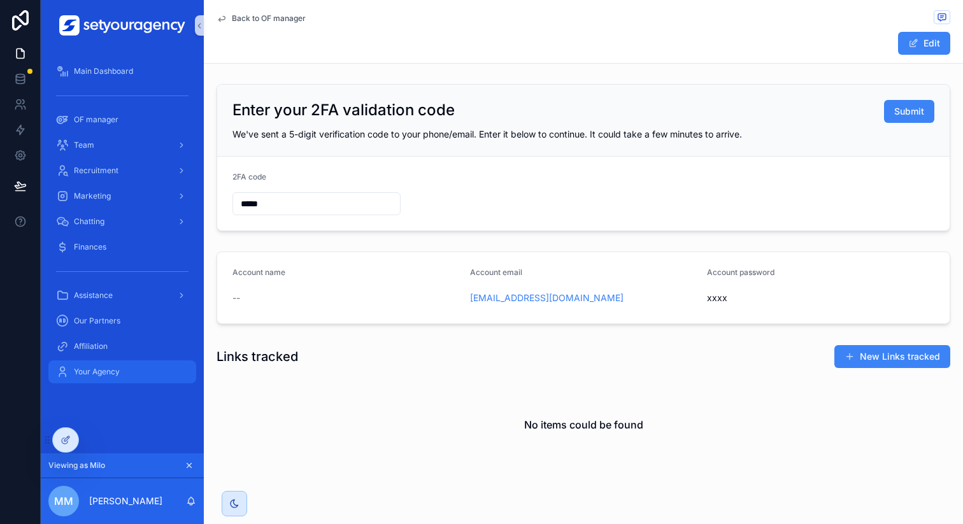
click at [99, 375] on span "Your Agency" at bounding box center [97, 372] width 46 height 10
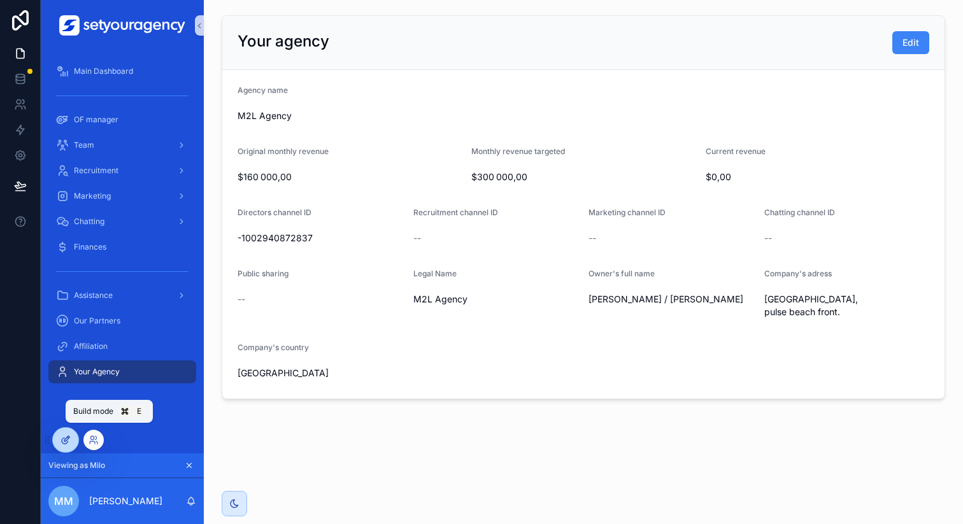
click at [62, 445] on div at bounding box center [65, 440] width 25 height 24
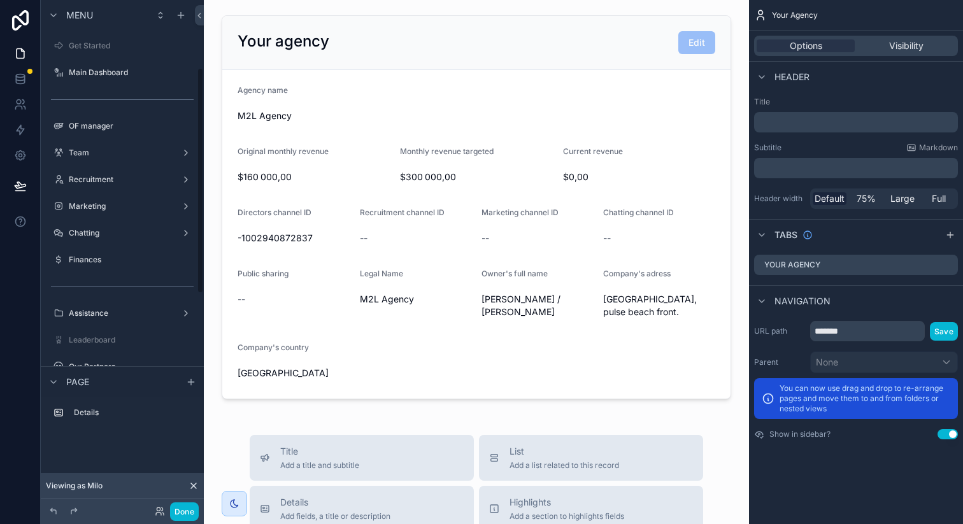
scroll to position [152, 0]
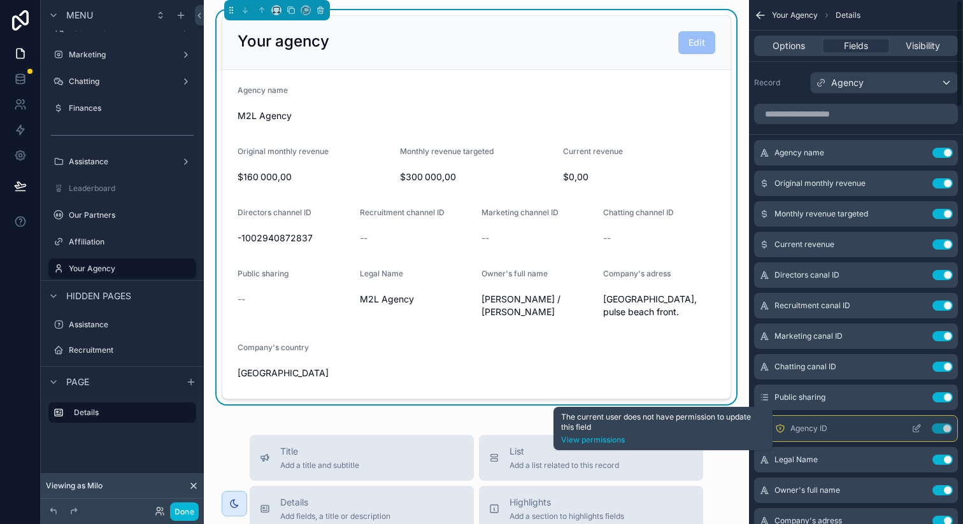
click at [781, 430] on icon "scrollable content" at bounding box center [780, 428] width 10 height 10
click at [597, 438] on link "View permissions" at bounding box center [663, 440] width 204 height 10
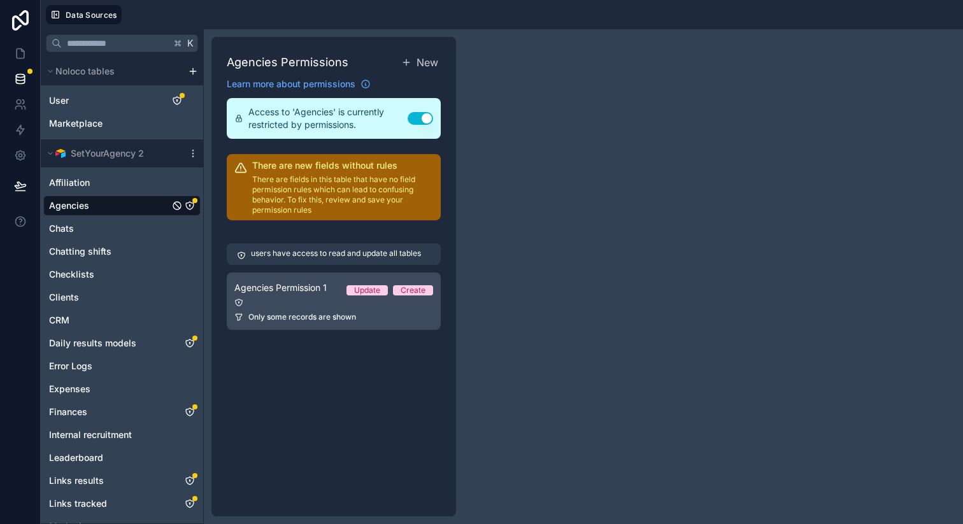
click at [370, 304] on div at bounding box center [333, 302] width 199 height 9
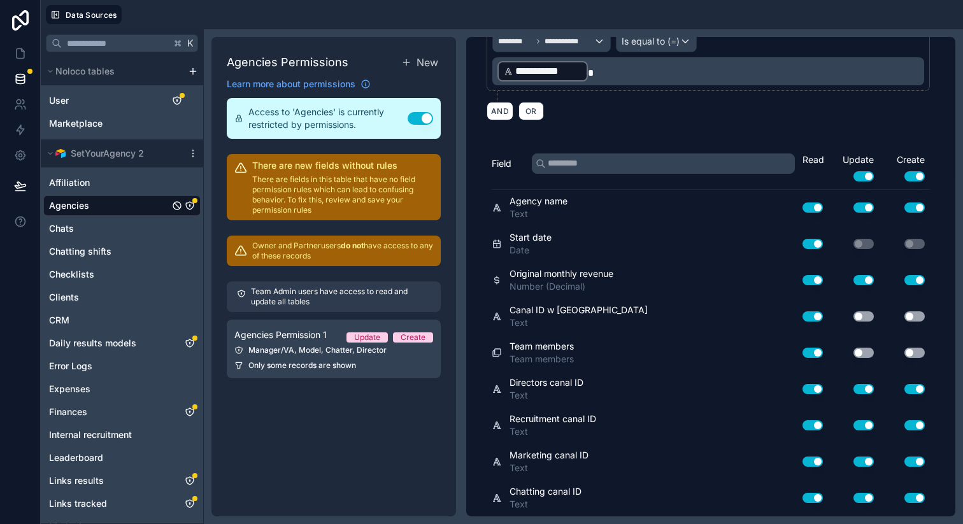
scroll to position [125, 0]
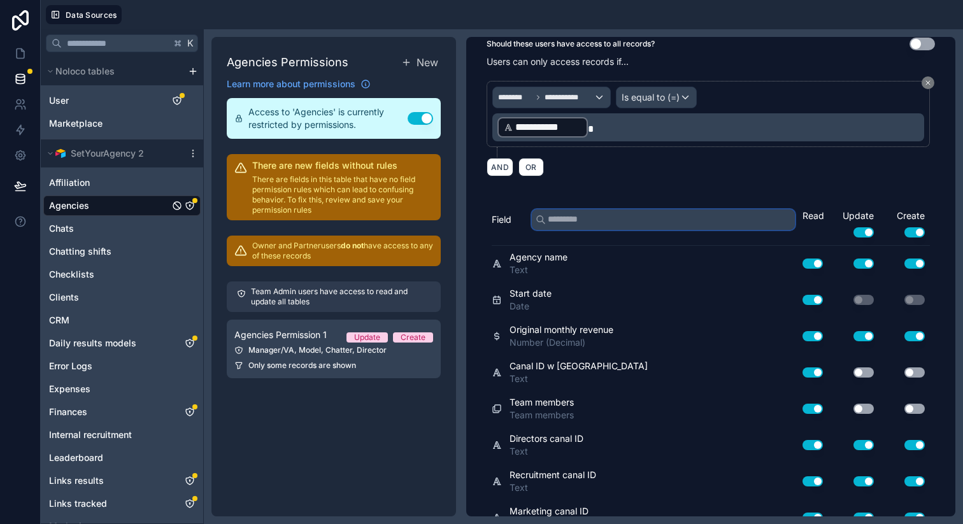
click at [620, 217] on input "text" at bounding box center [663, 220] width 263 height 20
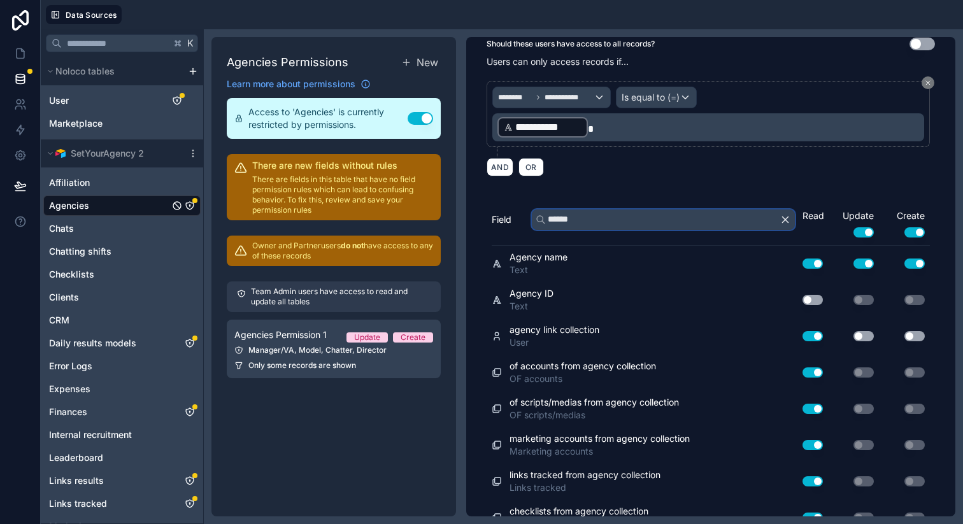
type input "******"
click at [802, 299] on button "Use setting" at bounding box center [812, 300] width 20 height 10
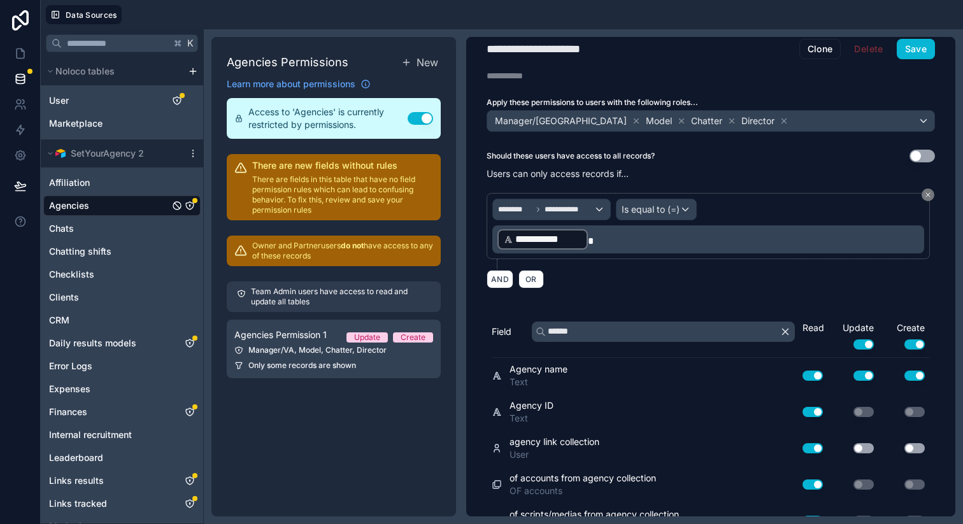
scroll to position [0, 0]
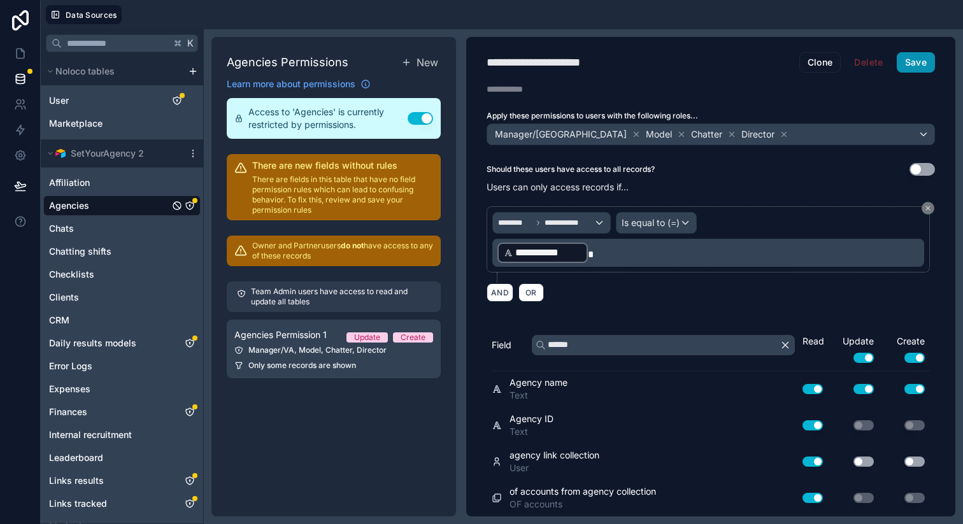
click at [914, 69] on button "Save" at bounding box center [916, 62] width 38 height 20
click at [20, 53] on icon at bounding box center [20, 53] width 13 height 13
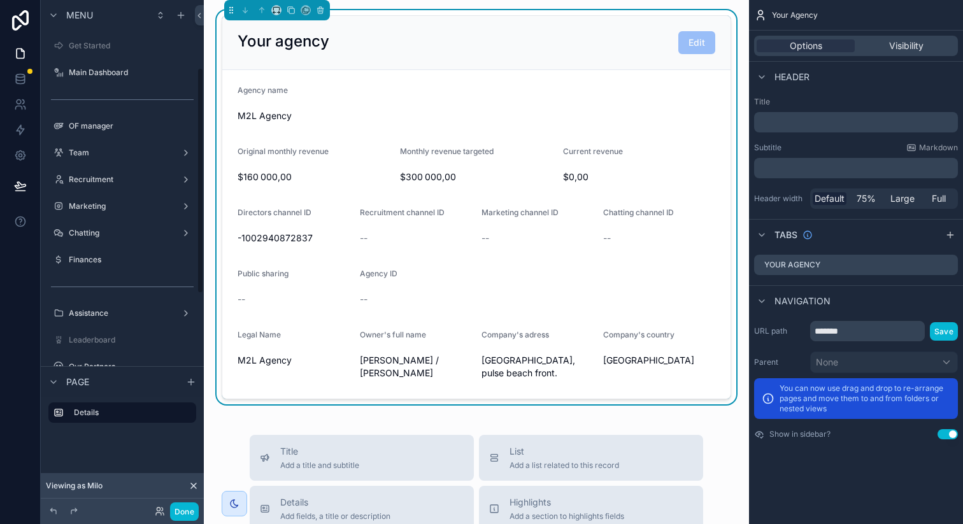
scroll to position [152, 0]
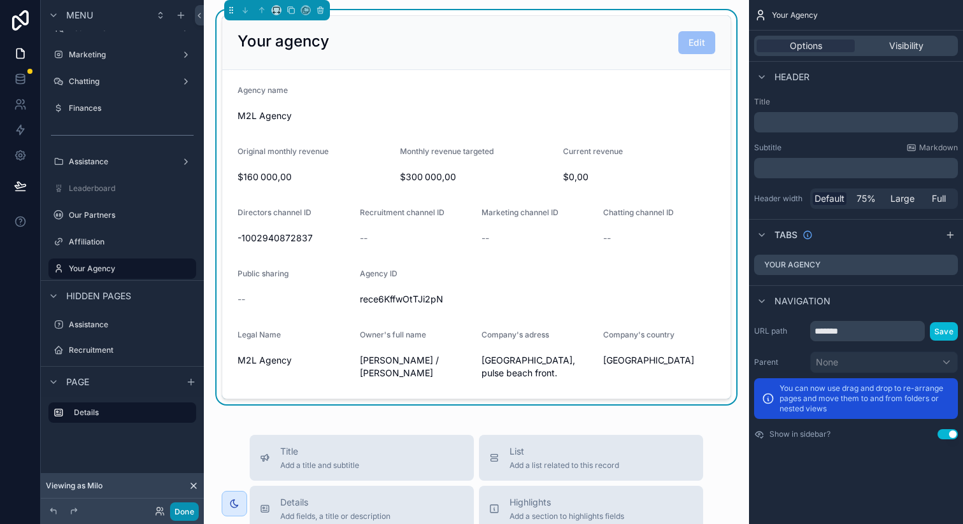
click at [188, 504] on button "Done" at bounding box center [184, 511] width 29 height 18
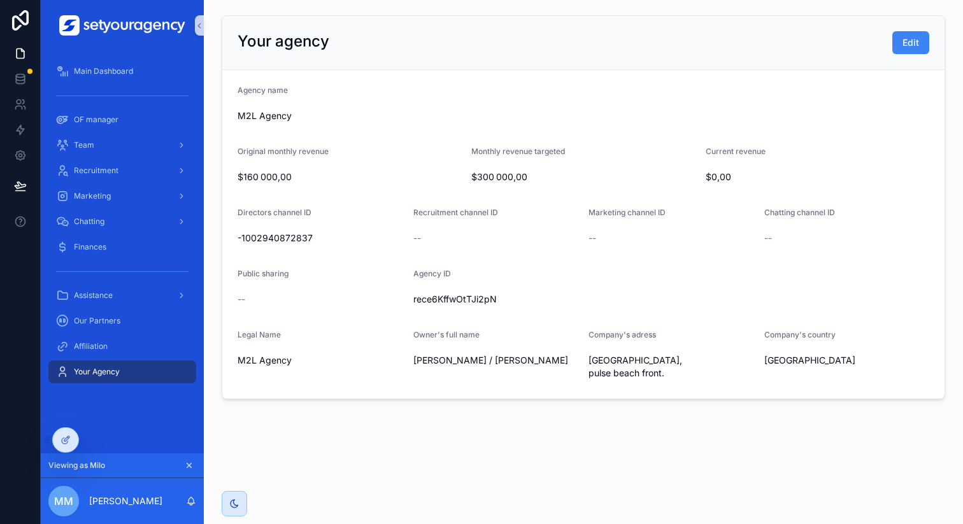
click at [478, 295] on span "rece6KffwOtTJi2pN" at bounding box center [671, 299] width 516 height 13
copy span "rece6KffwOtTJi2pN"
